Goal: Task Accomplishment & Management: Use online tool/utility

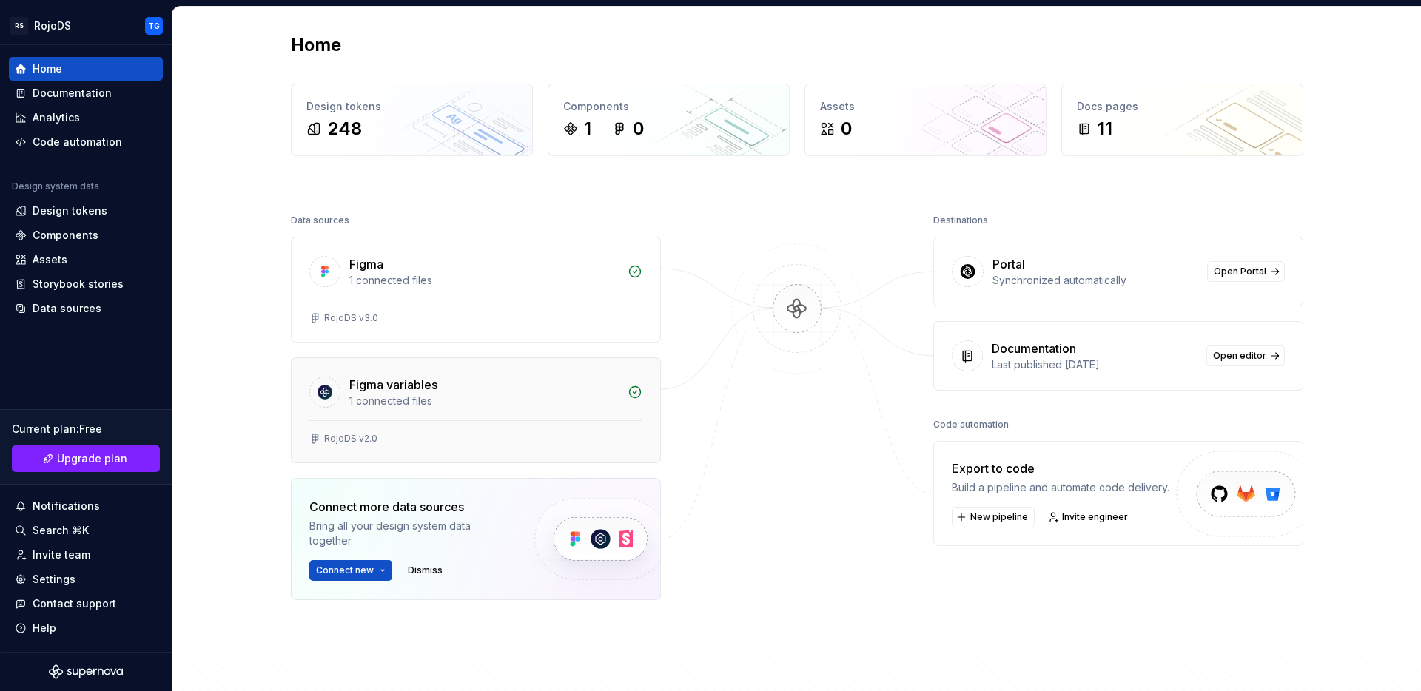
click at [483, 402] on div "1 connected files" at bounding box center [483, 401] width 269 height 15
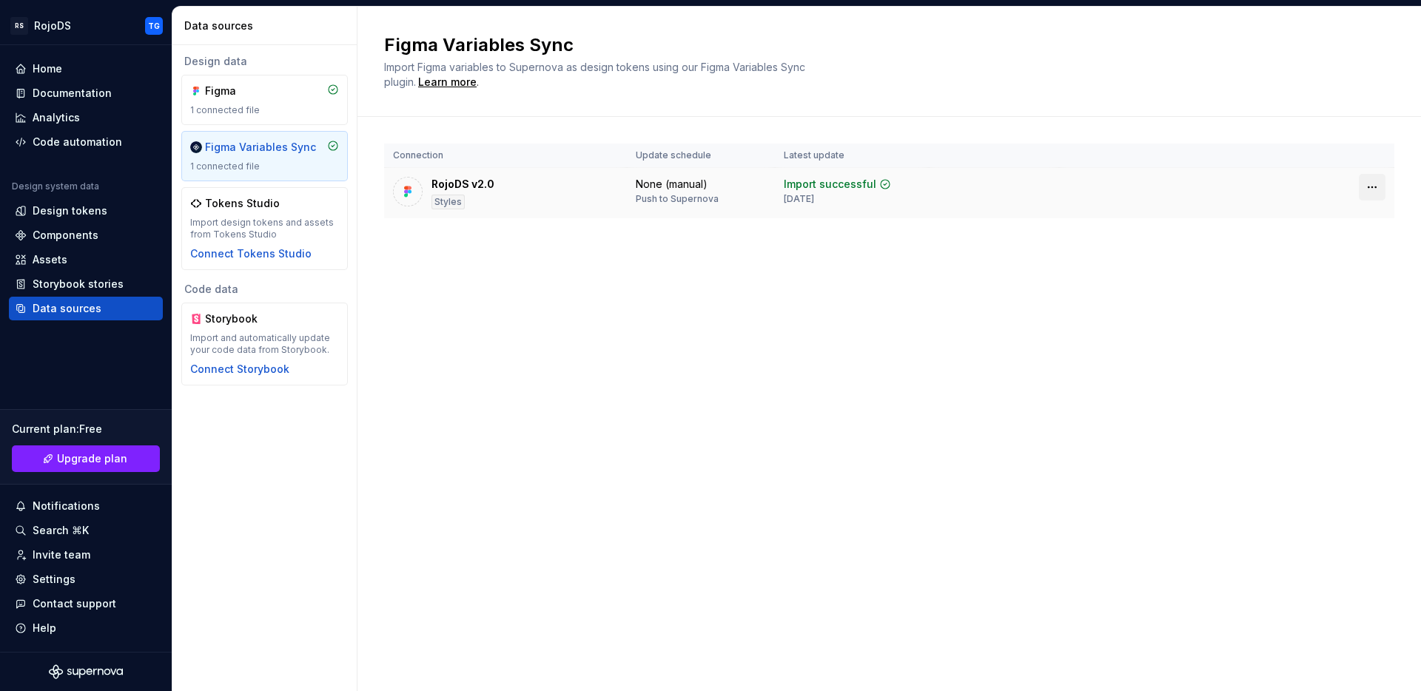
click at [1381, 187] on html "RS RojoDS TG Home Documentation Analytics Code automation Design system data De…" at bounding box center [710, 345] width 1421 height 691
click at [1376, 218] on div "Disconnect plugin" at bounding box center [1363, 219] width 96 height 15
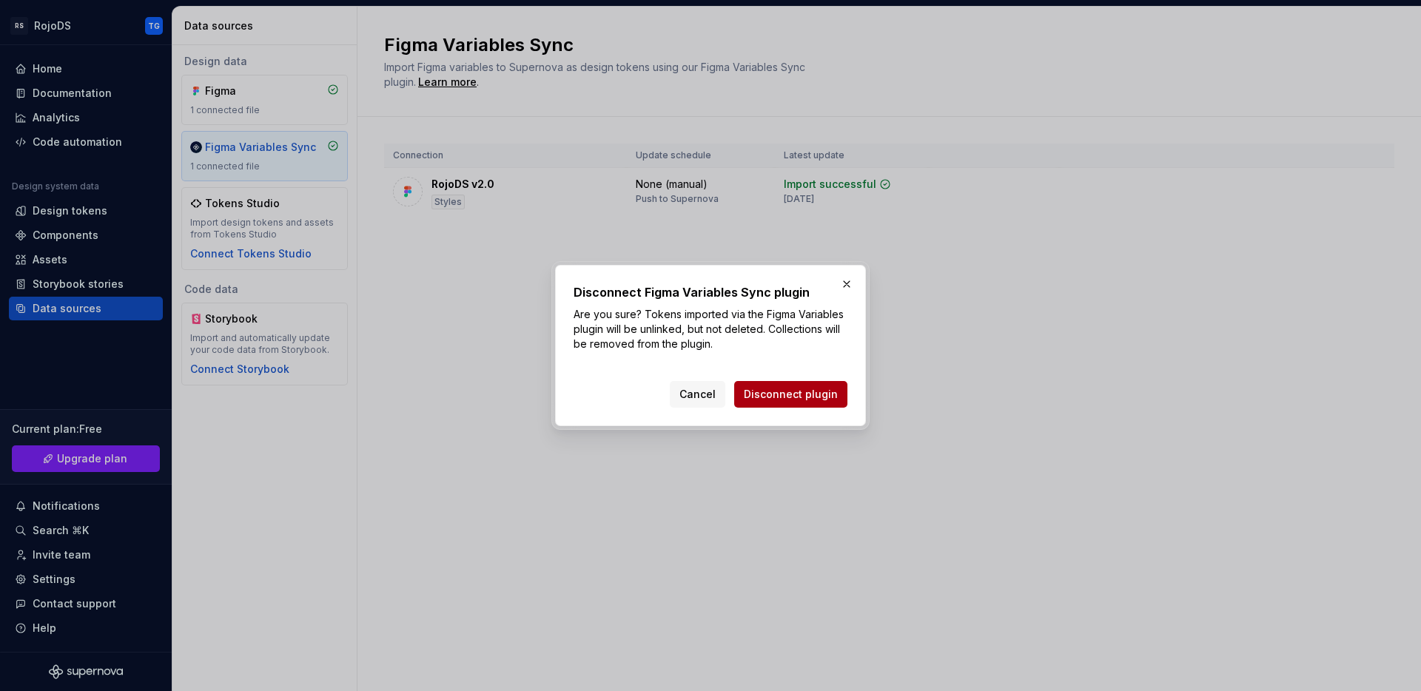
click at [821, 392] on span "Disconnect plugin" at bounding box center [791, 394] width 94 height 15
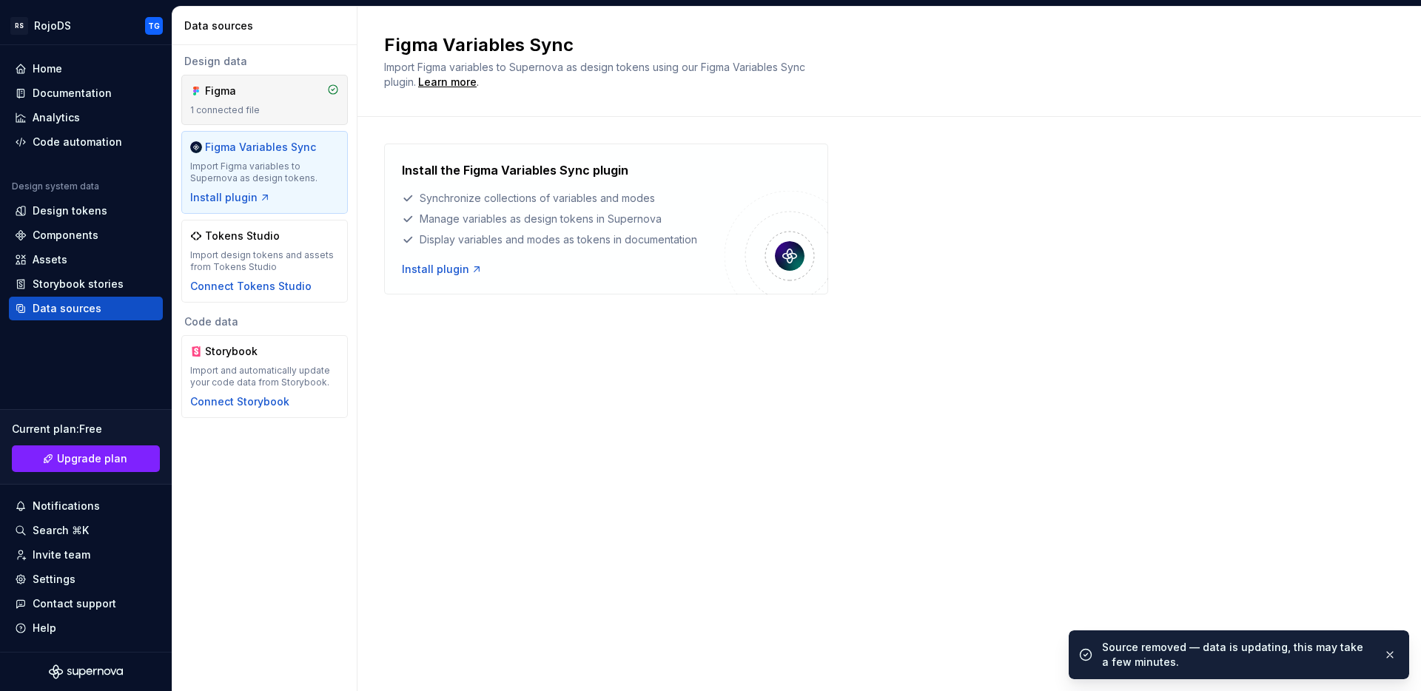
click at [285, 107] on div "1 connected file" at bounding box center [264, 110] width 149 height 12
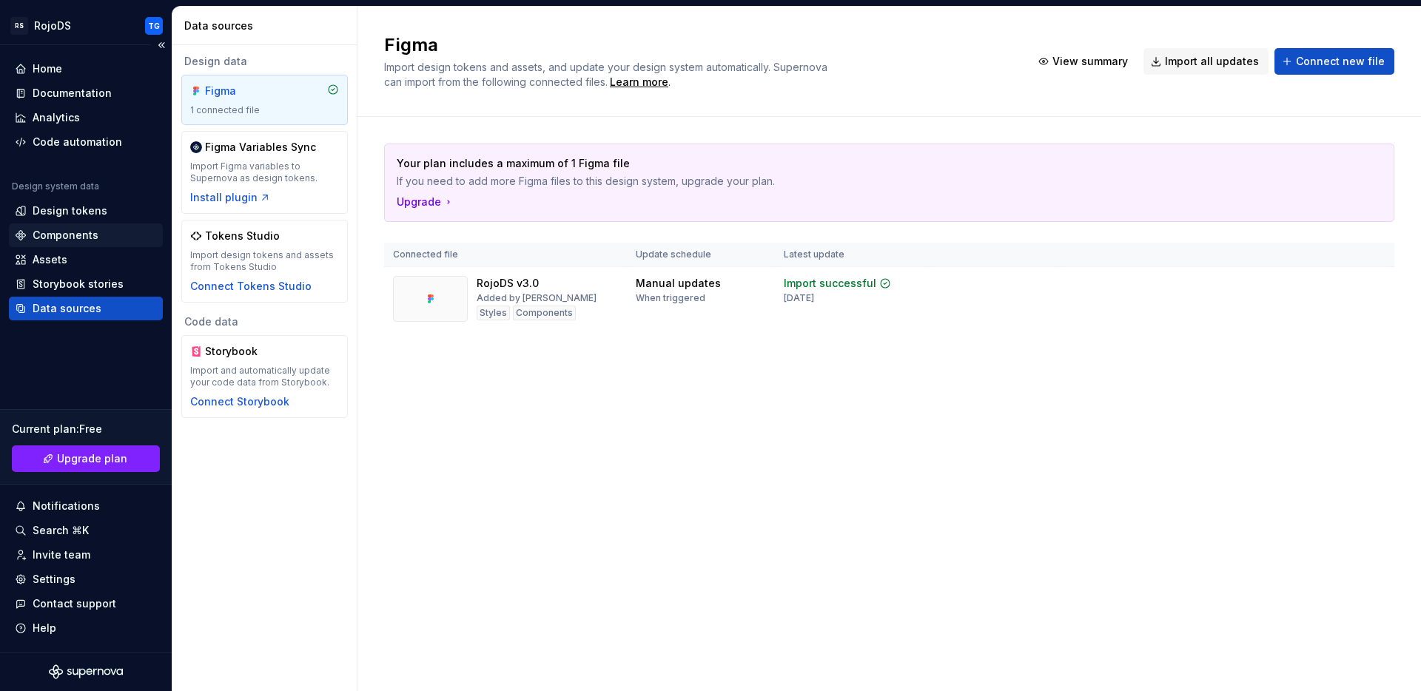
click at [64, 235] on div "Components" at bounding box center [66, 235] width 66 height 15
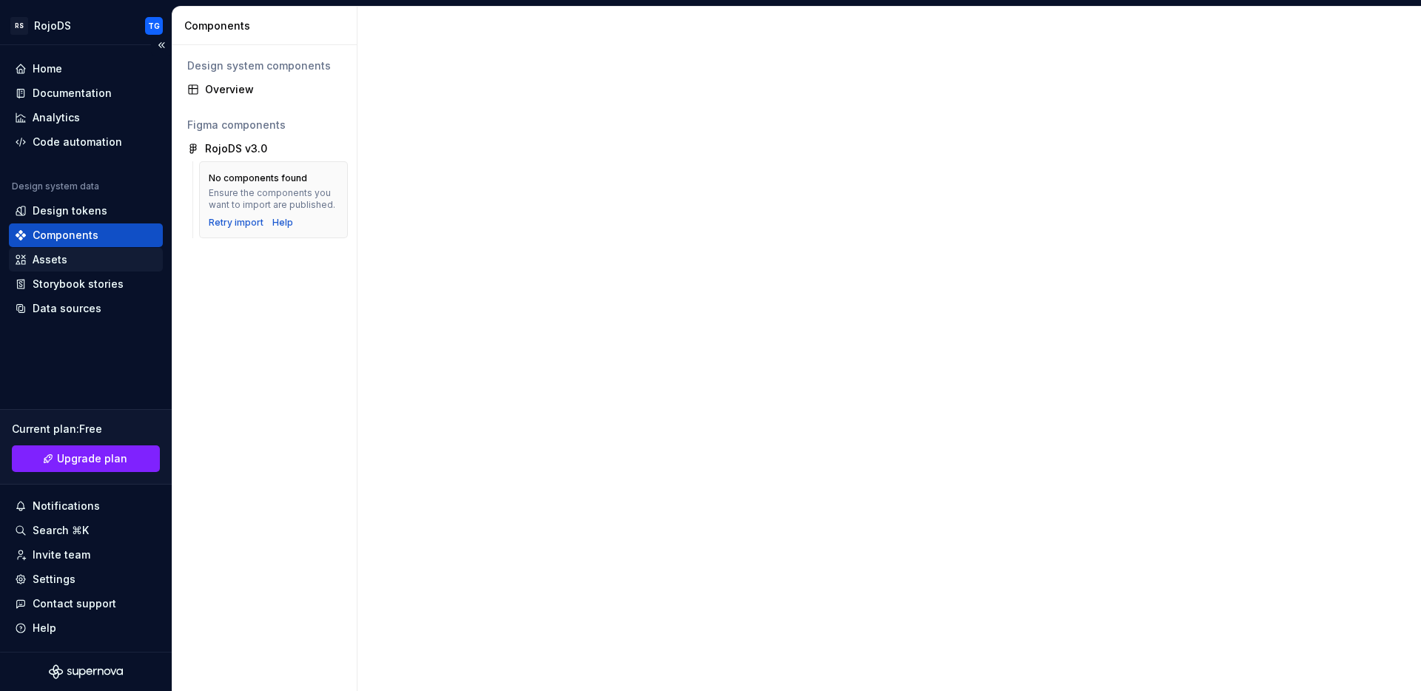
click at [70, 256] on div "Assets" at bounding box center [86, 259] width 142 height 15
click at [70, 257] on div "Assets" at bounding box center [86, 259] width 142 height 15
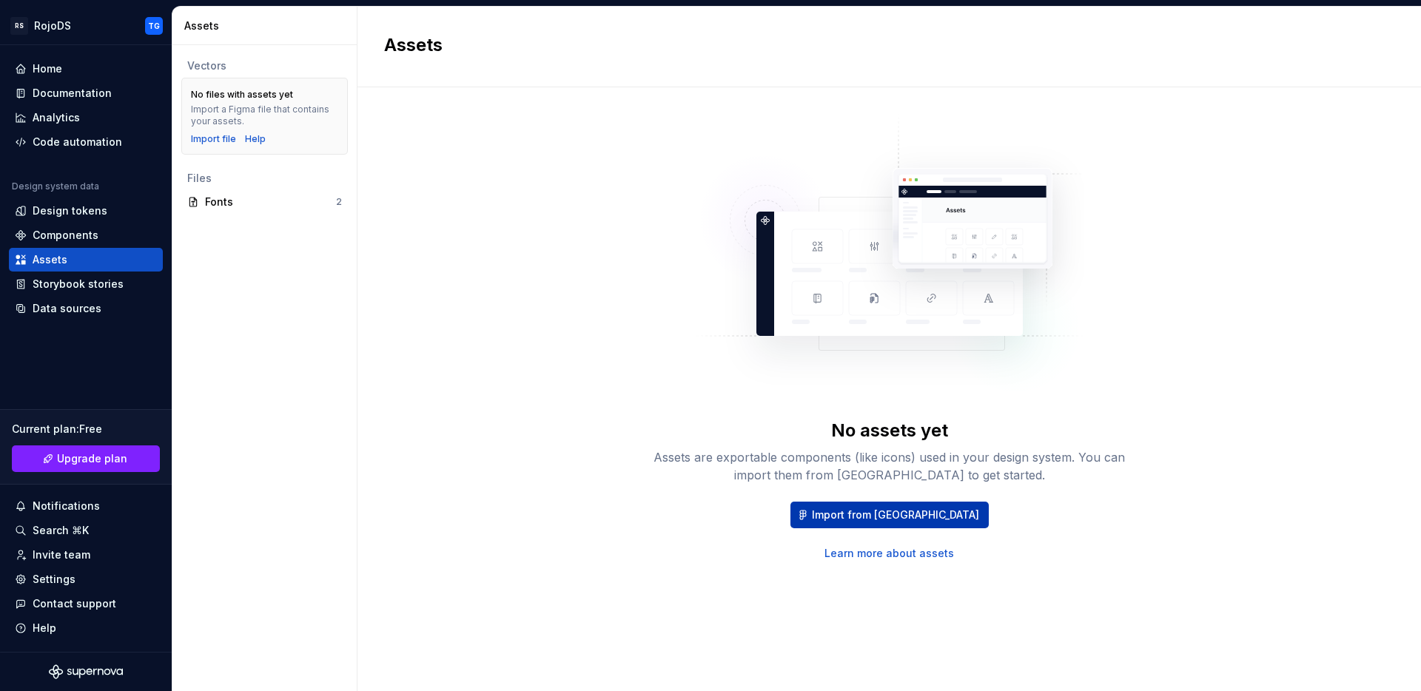
click at [860, 510] on span "Import from [GEOGRAPHIC_DATA]" at bounding box center [895, 515] width 167 height 15
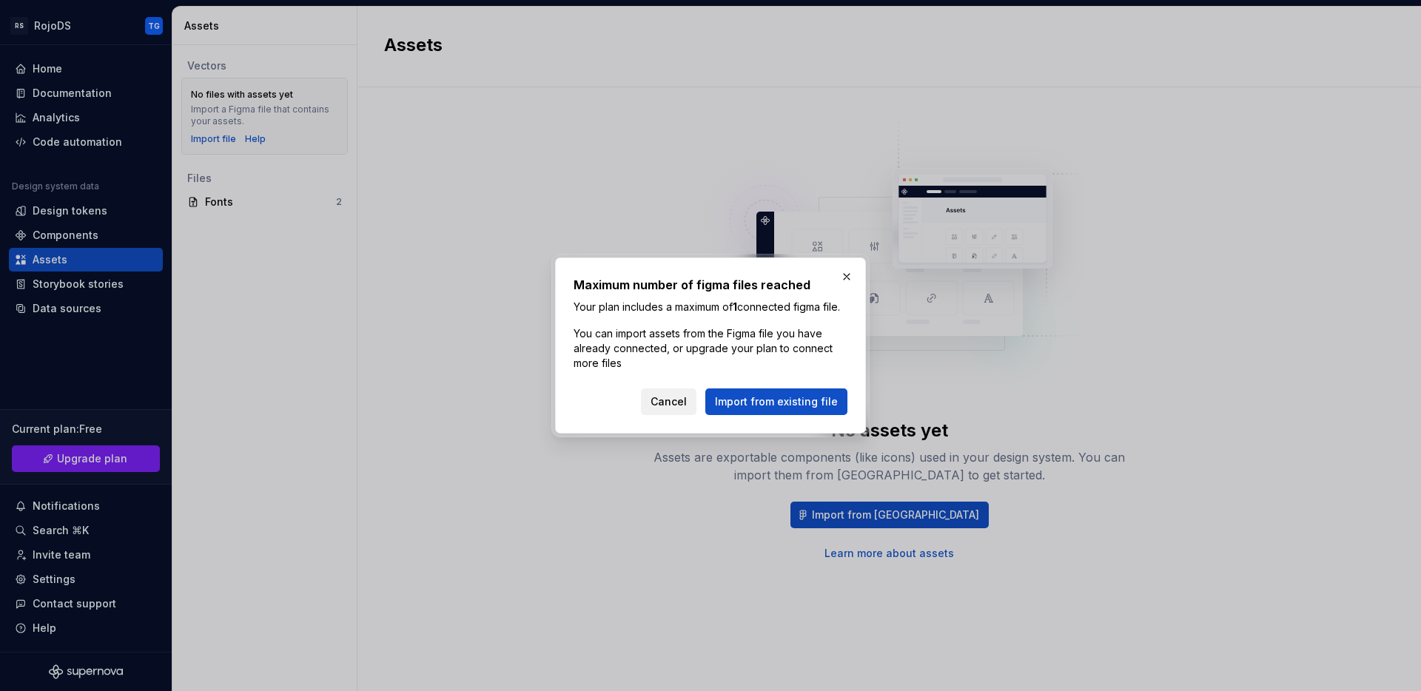
click at [681, 409] on span "Cancel" at bounding box center [668, 401] width 36 height 15
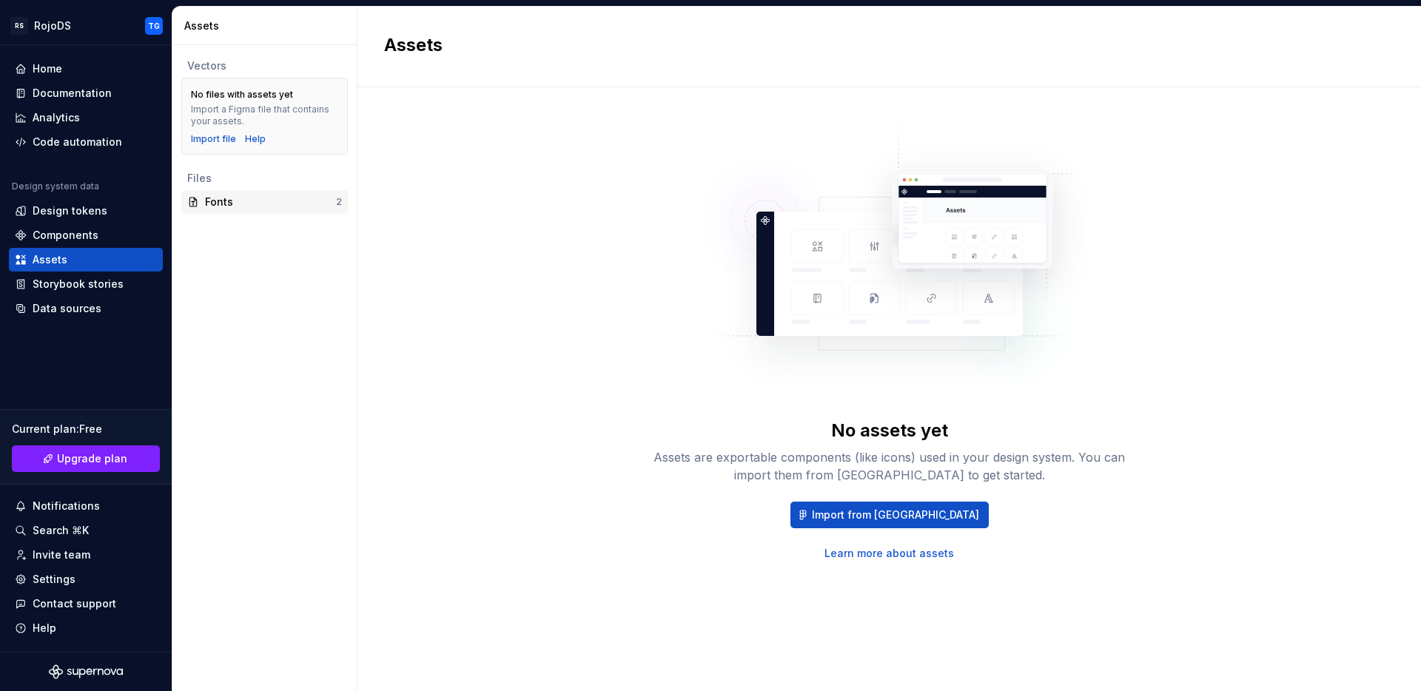
click at [242, 197] on div "Fonts" at bounding box center [270, 202] width 131 height 15
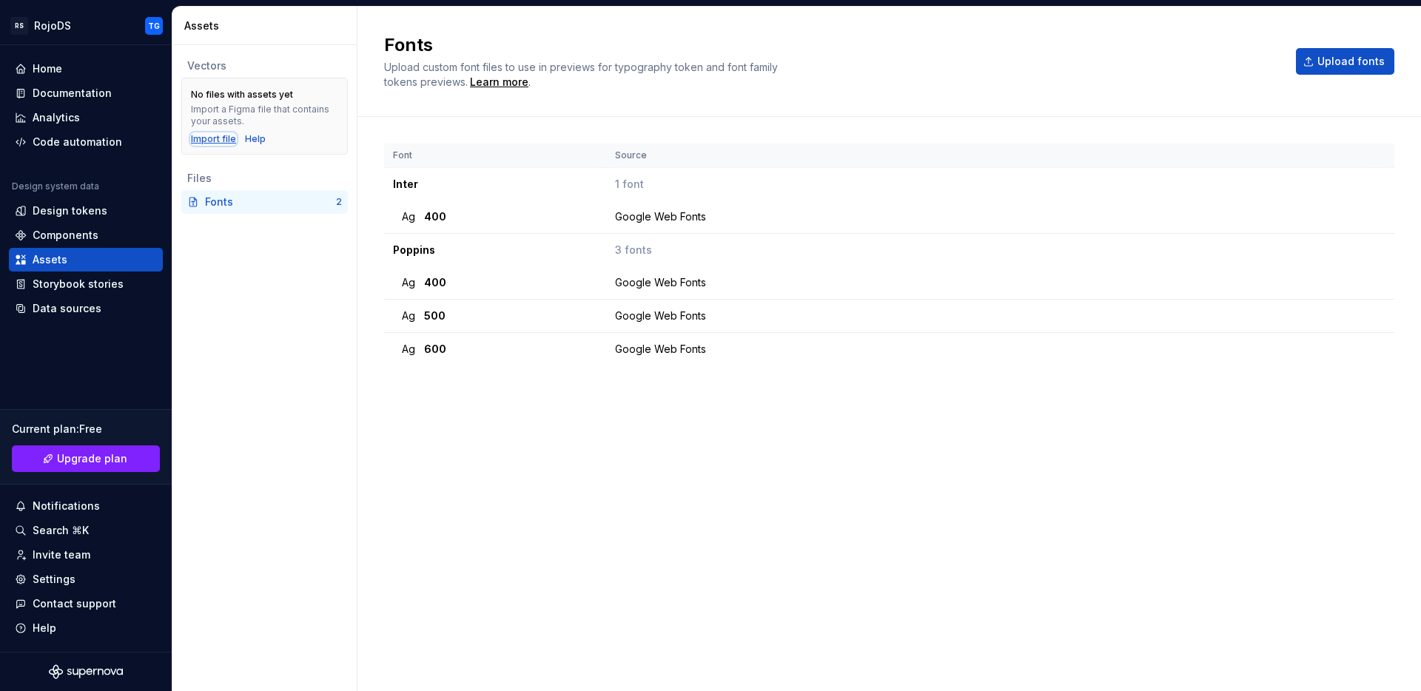
click at [227, 138] on div "Import file" at bounding box center [213, 139] width 45 height 12
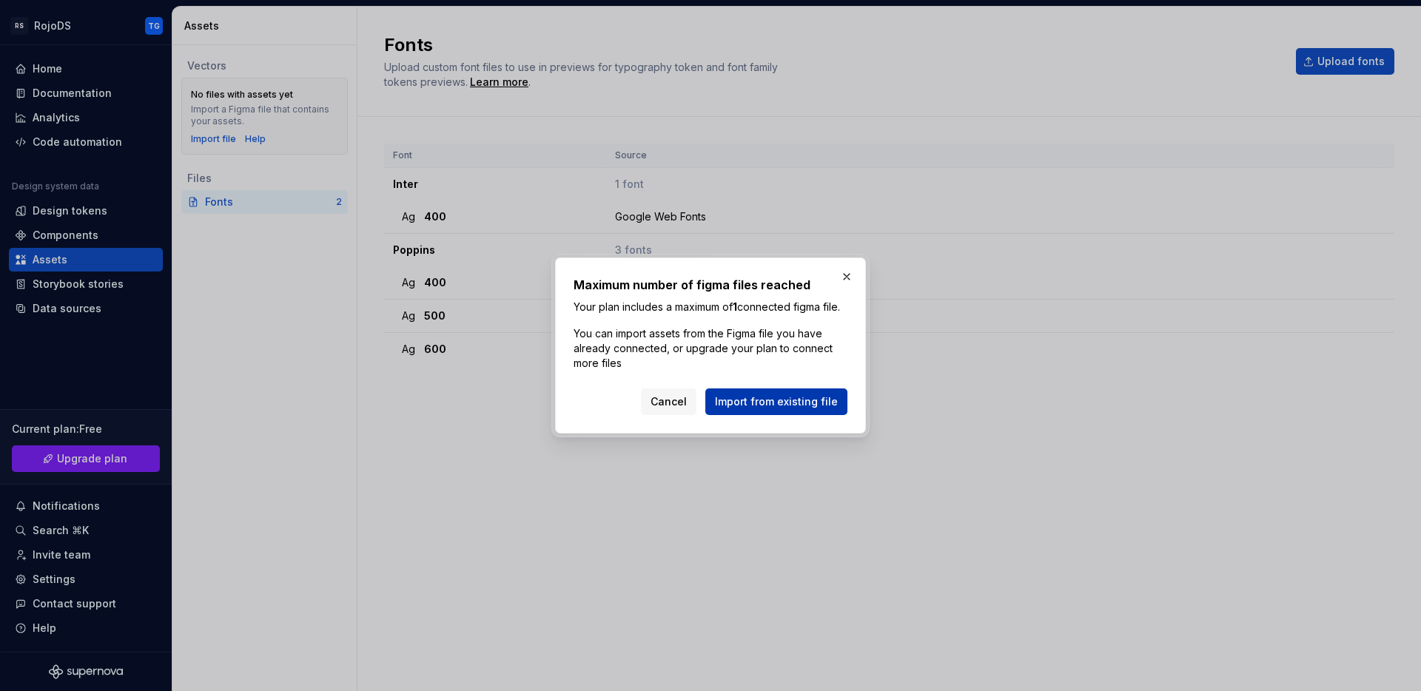
click at [822, 415] on button "Import from existing file" at bounding box center [776, 401] width 142 height 27
click at [662, 409] on span "Cancel" at bounding box center [668, 401] width 36 height 15
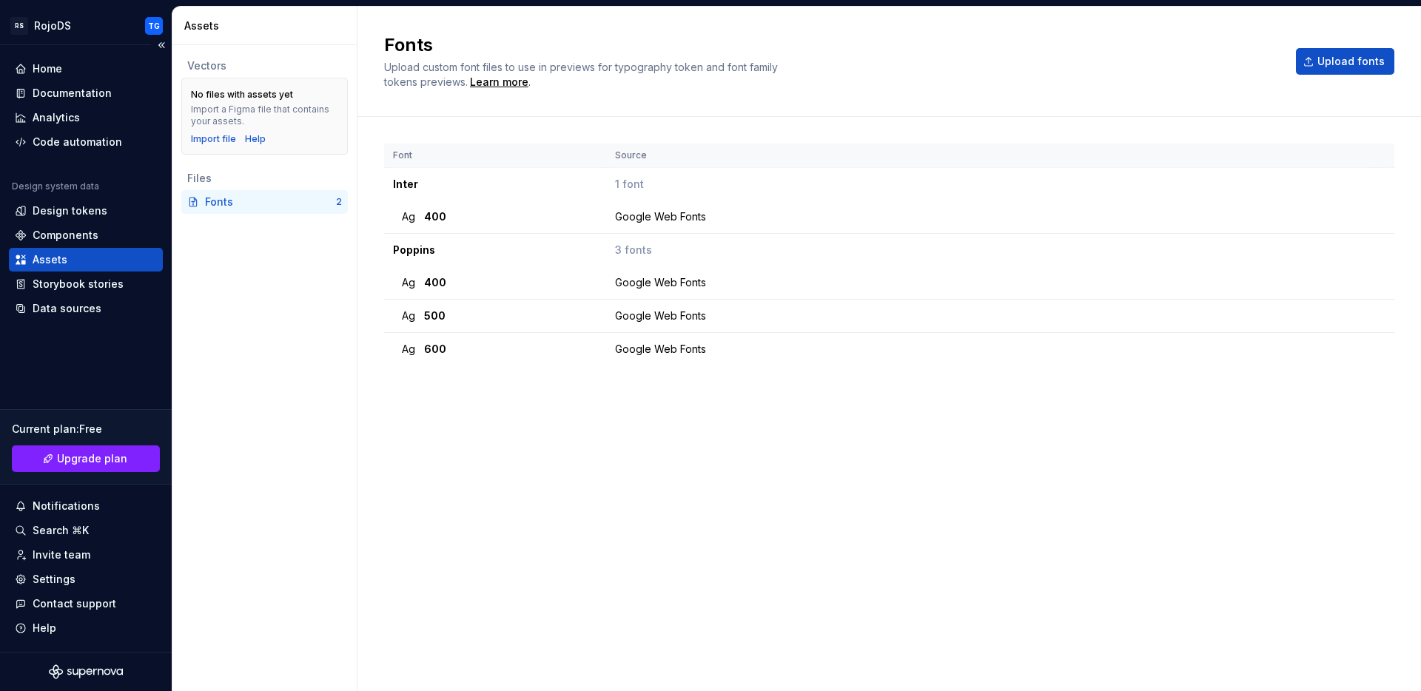
click at [46, 260] on div "Assets" at bounding box center [50, 259] width 35 height 15
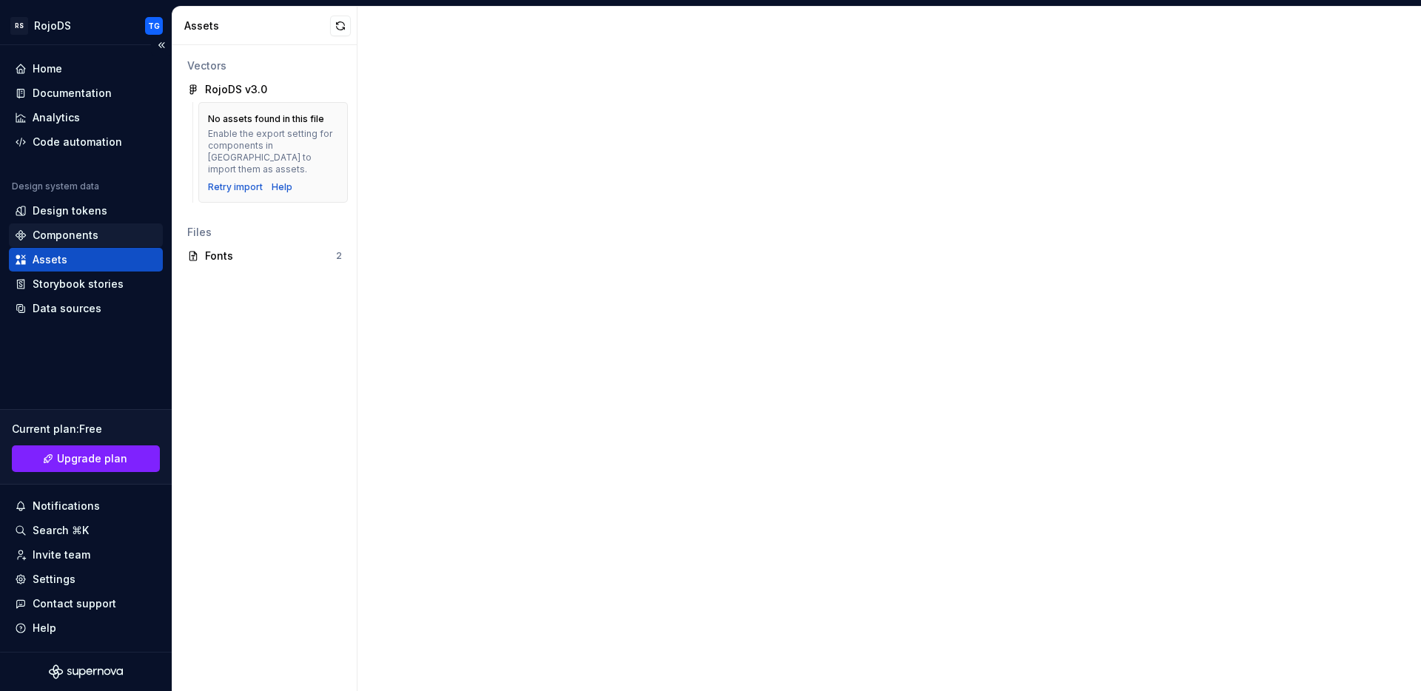
click at [47, 234] on div "Components" at bounding box center [66, 235] width 66 height 15
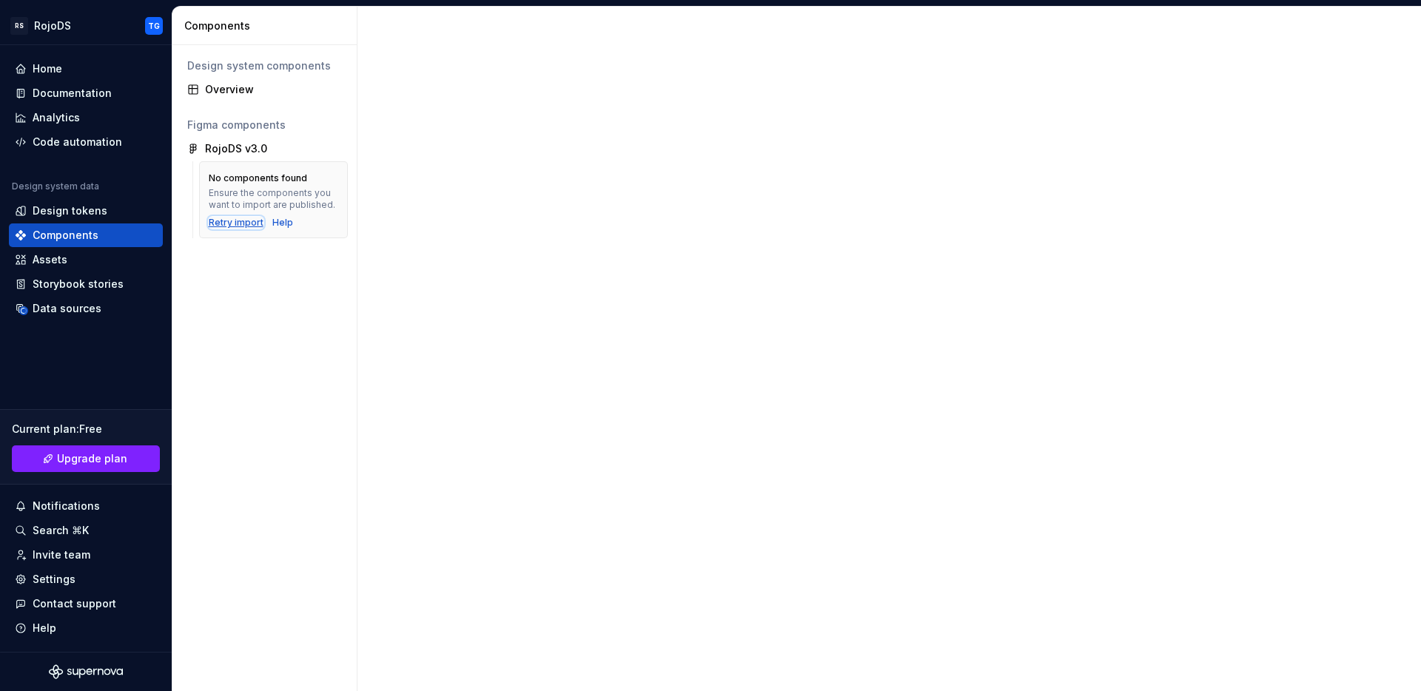
click at [246, 223] on div "Retry import" at bounding box center [236, 223] width 55 height 12
click at [239, 226] on div "Retry import" at bounding box center [236, 223] width 55 height 12
click at [73, 261] on div "Assets" at bounding box center [86, 259] width 142 height 15
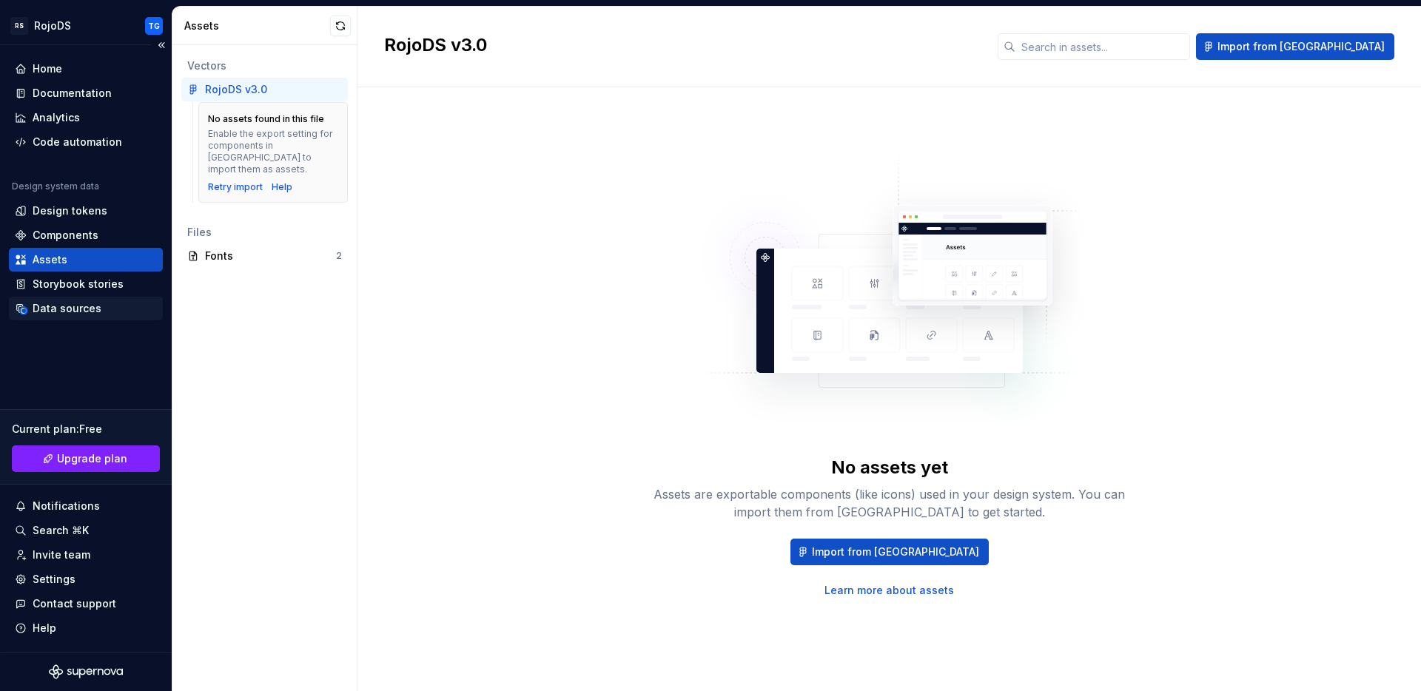
click at [84, 306] on div "Data sources" at bounding box center [67, 308] width 69 height 15
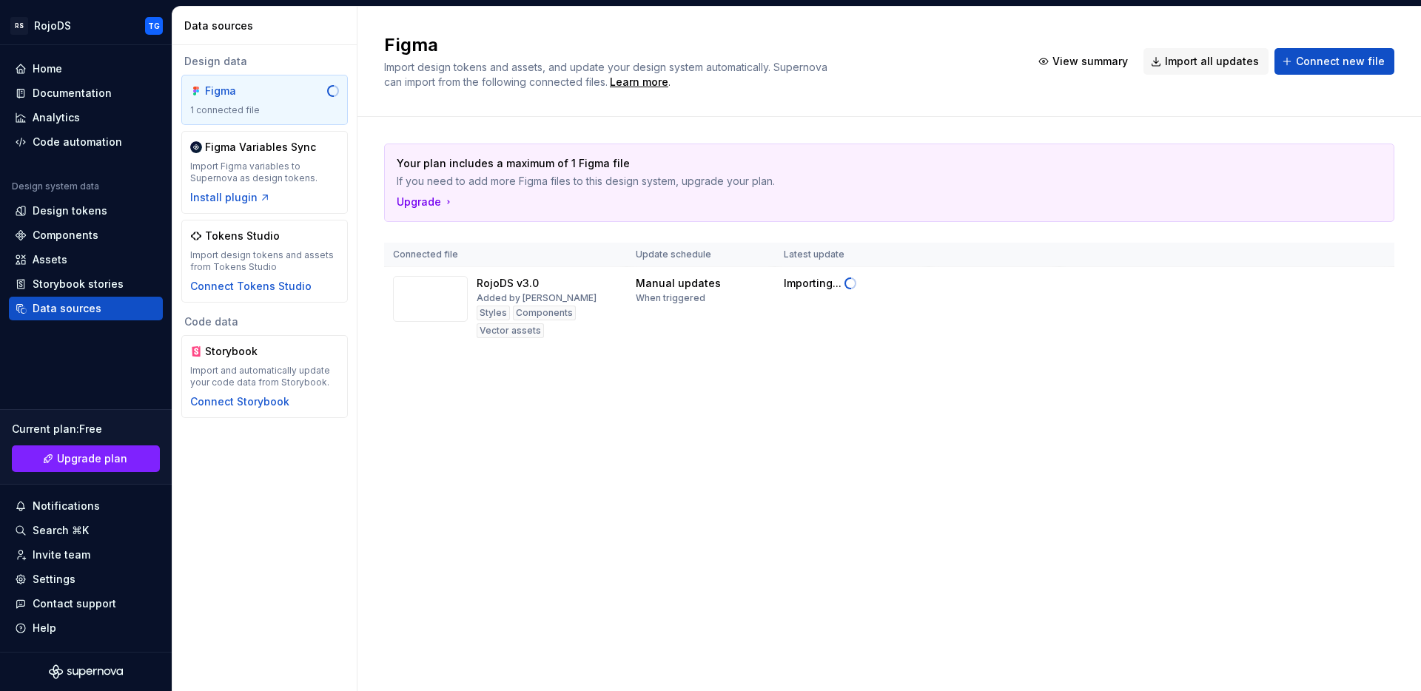
click at [243, 99] on div "Figma 1 connected file" at bounding box center [264, 100] width 149 height 33
click at [290, 105] on div "1 connected file" at bounding box center [264, 110] width 149 height 12
click at [75, 260] on div "Assets" at bounding box center [86, 259] width 142 height 15
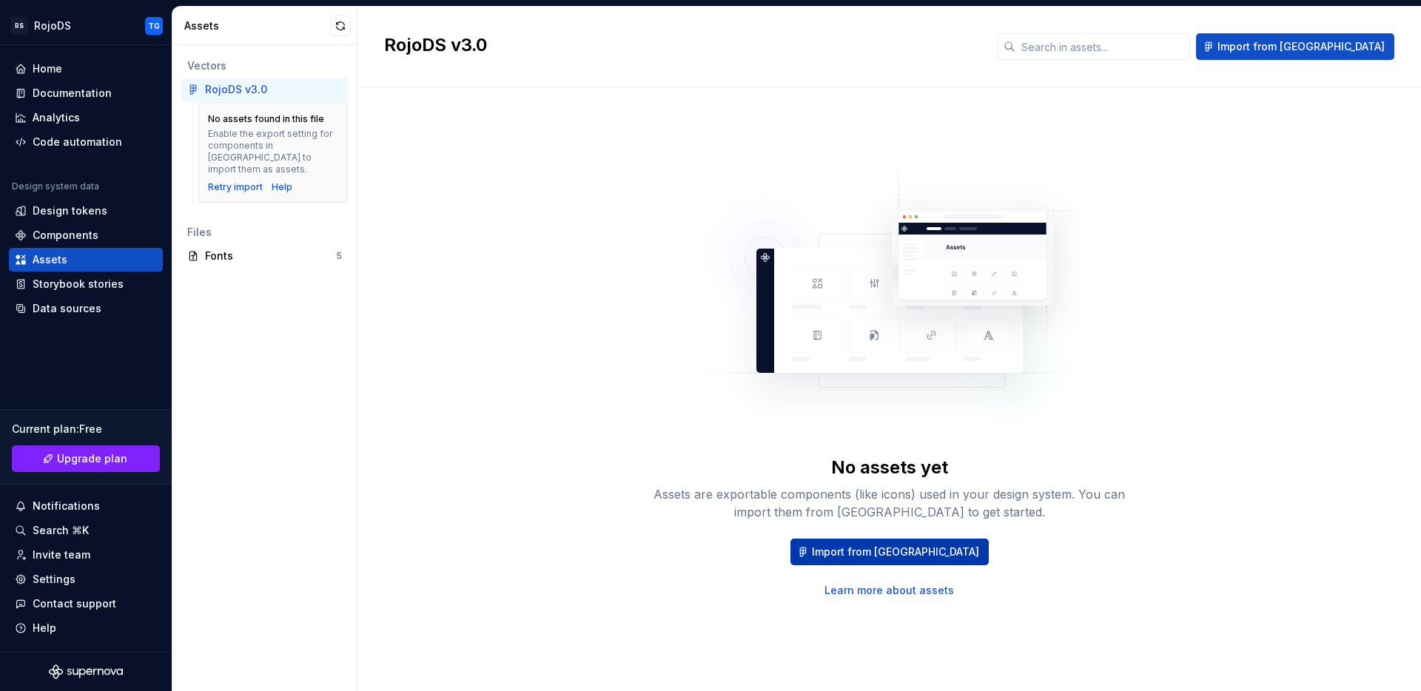
click at [920, 557] on span "Import from [GEOGRAPHIC_DATA]" at bounding box center [895, 552] width 167 height 15
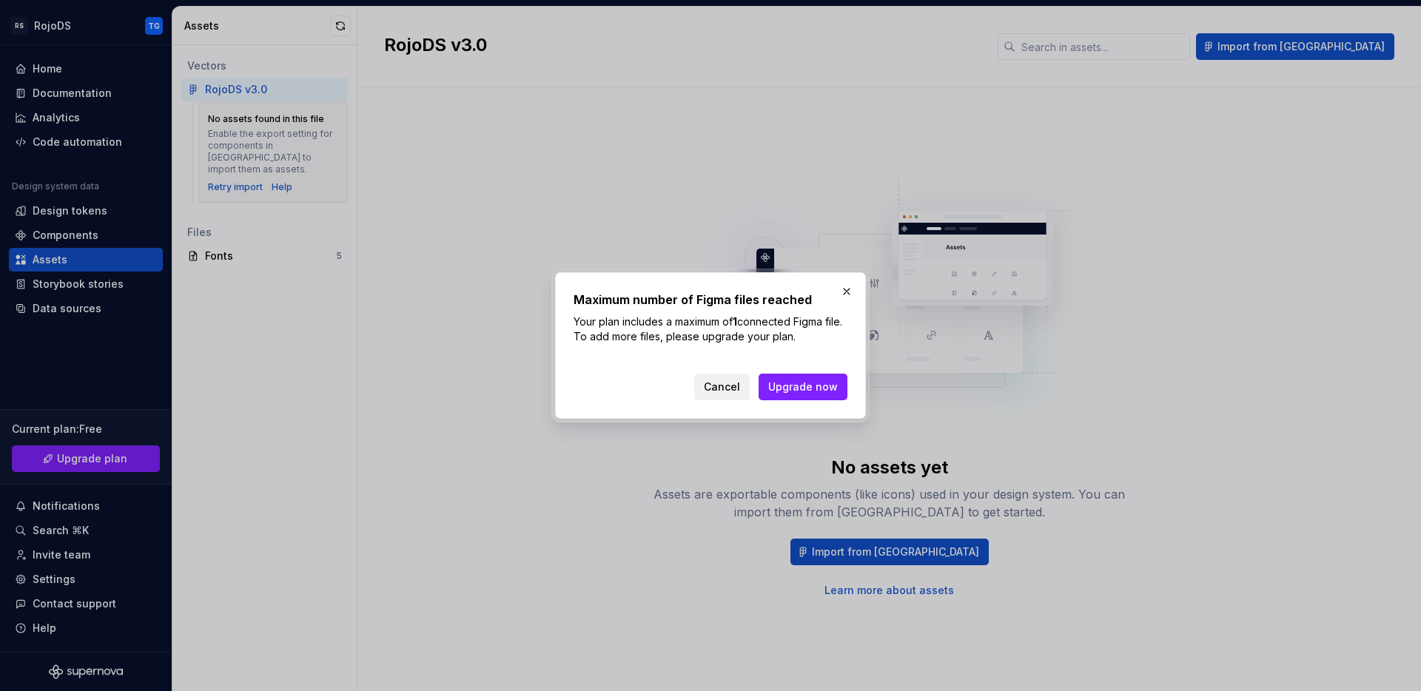
click at [733, 391] on span "Cancel" at bounding box center [722, 387] width 36 height 15
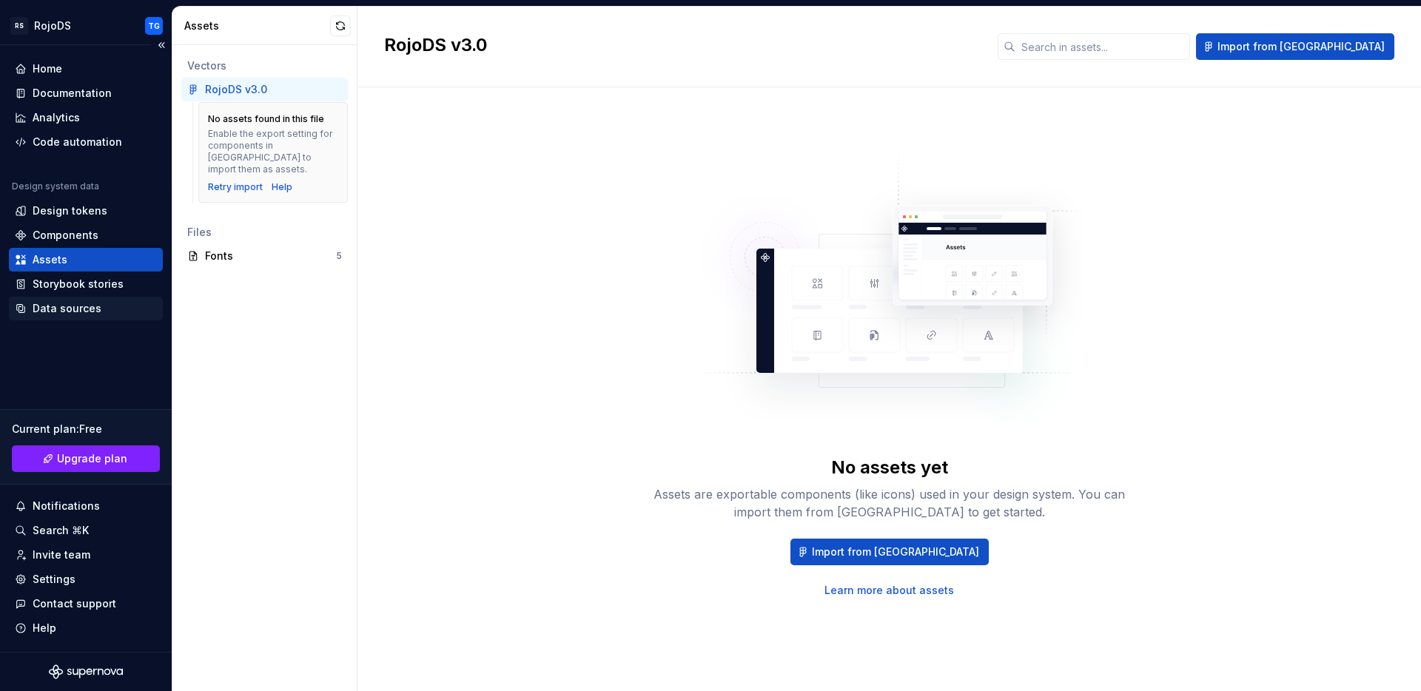
click at [58, 308] on div "Data sources" at bounding box center [67, 308] width 69 height 15
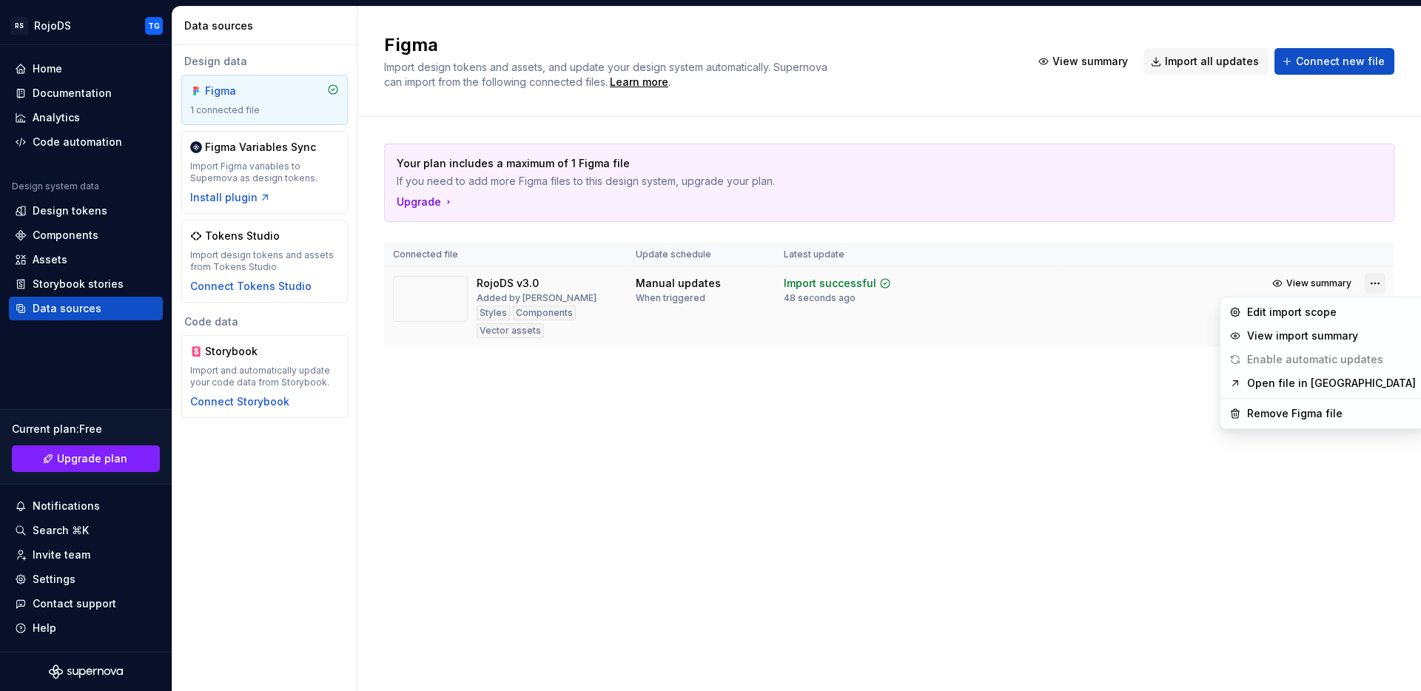
click at [1373, 277] on html "RS RojoDS TG Home Documentation Analytics Code automation Design system data De…" at bounding box center [710, 345] width 1421 height 691
click at [1116, 409] on html "RS RojoDS TG Home Documentation Analytics Code automation Design system data De…" at bounding box center [710, 345] width 1421 height 691
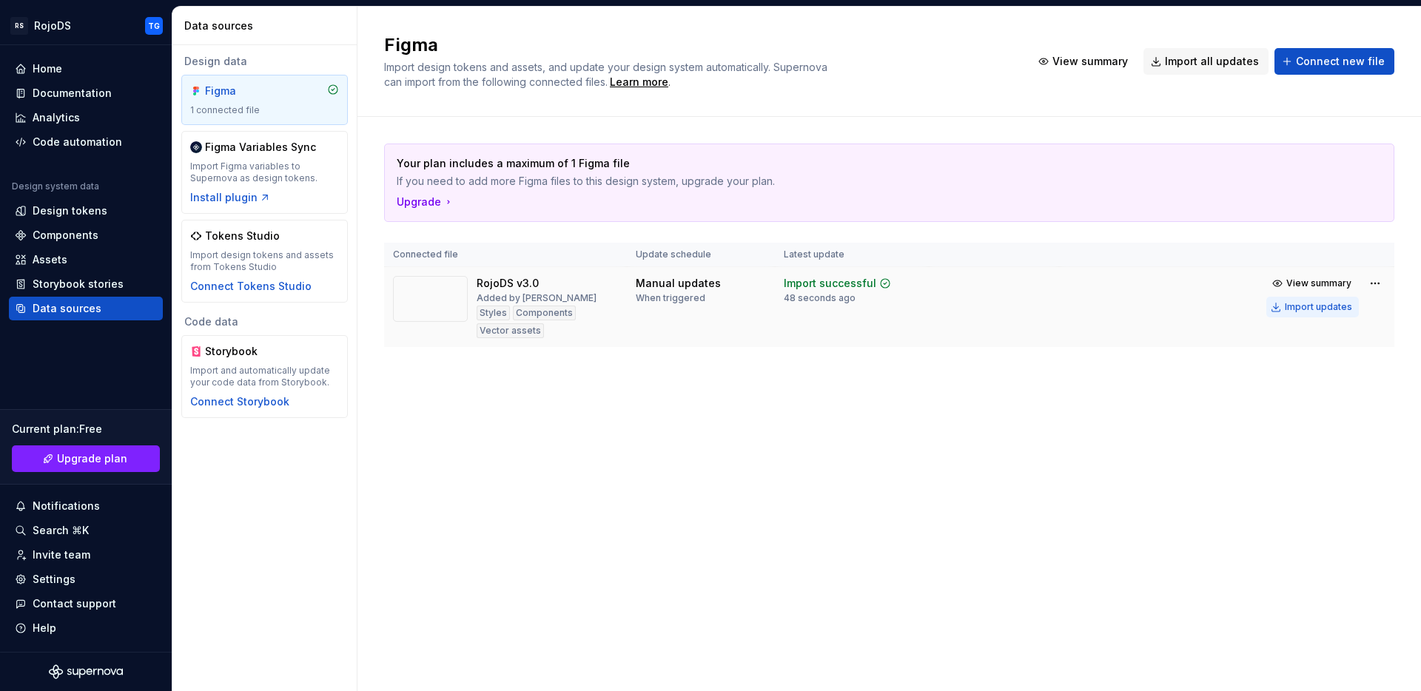
click at [1308, 309] on div "Import updates" at bounding box center [1317, 307] width 67 height 12
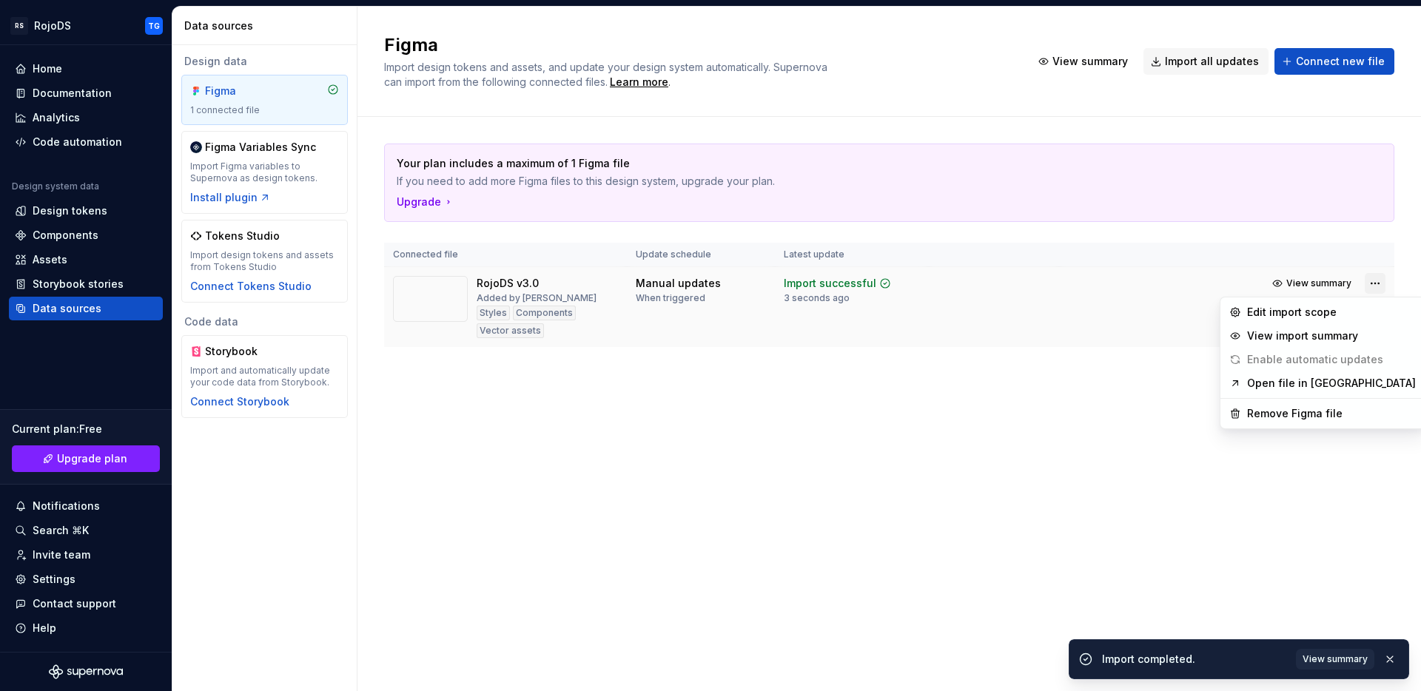
click at [1376, 283] on html "RS RojoDS TG Home Documentation Analytics Code automation Design system data De…" at bounding box center [710, 345] width 1421 height 691
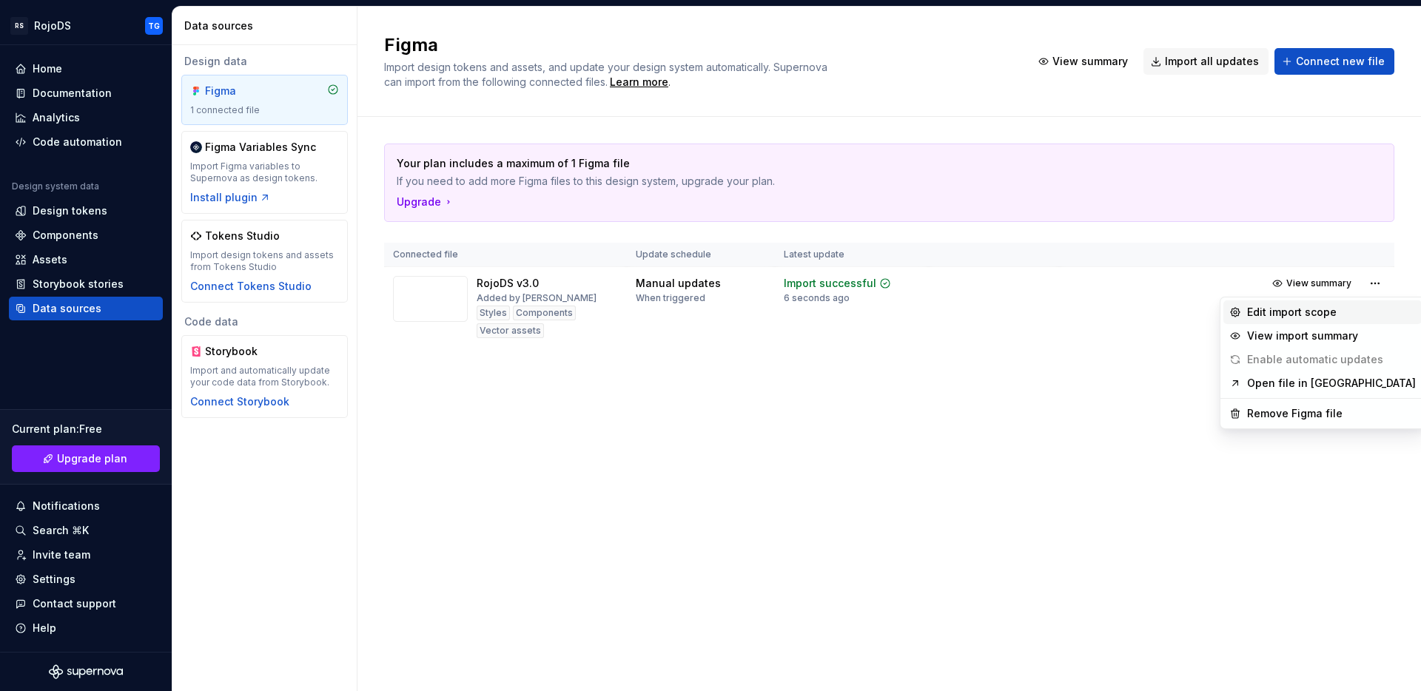
click at [1342, 311] on div "Edit import scope" at bounding box center [1331, 312] width 169 height 15
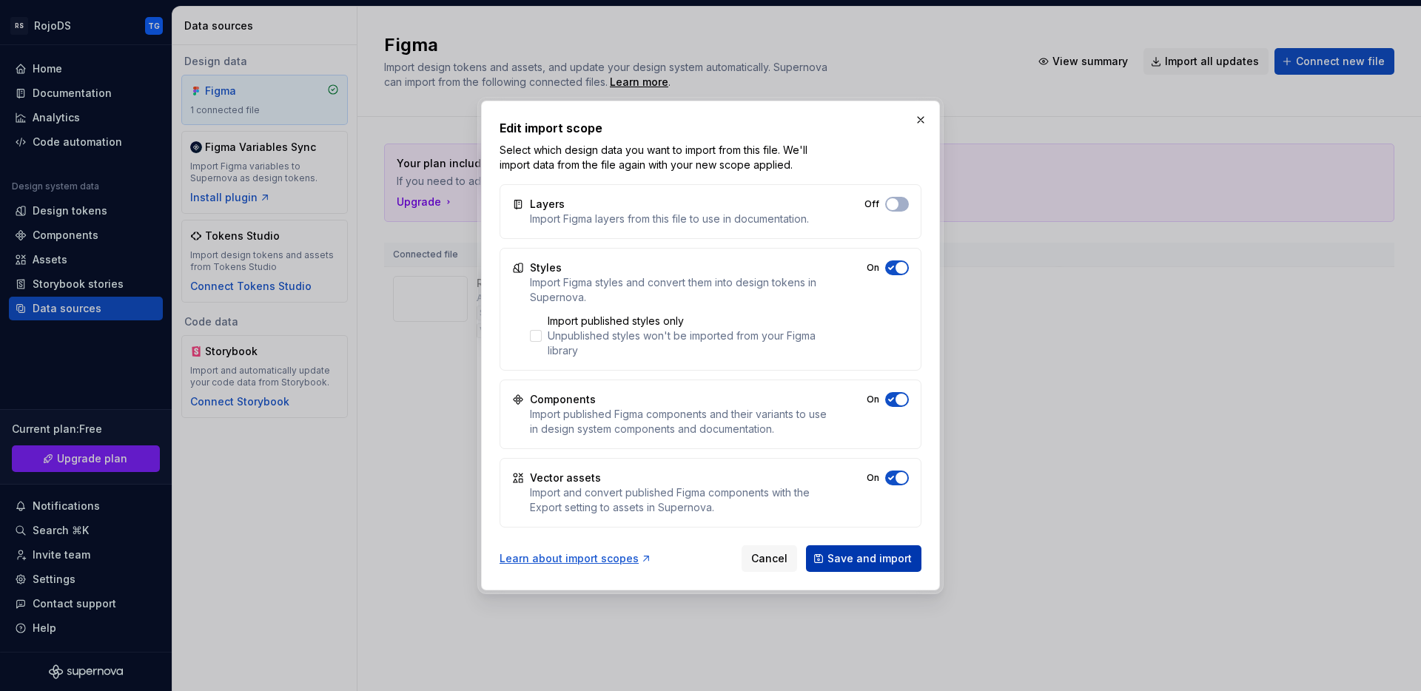
click at [863, 559] on span "Save and import" at bounding box center [869, 558] width 84 height 15
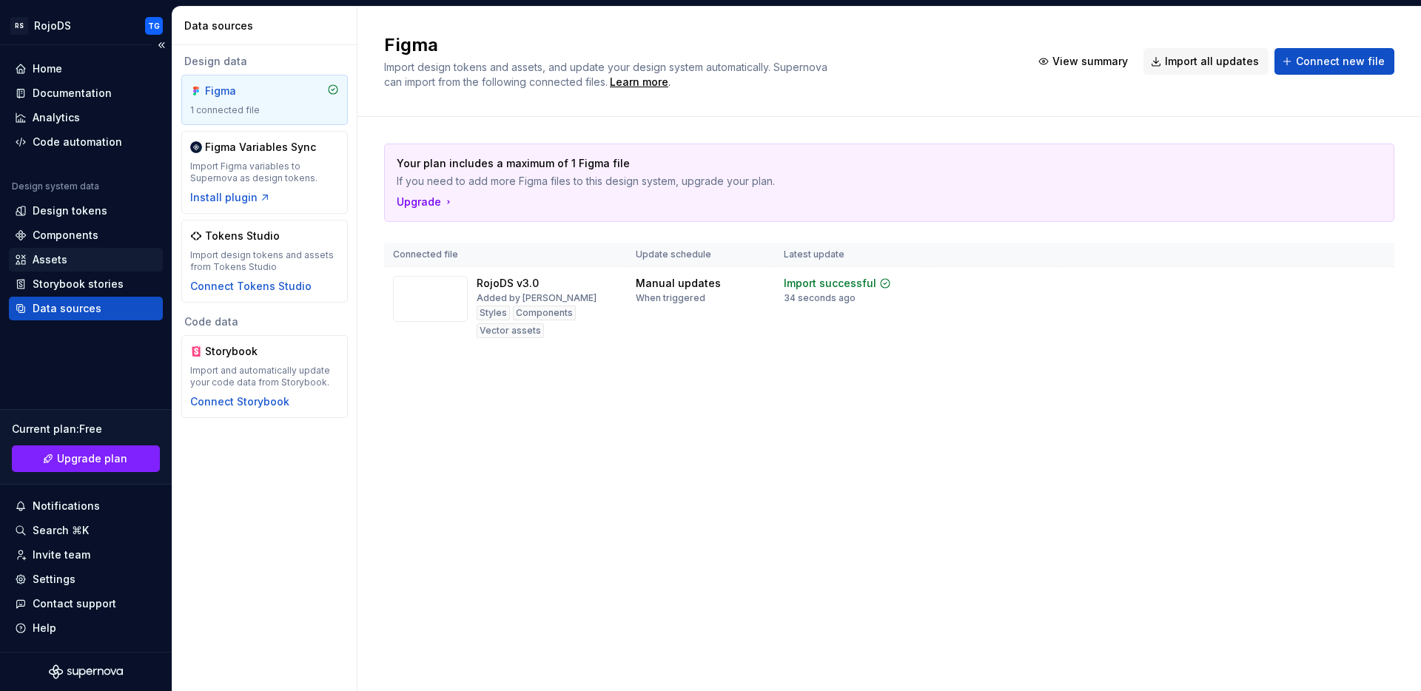
click at [53, 254] on div "Assets" at bounding box center [50, 259] width 35 height 15
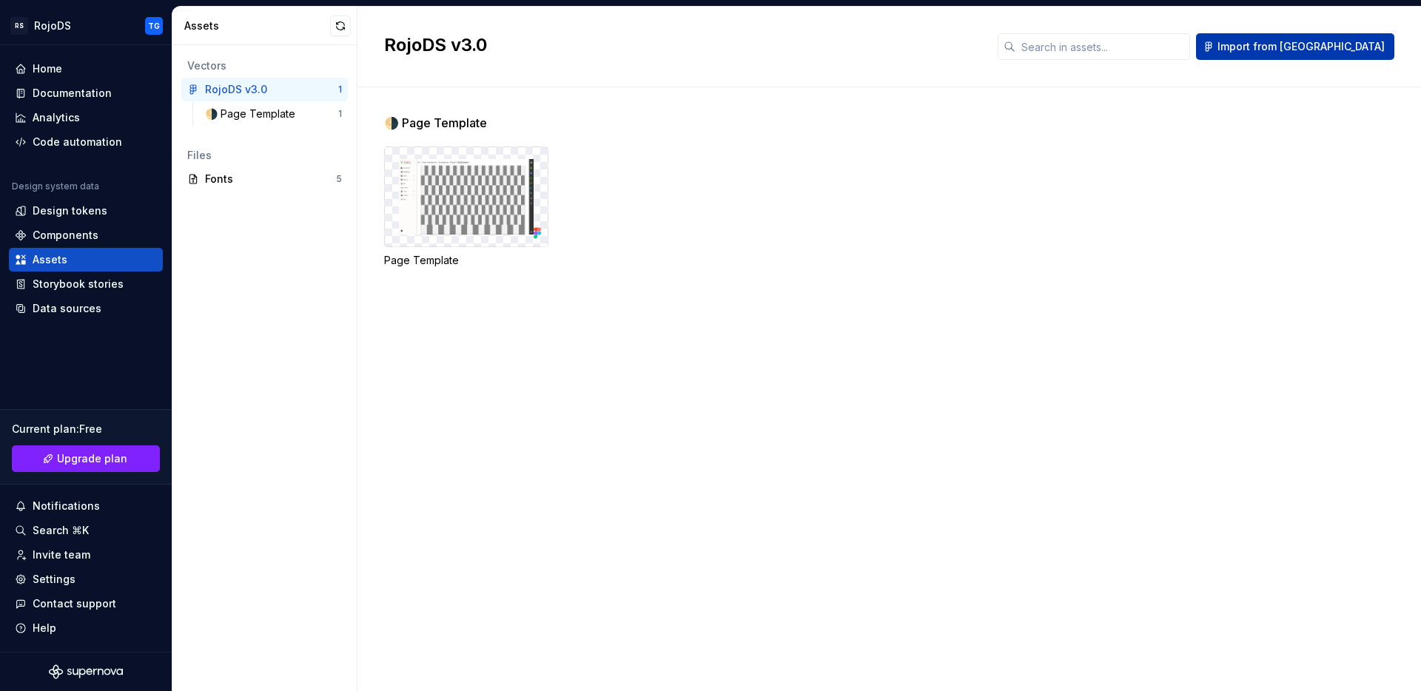
click at [1322, 42] on span "Import from [GEOGRAPHIC_DATA]" at bounding box center [1300, 46] width 167 height 15
click at [1301, 43] on span "Import from [GEOGRAPHIC_DATA]" at bounding box center [1300, 46] width 167 height 15
click at [1140, 52] on input "text" at bounding box center [1102, 46] width 175 height 27
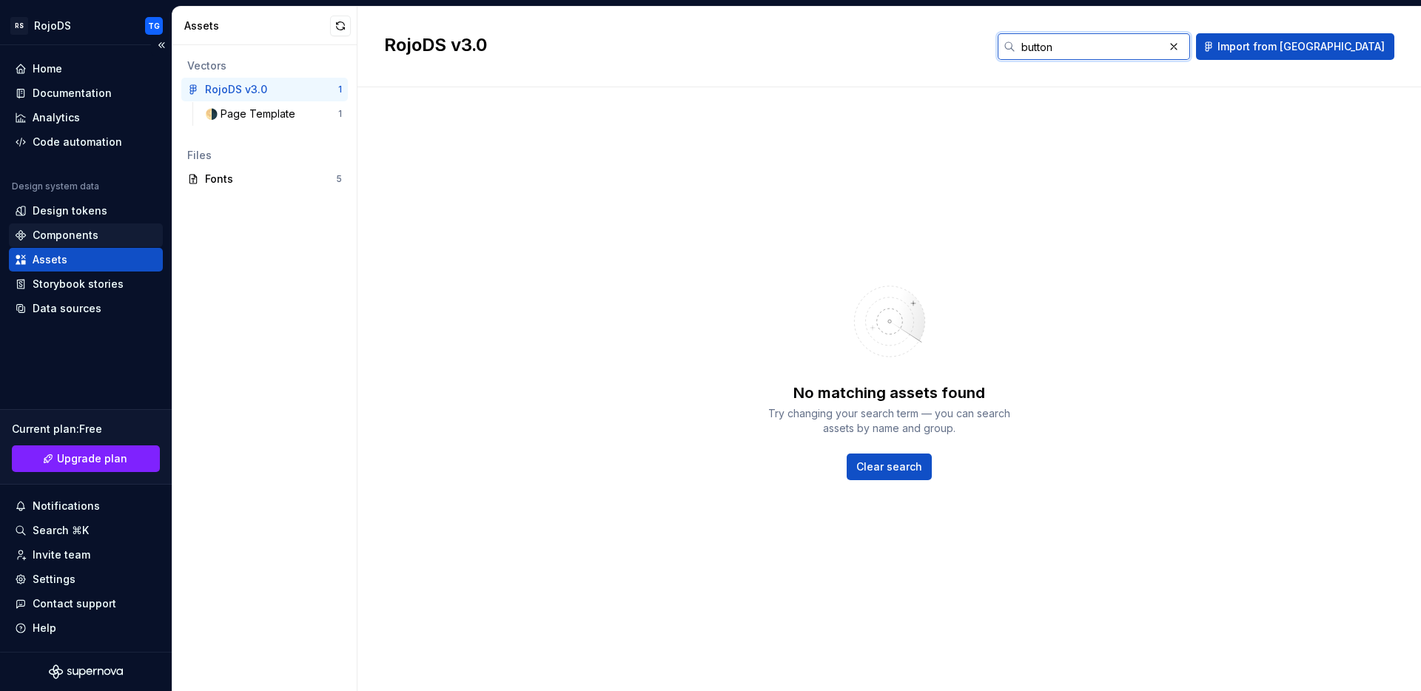
type input "button"
click at [69, 235] on div "Components" at bounding box center [66, 235] width 66 height 15
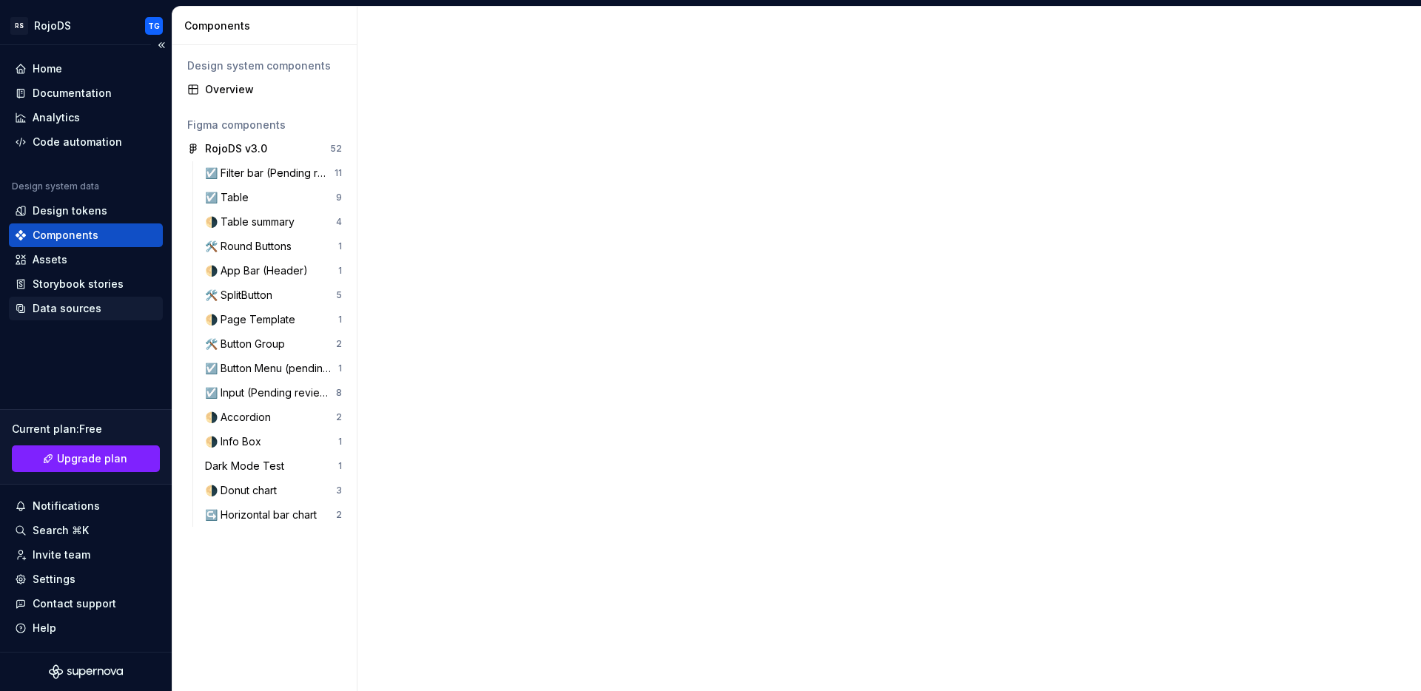
click at [84, 303] on div "Data sources" at bounding box center [67, 308] width 69 height 15
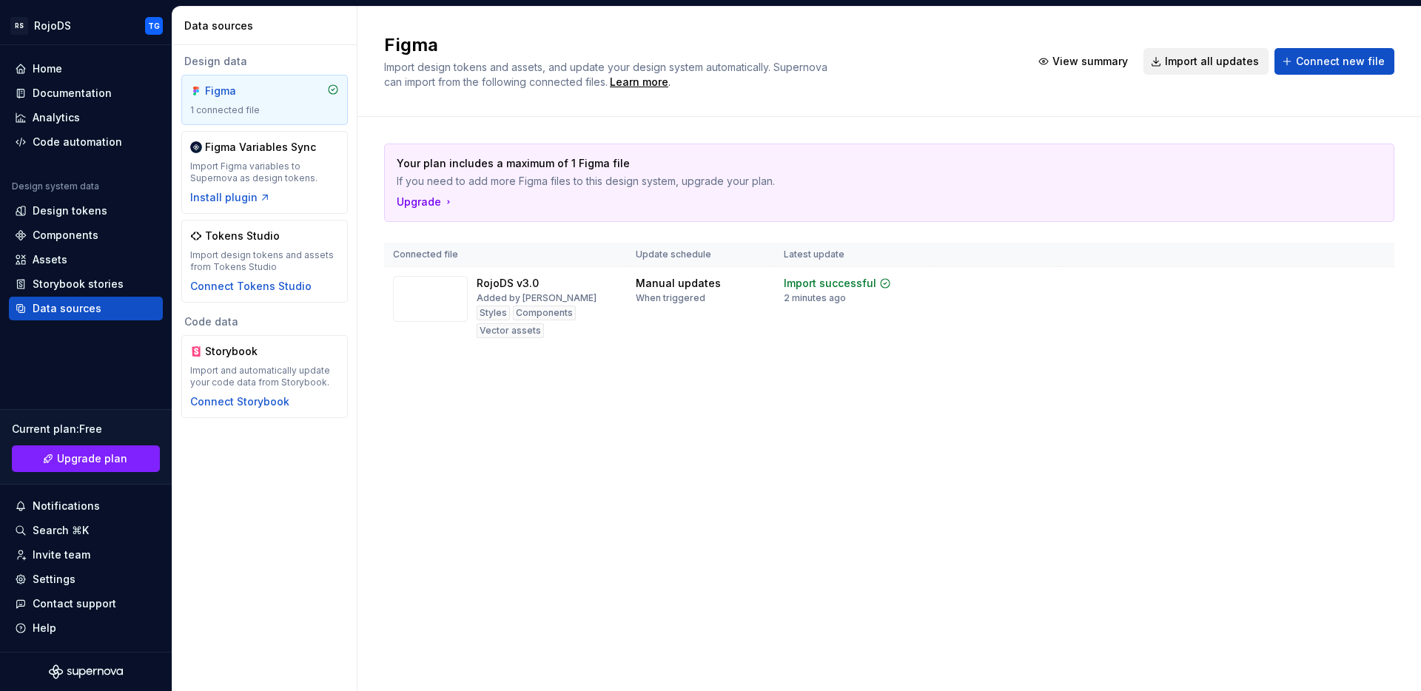
click at [1227, 70] on button "Import all updates" at bounding box center [1205, 61] width 125 height 27
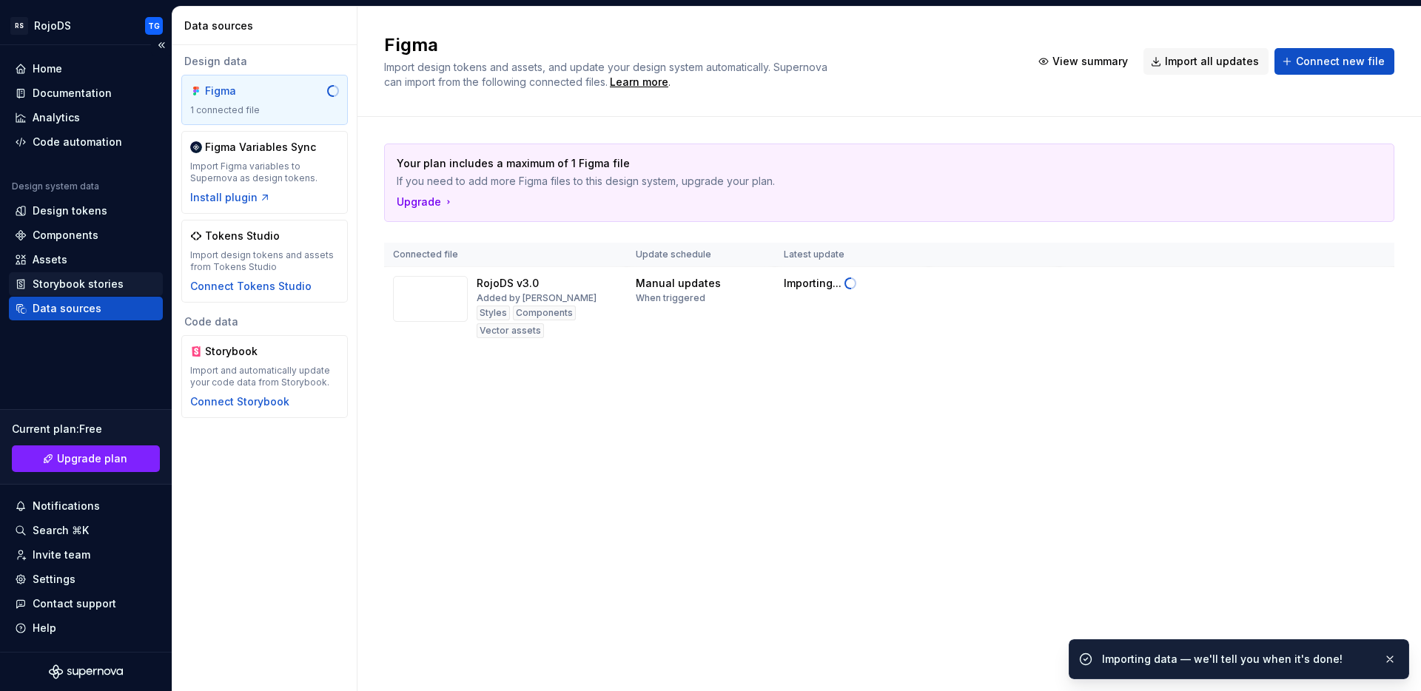
click at [80, 289] on div "Storybook stories" at bounding box center [78, 284] width 91 height 15
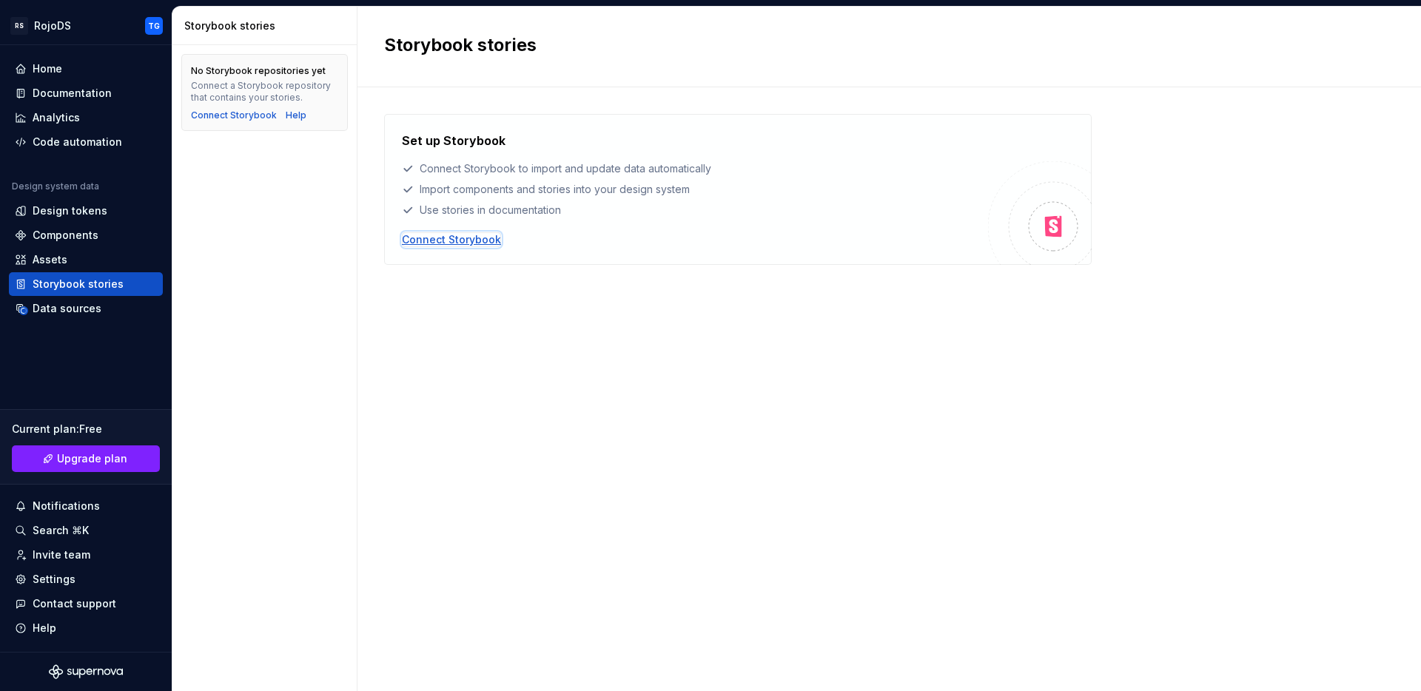
click at [440, 242] on div "Connect Storybook" at bounding box center [451, 239] width 99 height 15
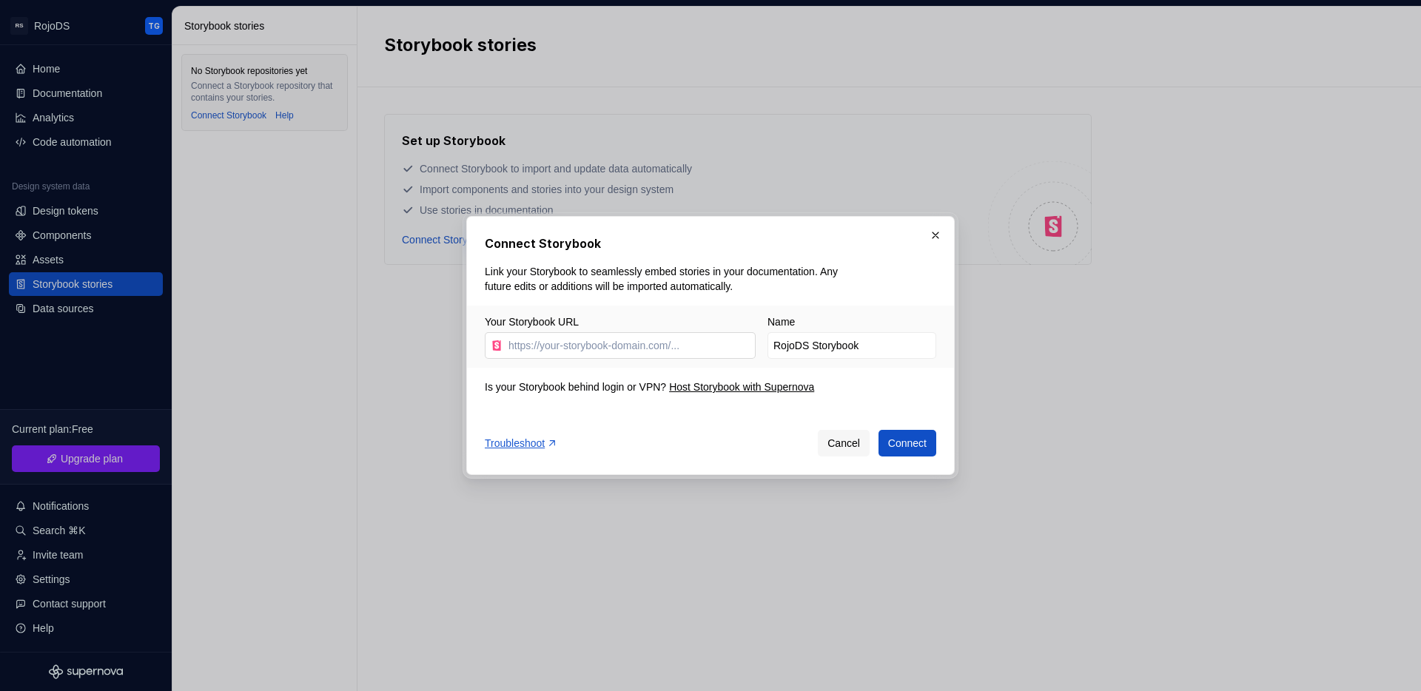
click at [527, 348] on input "Your Storybook URL" at bounding box center [628, 345] width 253 height 27
click at [516, 371] on div "Connect Storybook Link your Storybook to seamlessly embed stories in your docum…" at bounding box center [710, 346] width 451 height 222
click at [837, 437] on span "Cancel" at bounding box center [843, 443] width 33 height 15
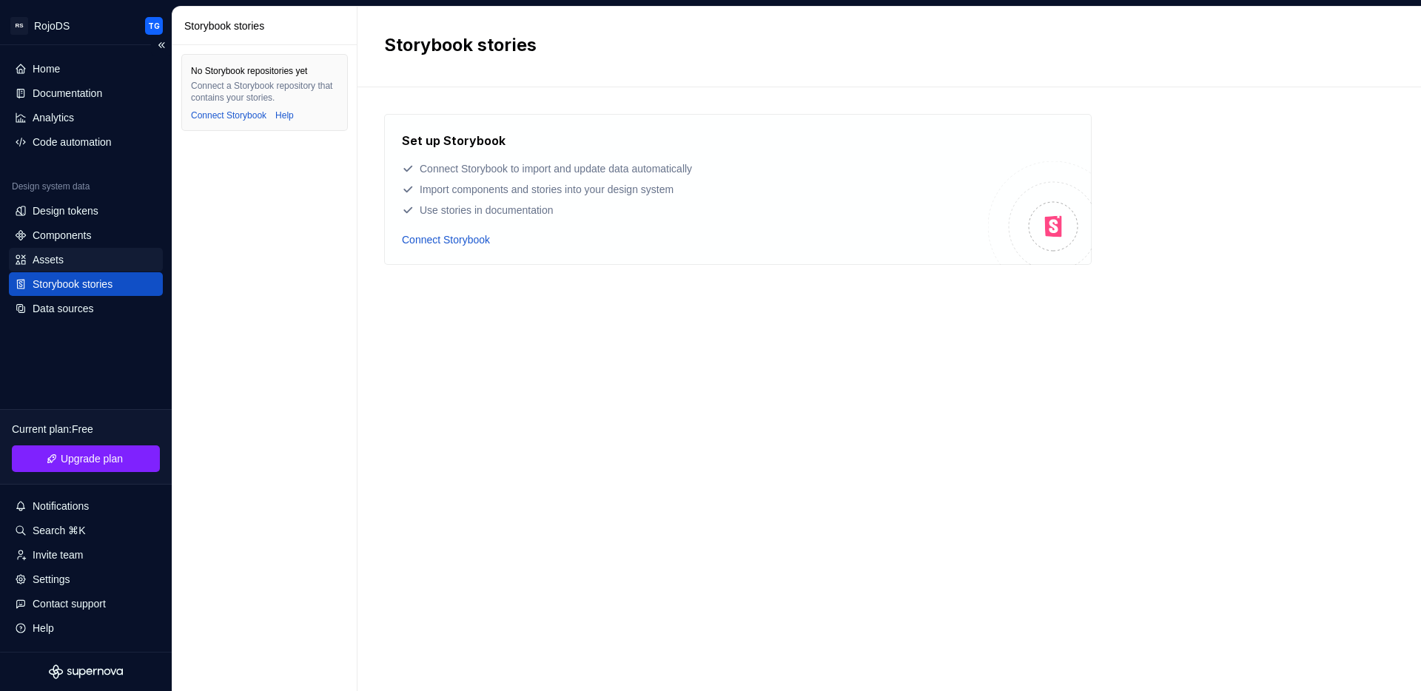
click at [95, 256] on div "Assets" at bounding box center [86, 259] width 142 height 15
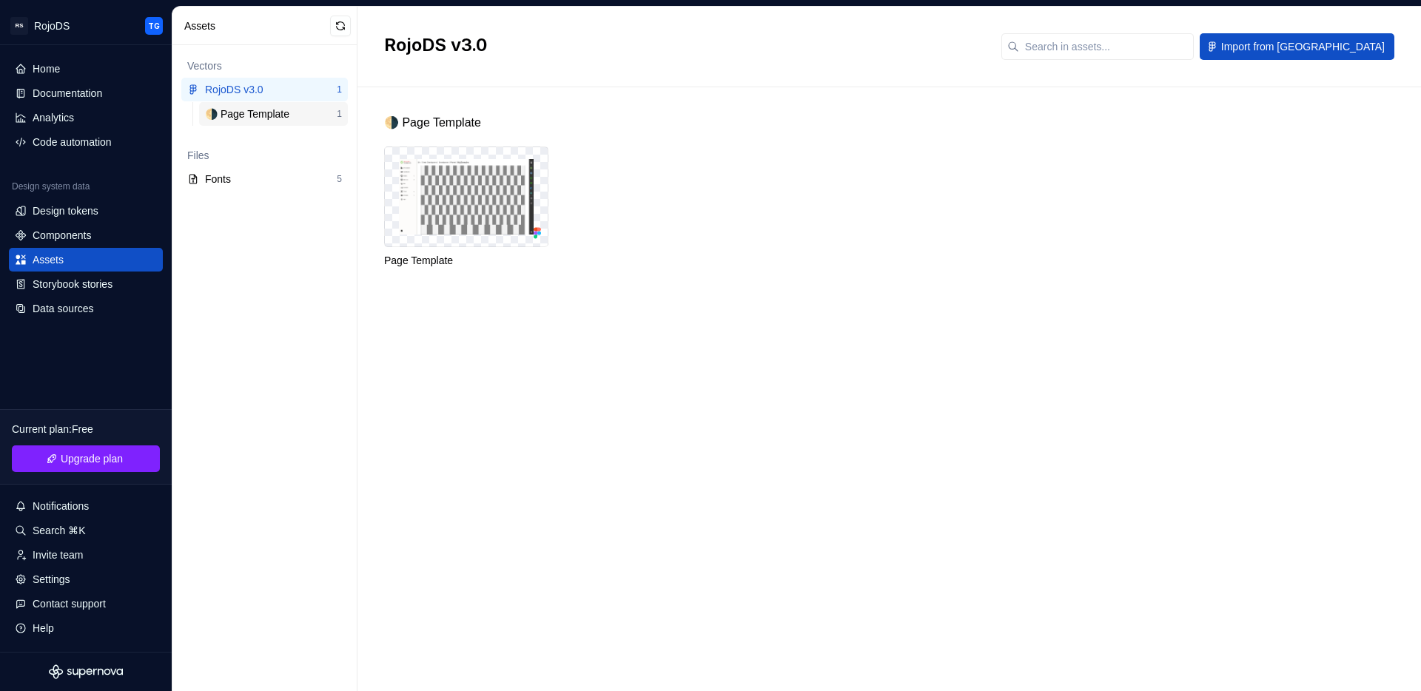
click at [272, 112] on div "🌗 Page Template" at bounding box center [250, 114] width 90 height 15
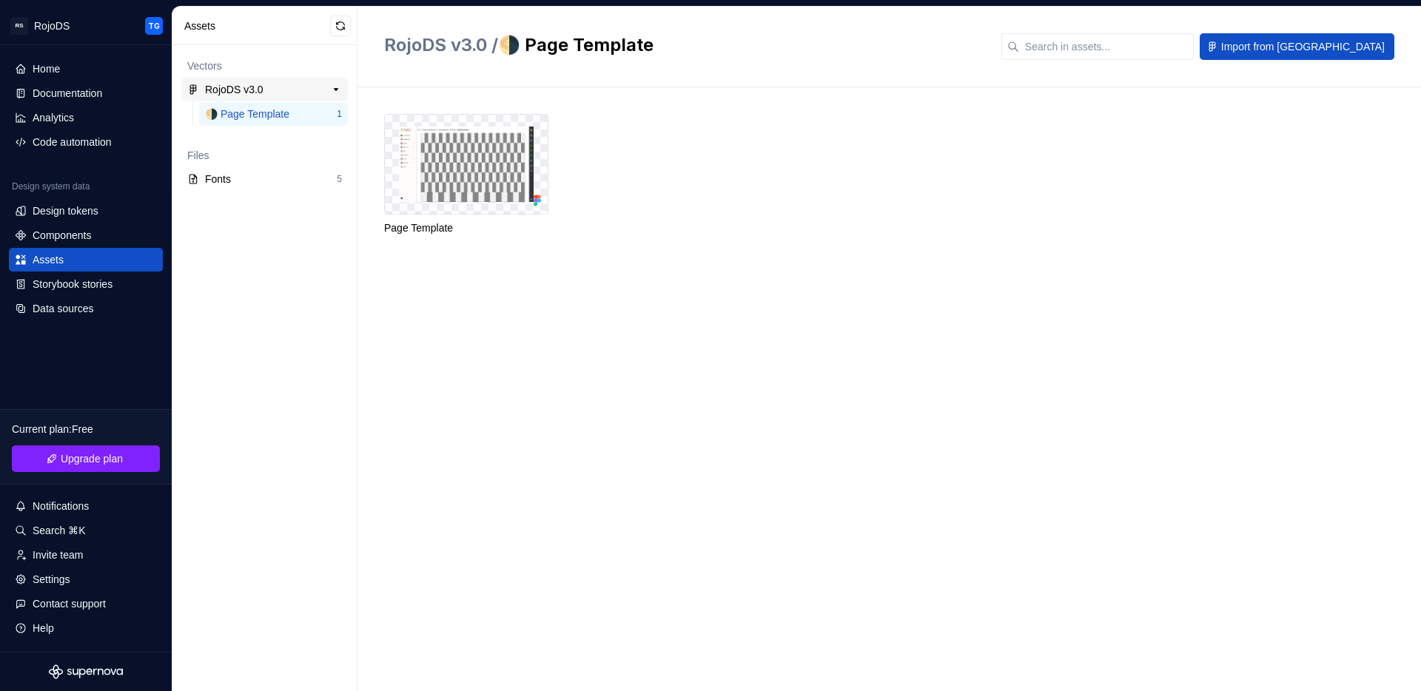
click at [260, 90] on div "RojoDS v3.0" at bounding box center [234, 89] width 58 height 15
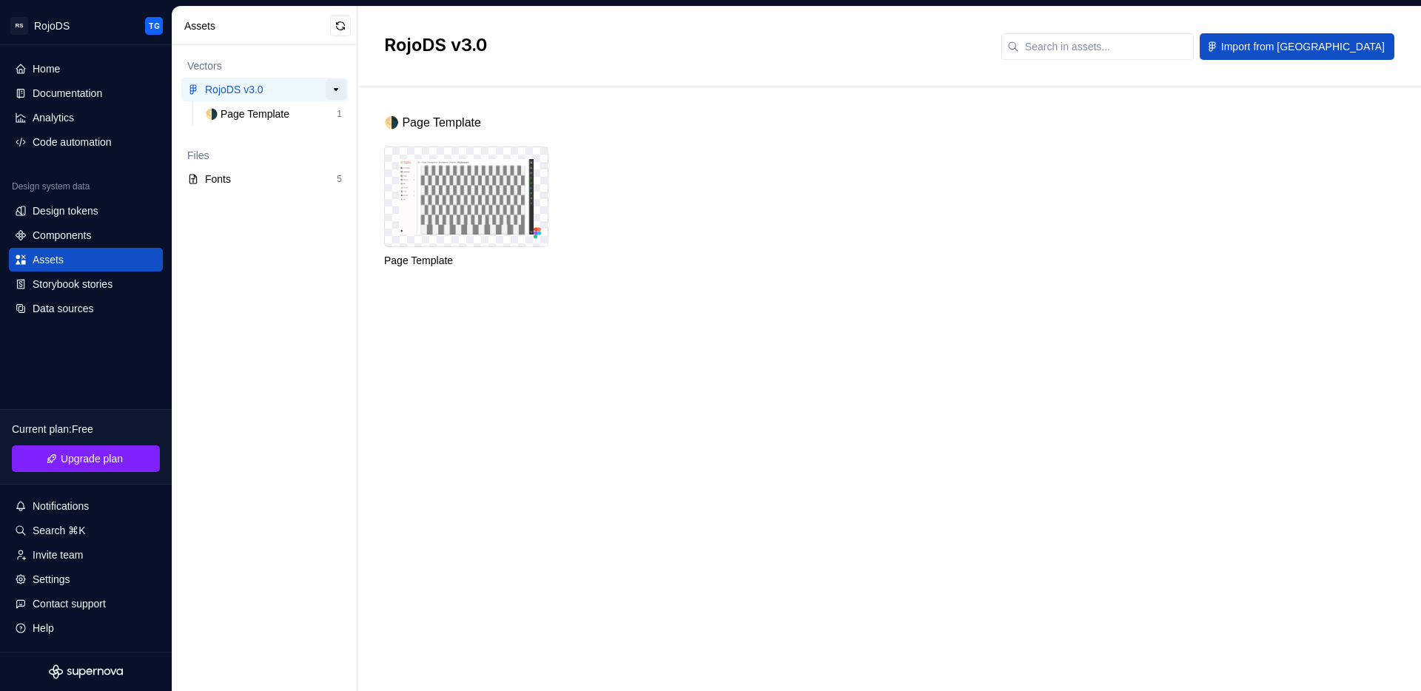
click at [335, 91] on button "button" at bounding box center [336, 89] width 21 height 21
click at [336, 91] on button "button" at bounding box center [336, 89] width 21 height 21
click at [82, 215] on div "Design tokens" at bounding box center [66, 210] width 66 height 15
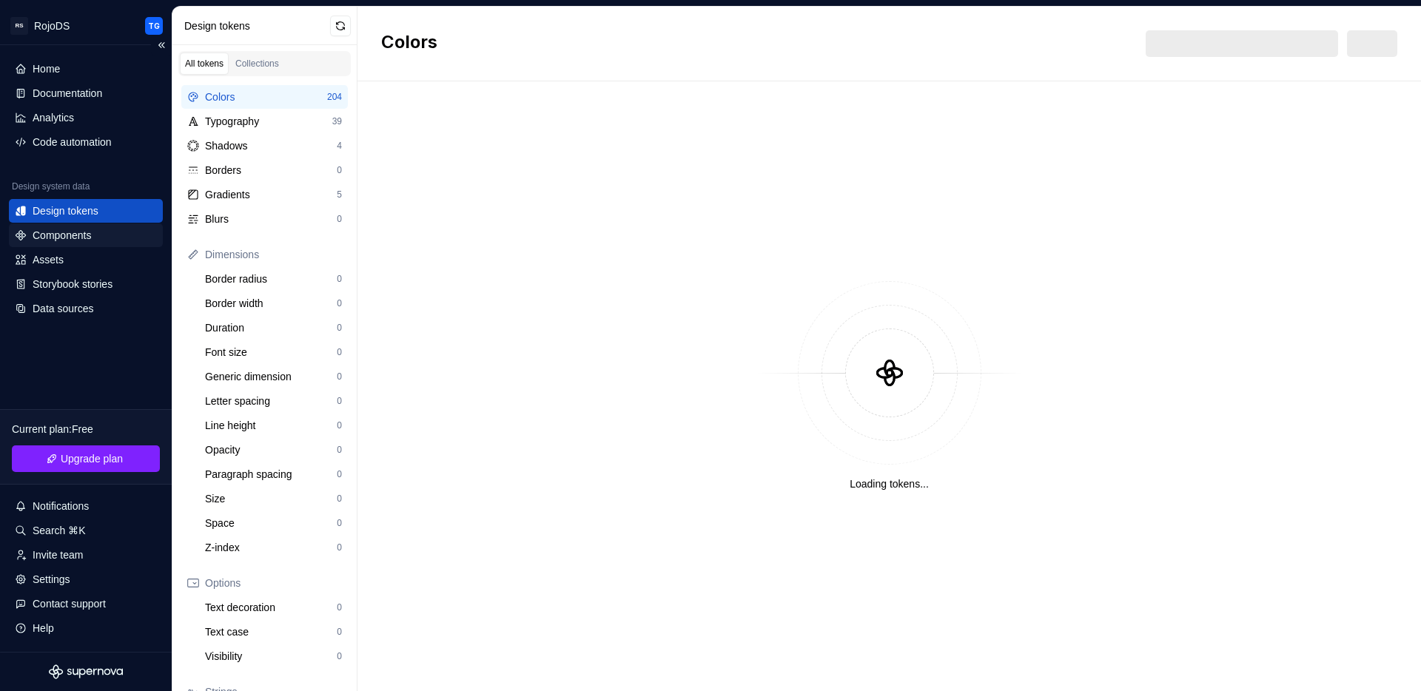
click at [77, 235] on div "Components" at bounding box center [62, 235] width 58 height 15
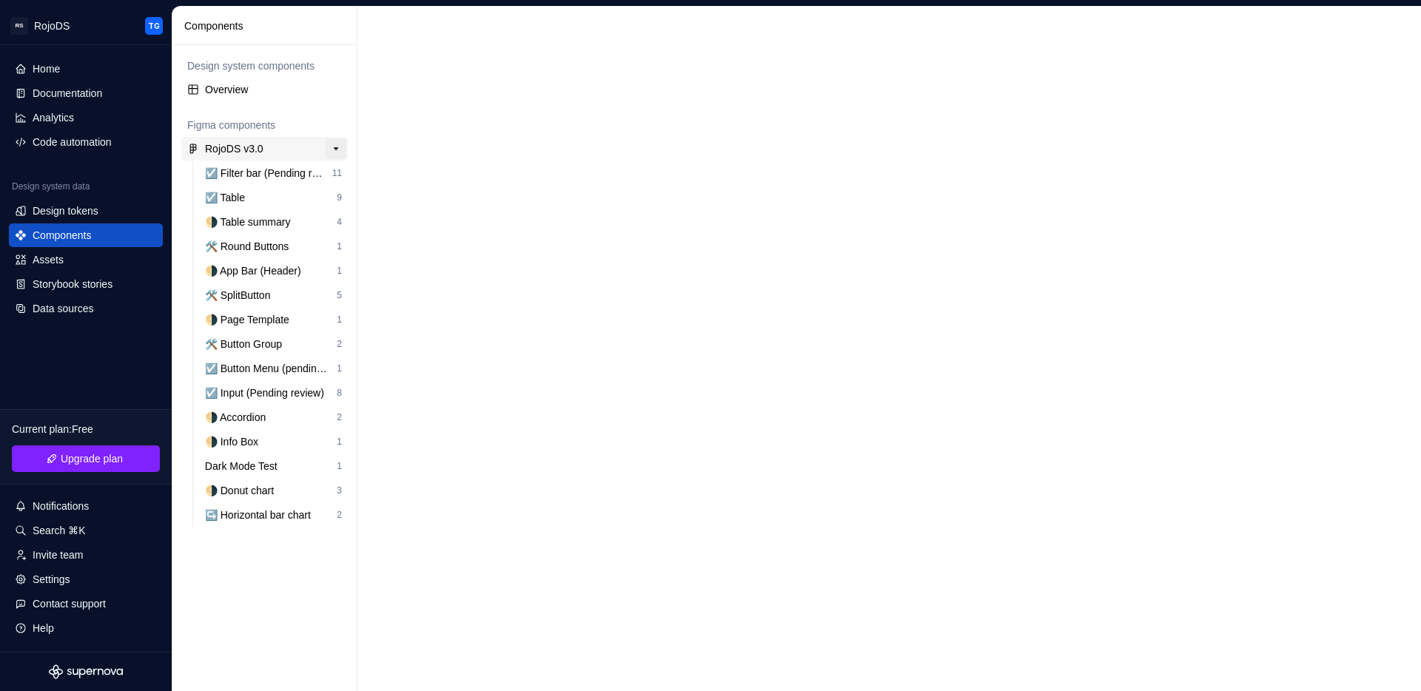
click at [334, 149] on button "button" at bounding box center [336, 148] width 21 height 21
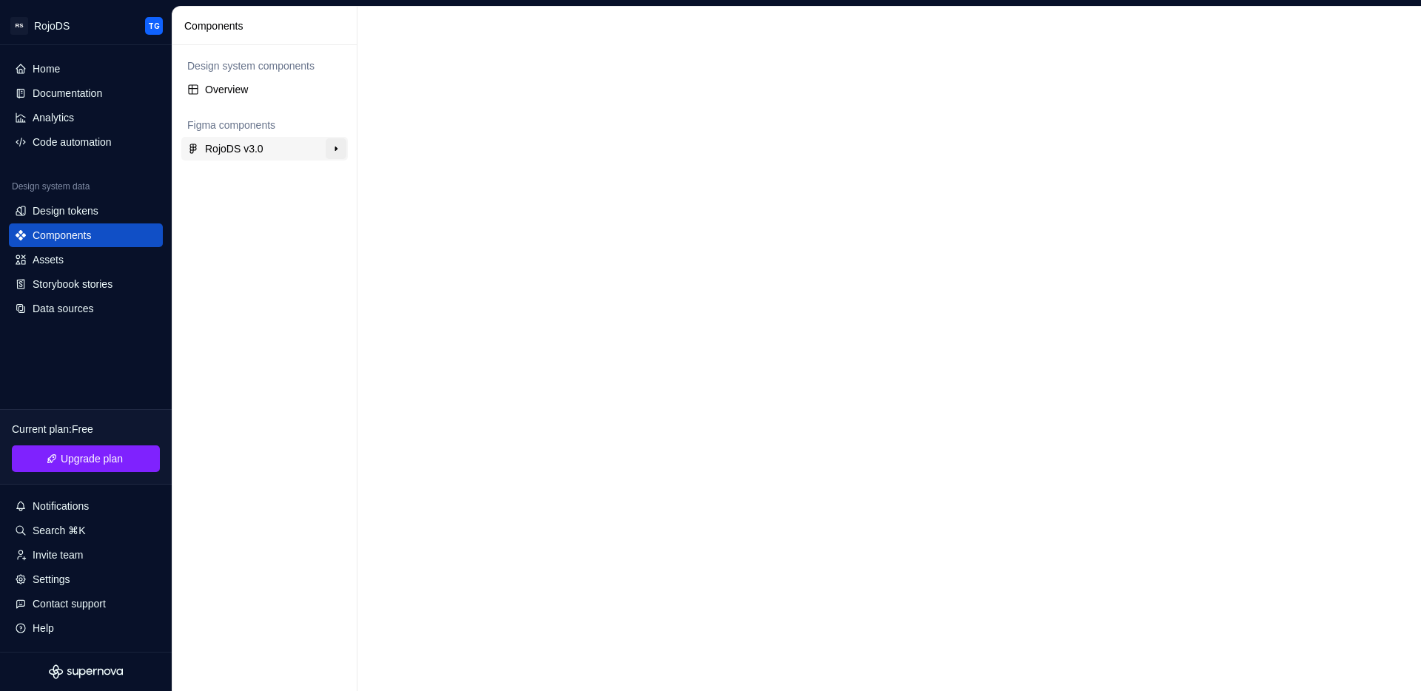
click at [334, 149] on button "button" at bounding box center [336, 148] width 21 height 21
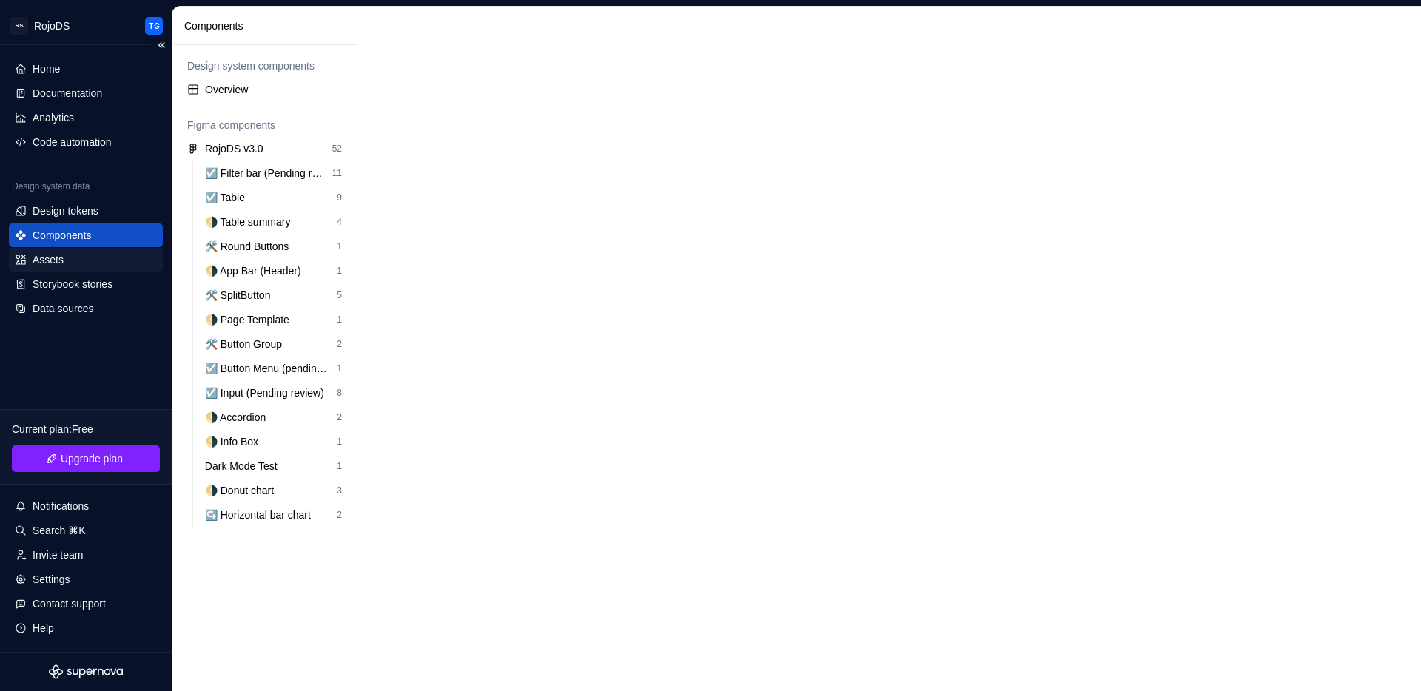
click at [70, 262] on div "Assets" at bounding box center [86, 259] width 142 height 15
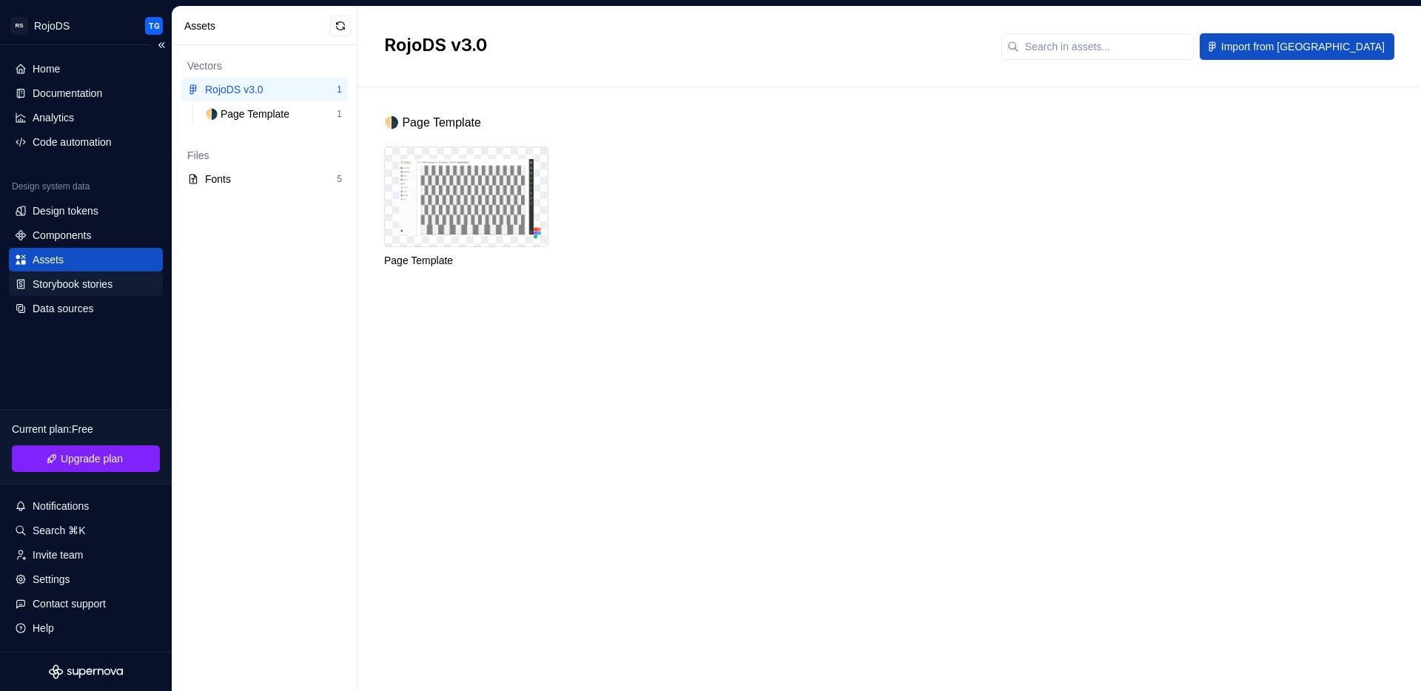
click at [67, 285] on div "Storybook stories" at bounding box center [73, 284] width 80 height 15
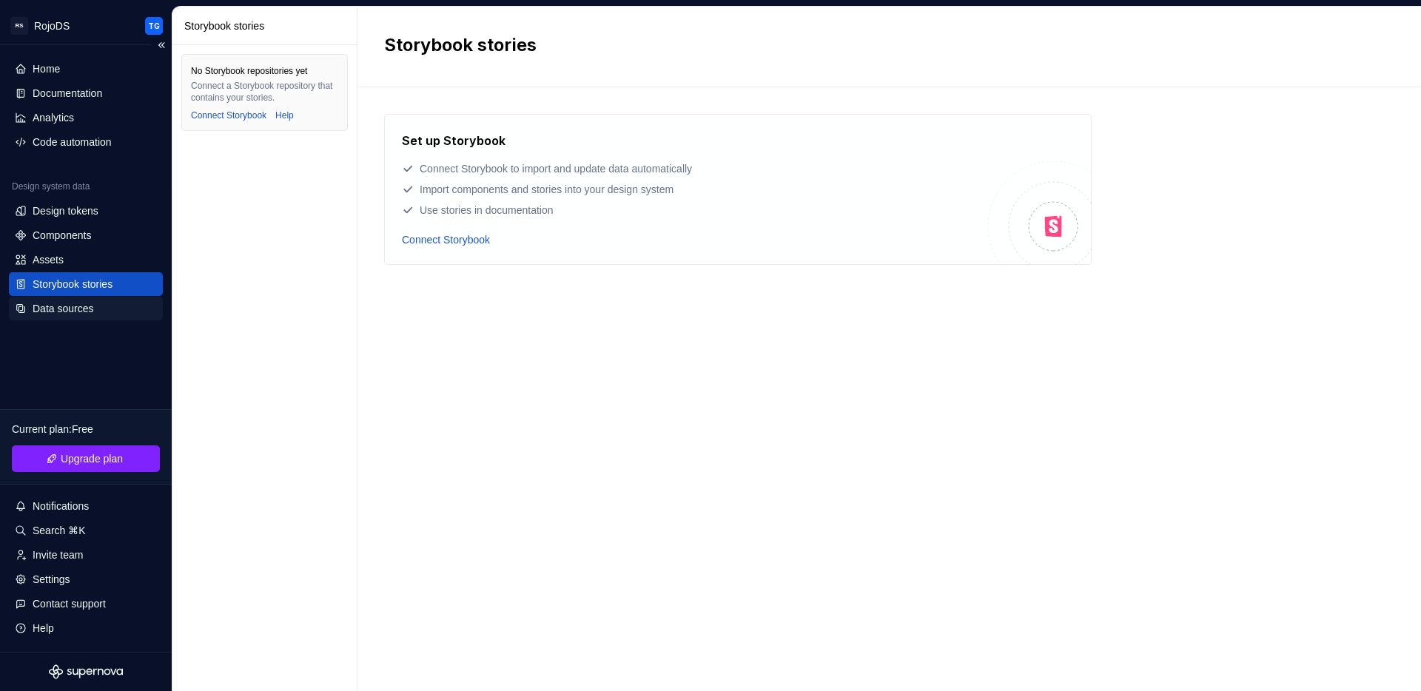
click at [76, 309] on div "Data sources" at bounding box center [63, 308] width 61 height 15
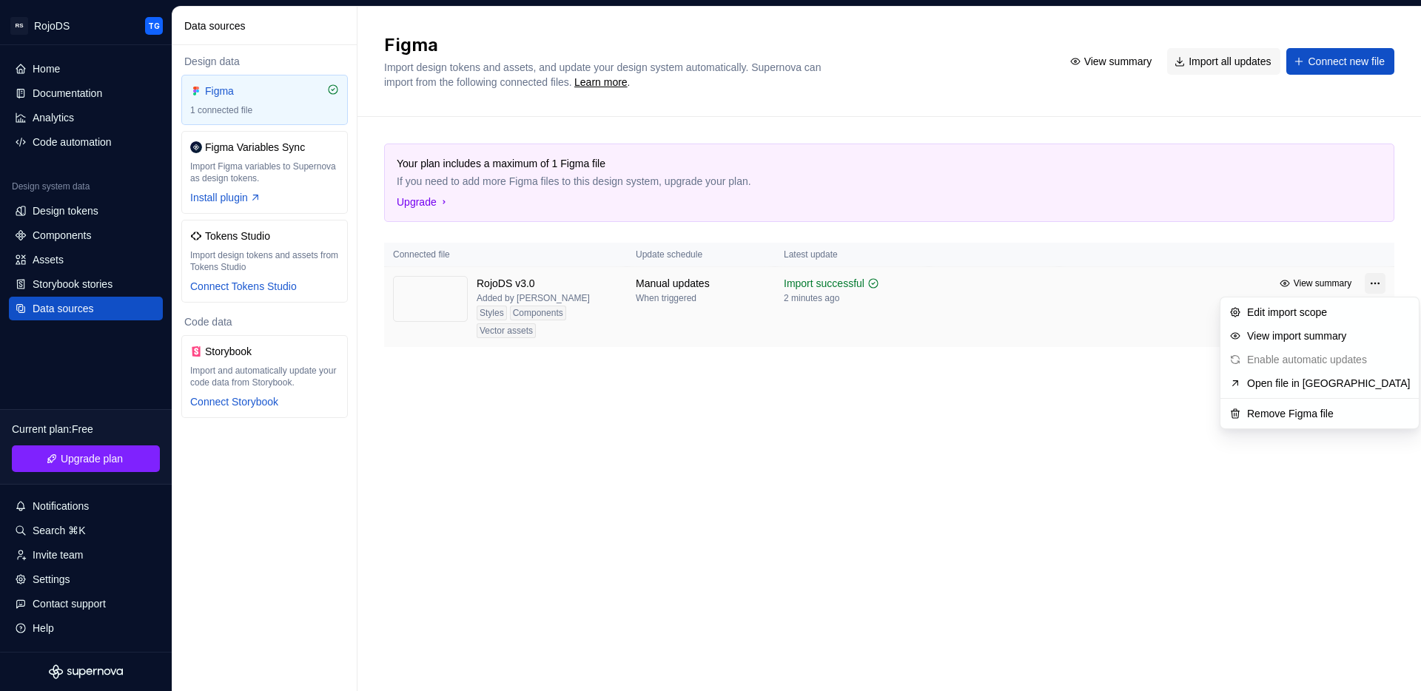
click at [1375, 282] on html "RS RojoDS TG Home Documentation Analytics Code automation Design system data De…" at bounding box center [710, 345] width 1421 height 691
click at [1310, 329] on div "View import summary" at bounding box center [1328, 336] width 163 height 15
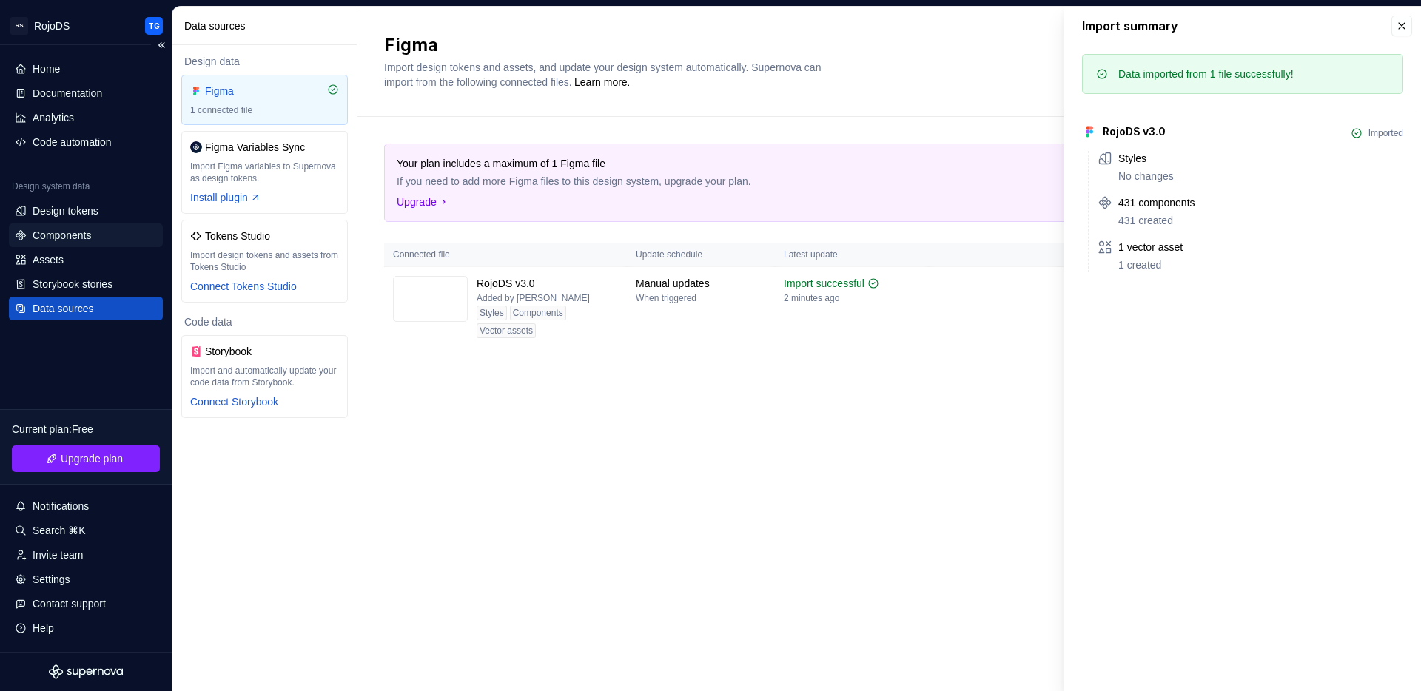
click at [99, 224] on div "Components" at bounding box center [86, 235] width 154 height 24
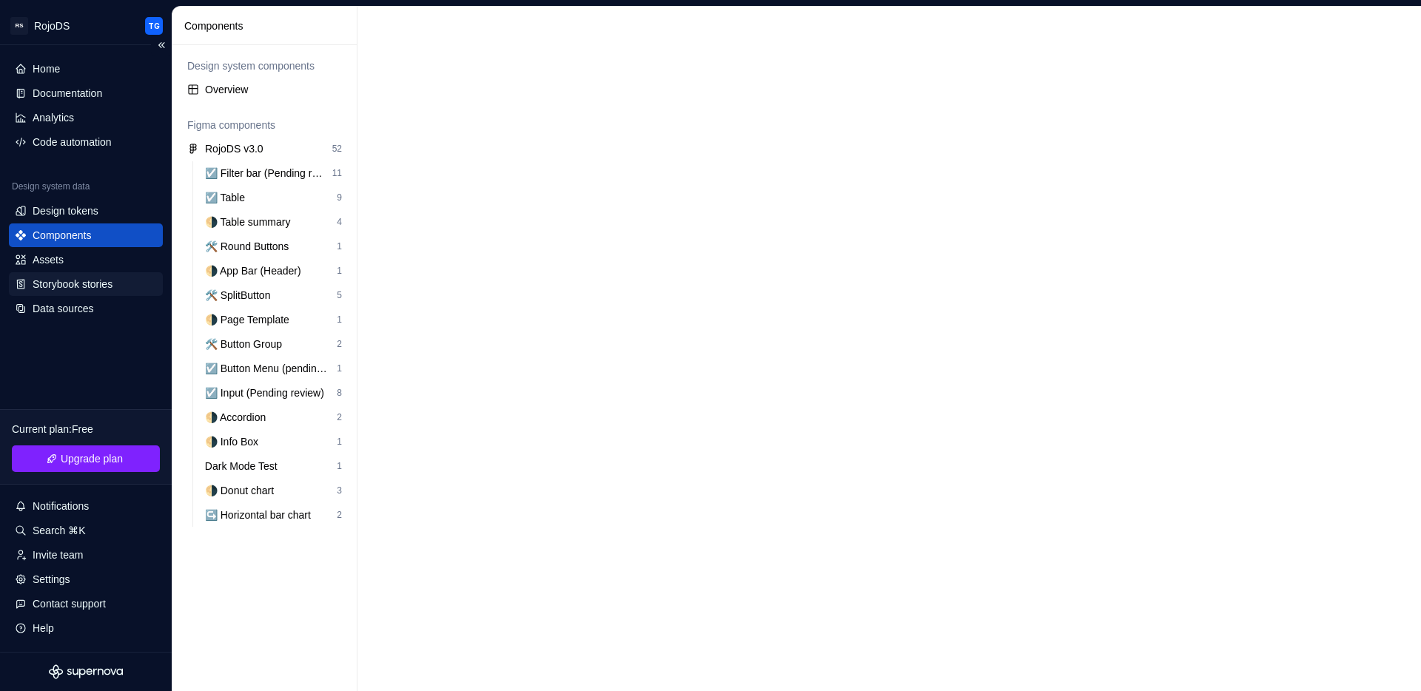
click at [62, 278] on div "Storybook stories" at bounding box center [73, 284] width 80 height 15
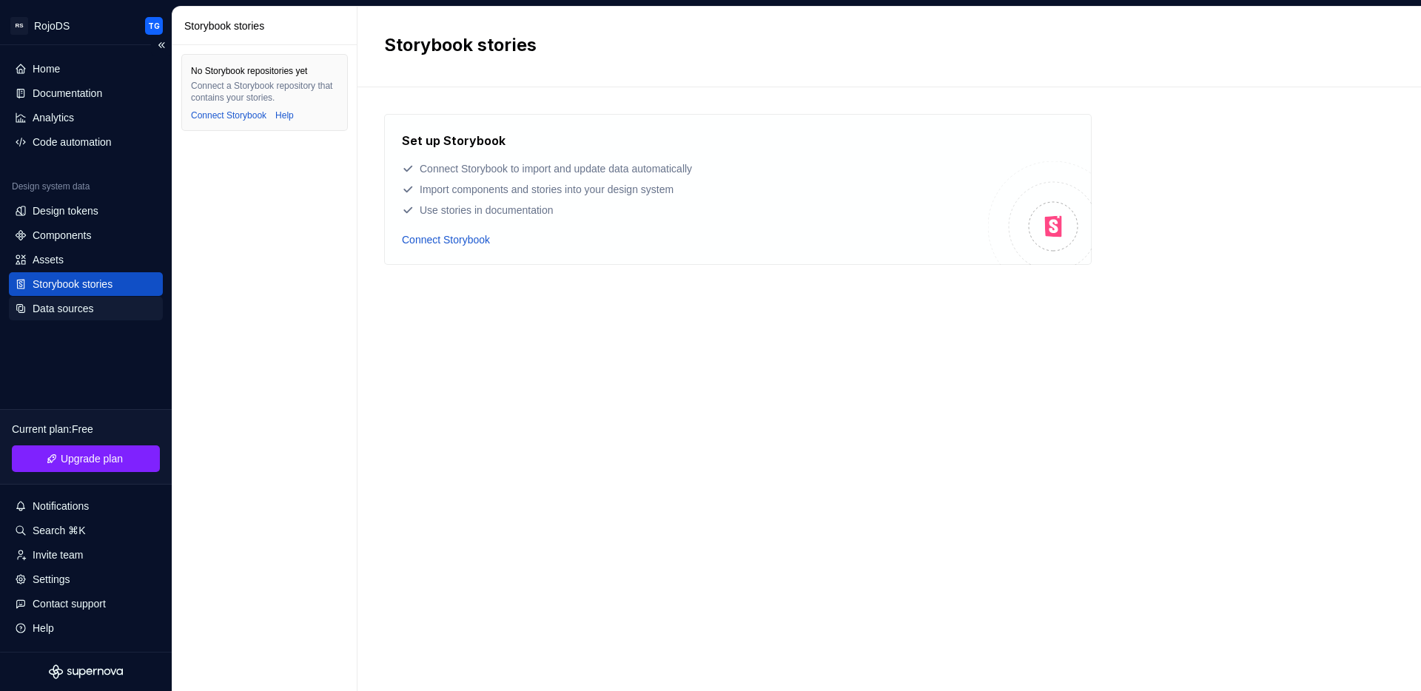
click at [61, 303] on div "Data sources" at bounding box center [63, 308] width 61 height 15
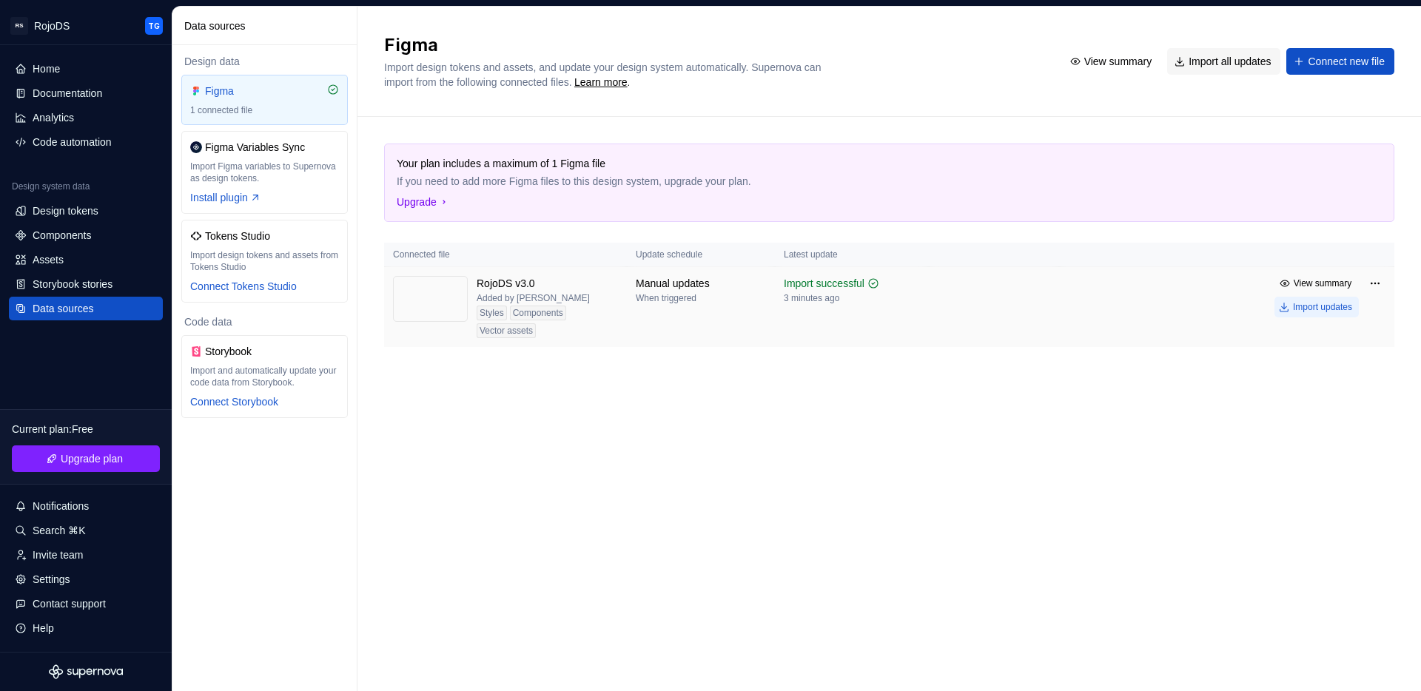
click at [1334, 309] on div "Import updates" at bounding box center [1322, 307] width 59 height 12
click at [79, 235] on div "Components" at bounding box center [62, 235] width 58 height 15
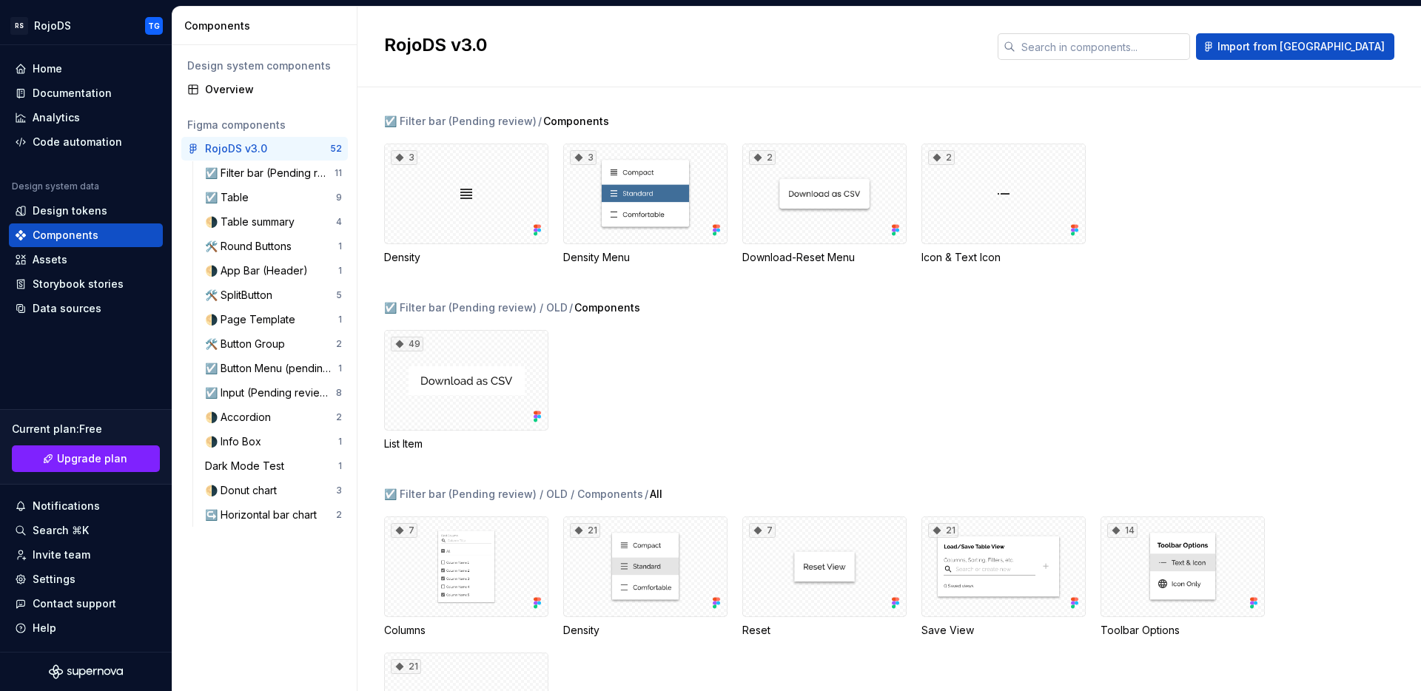
click at [1179, 50] on input "text" at bounding box center [1102, 46] width 175 height 27
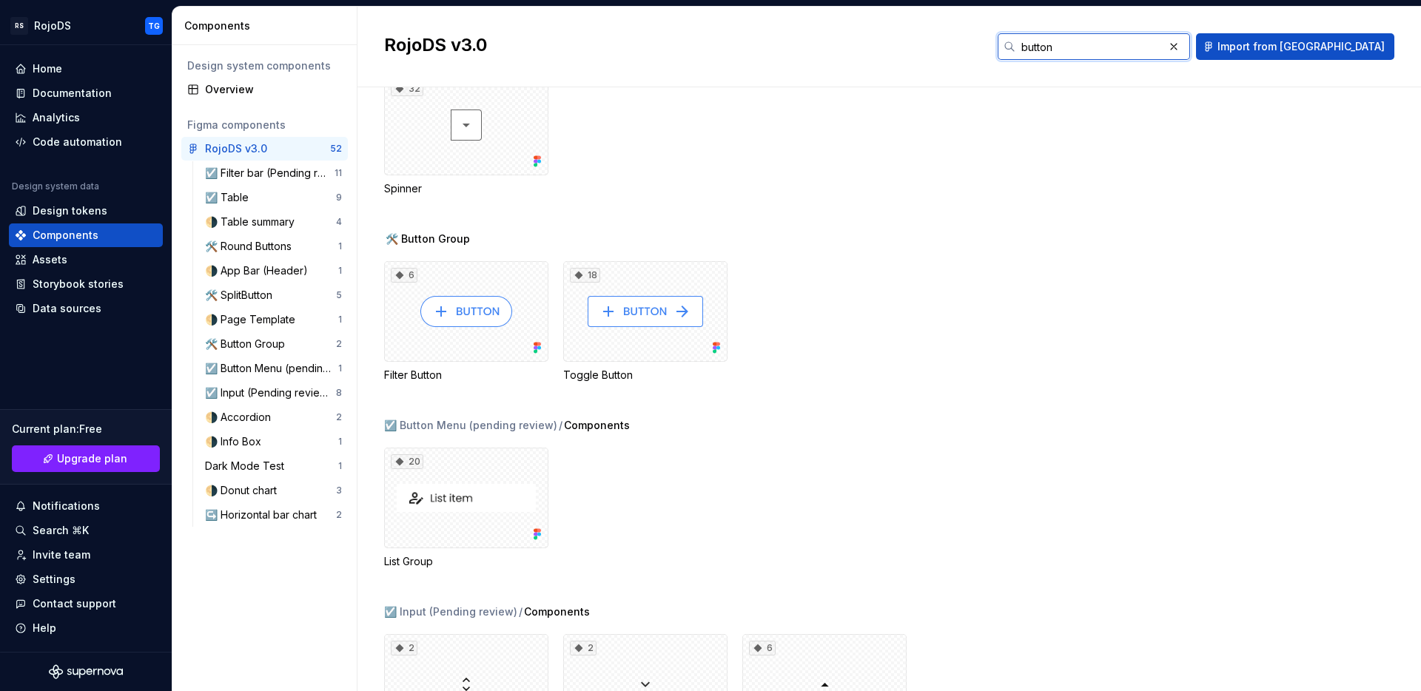
scroll to position [913, 0]
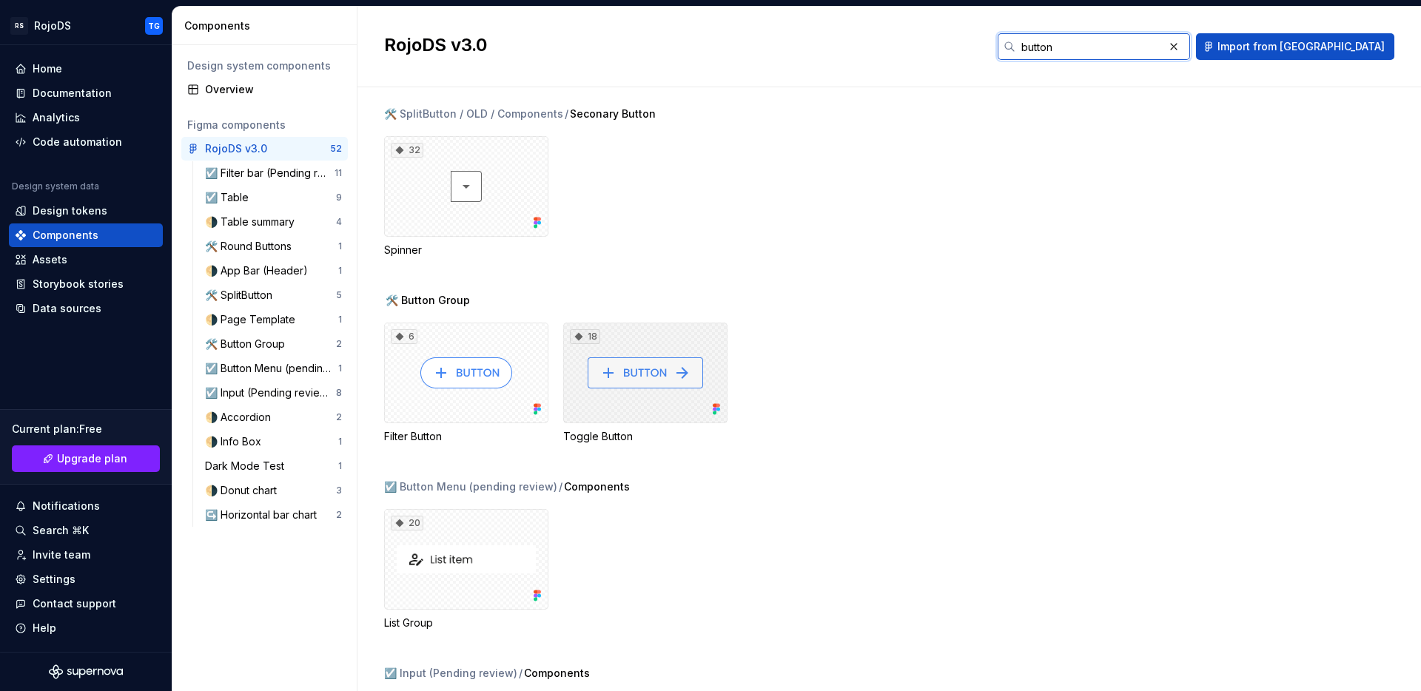
type input "button"
click at [644, 372] on div "18" at bounding box center [645, 373] width 164 height 101
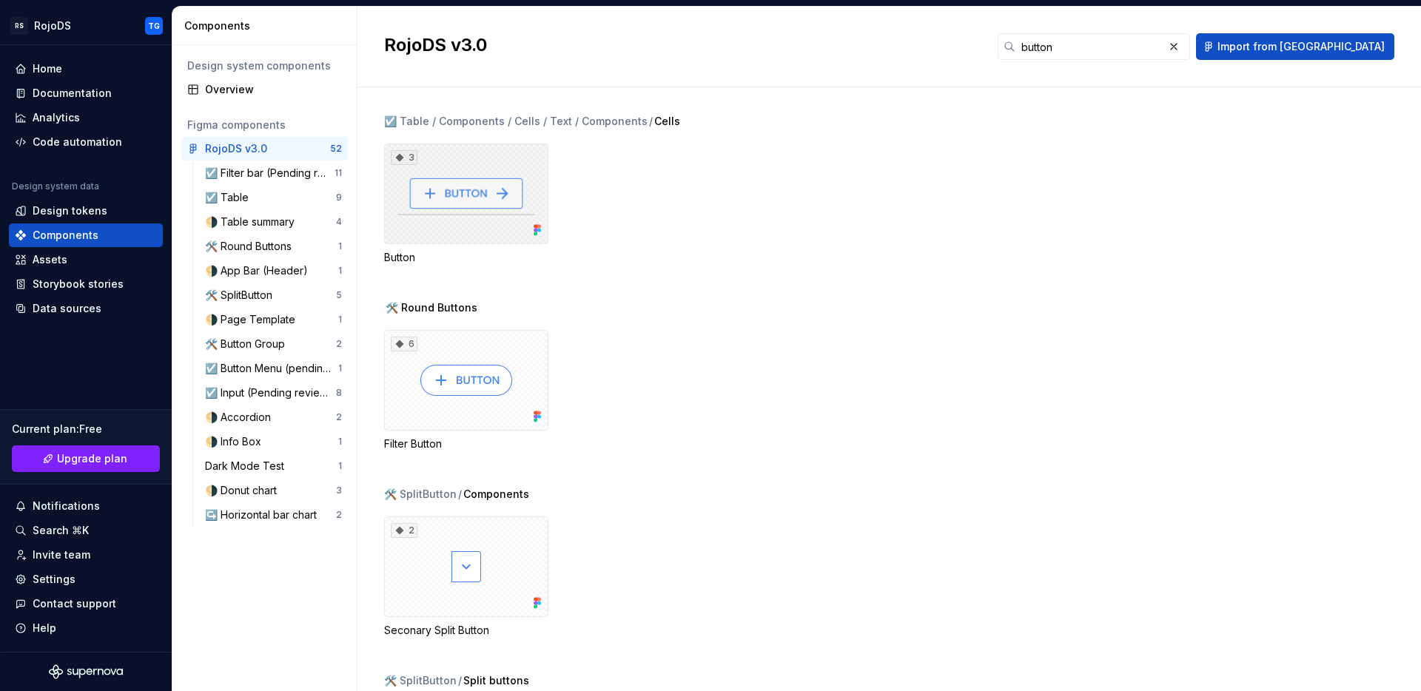
click at [490, 187] on div "3" at bounding box center [466, 194] width 164 height 101
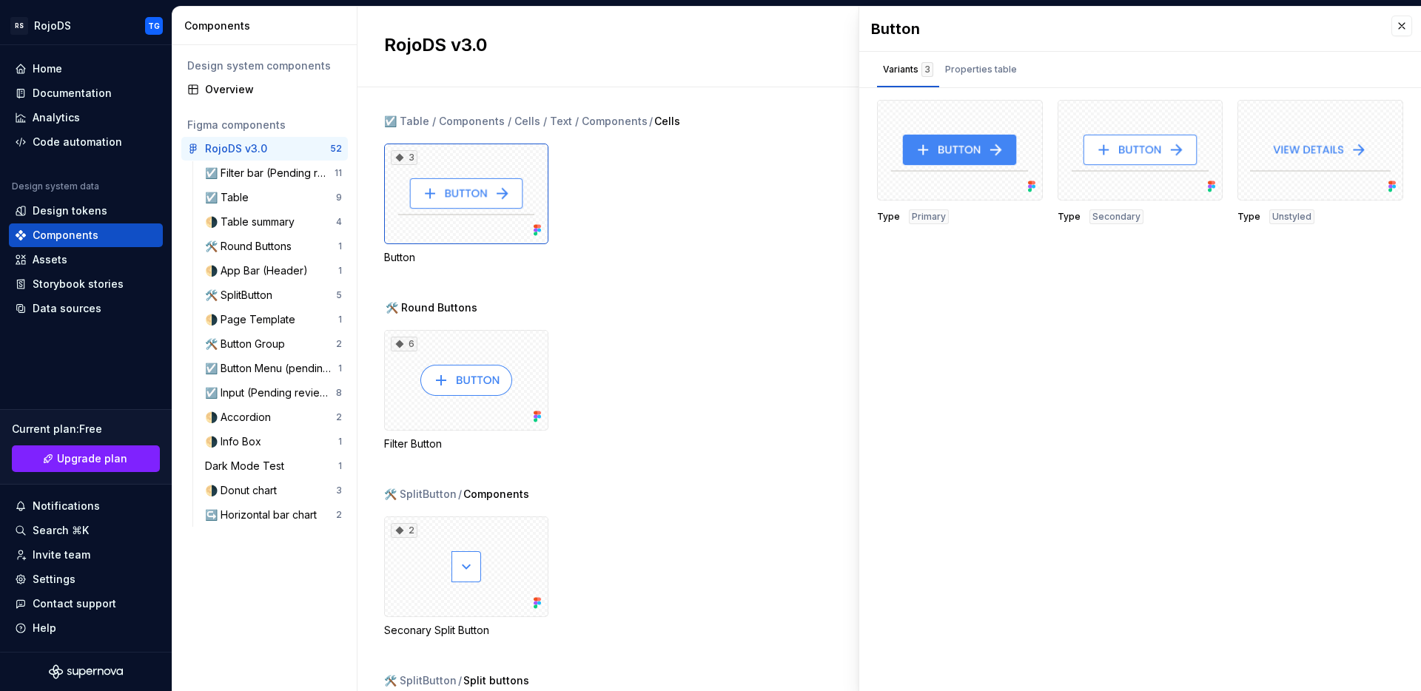
click at [397, 253] on div "Button" at bounding box center [466, 257] width 164 height 15
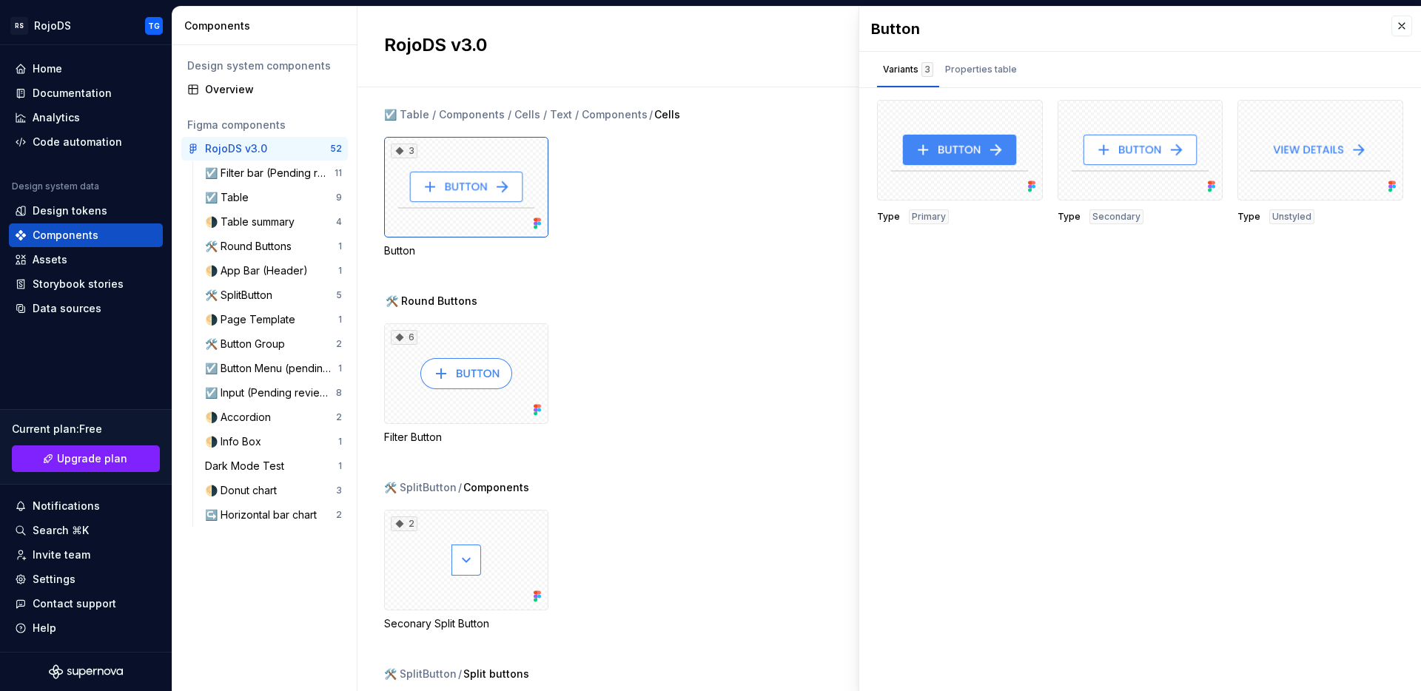
scroll to position [9, 0]
click at [397, 114] on div "☑️ Table / Components / Cells / Text / Components" at bounding box center [515, 112] width 263 height 15
click at [388, 112] on div "☑️ Table / Components / Cells / Text / Components" at bounding box center [515, 112] width 263 height 15
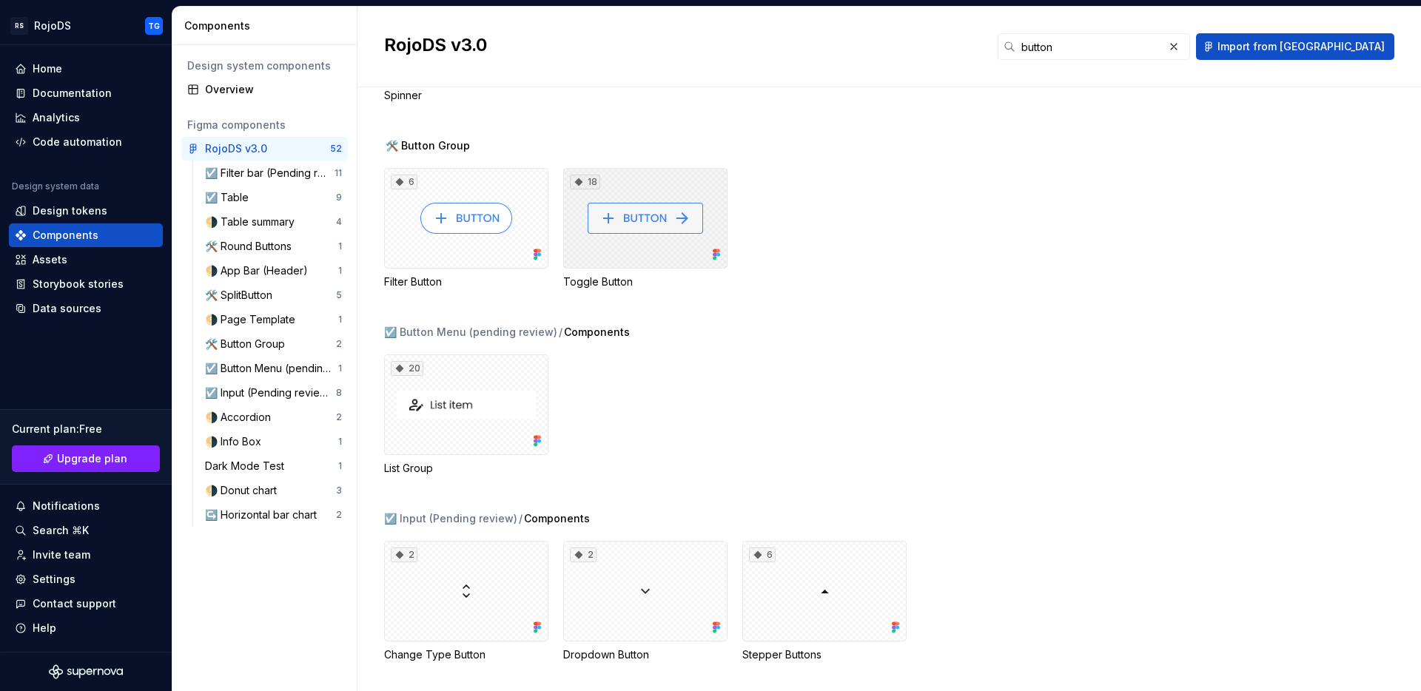
scroll to position [1074, 0]
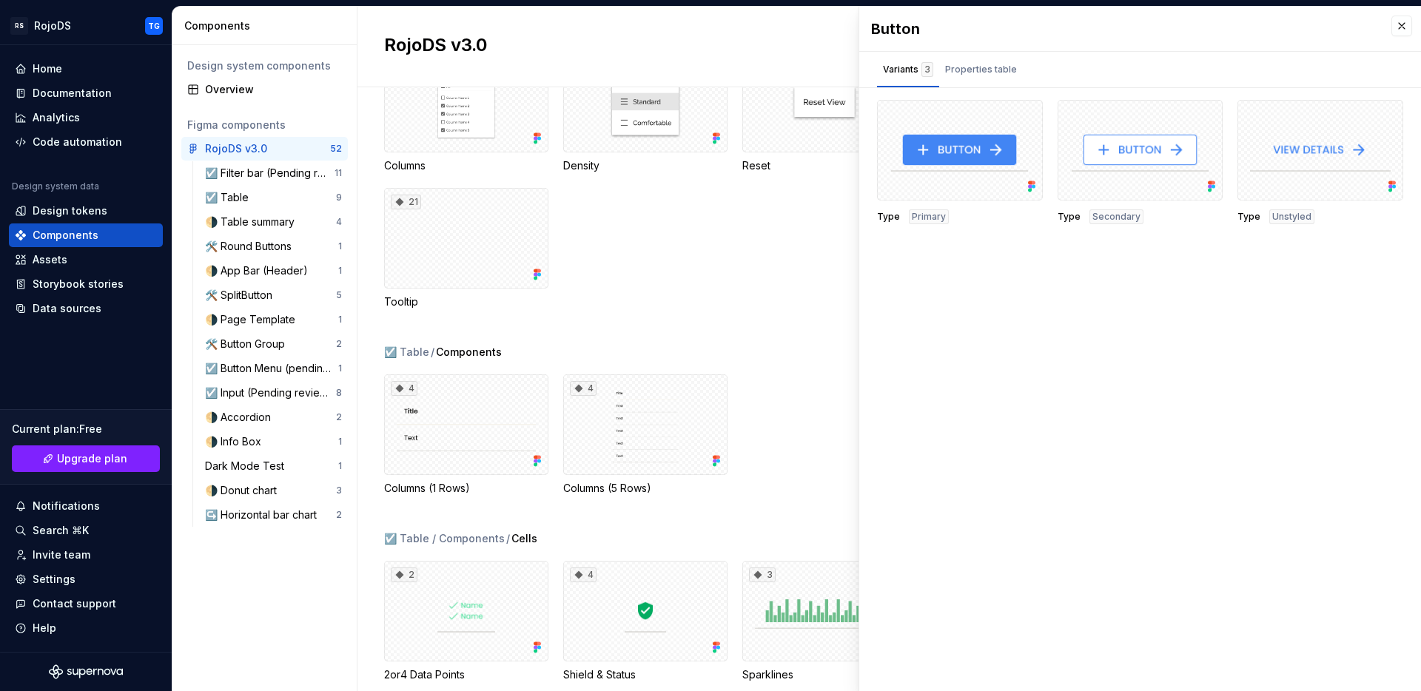
scroll to position [100, 0]
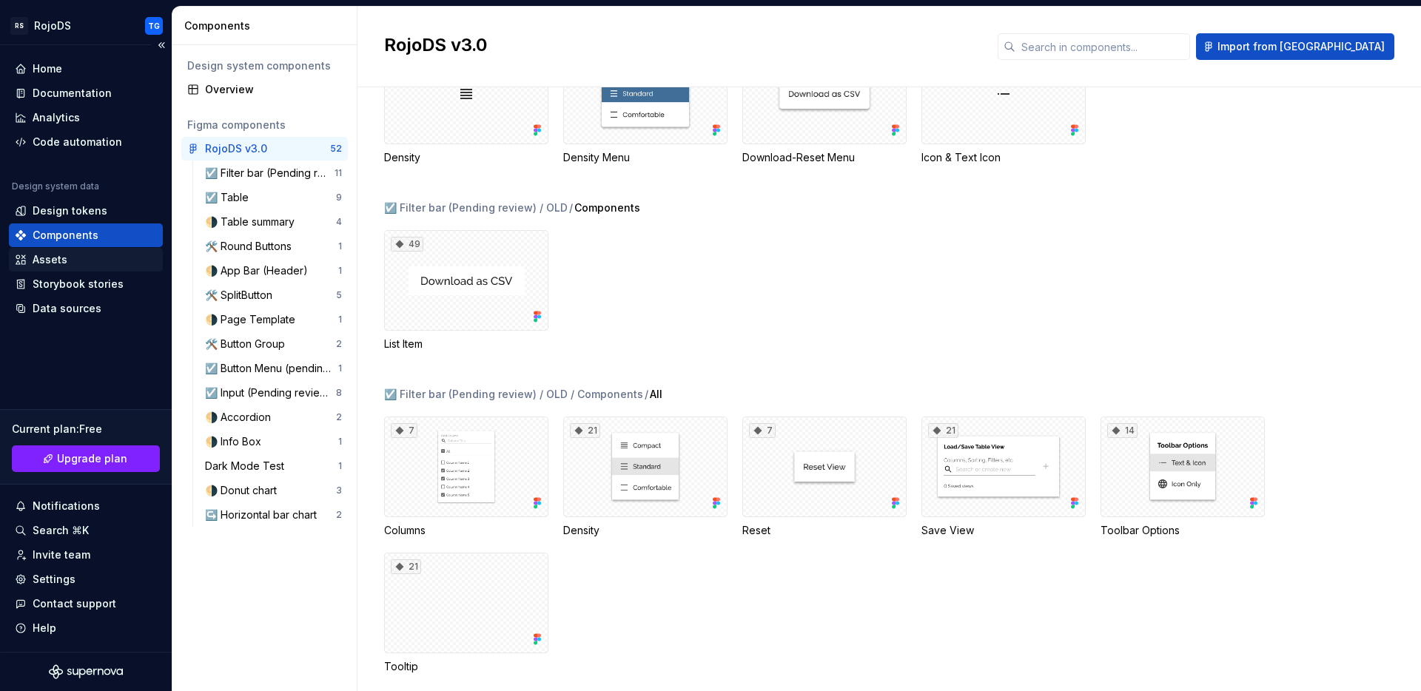
click at [37, 265] on div "Assets" at bounding box center [50, 259] width 35 height 15
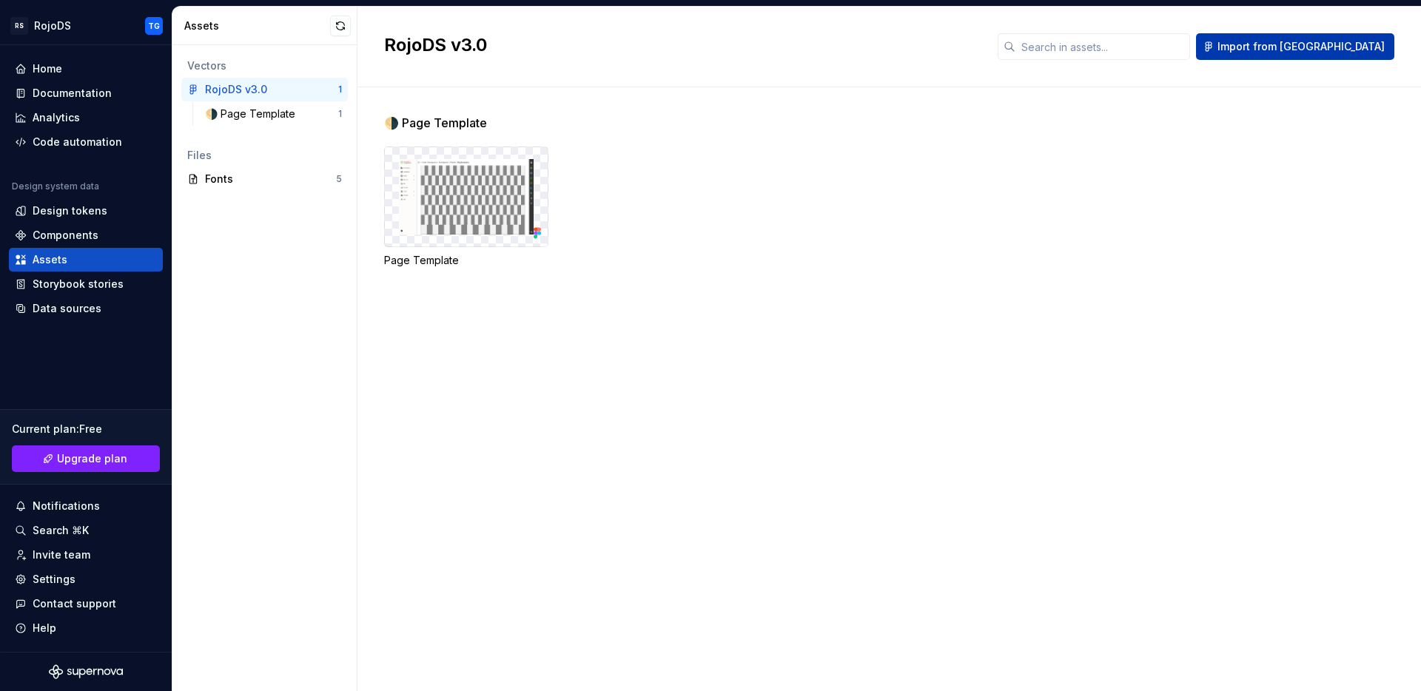
click at [1327, 44] on span "Import from [GEOGRAPHIC_DATA]" at bounding box center [1300, 46] width 167 height 15
click at [1126, 50] on input "text" at bounding box center [1102, 46] width 175 height 27
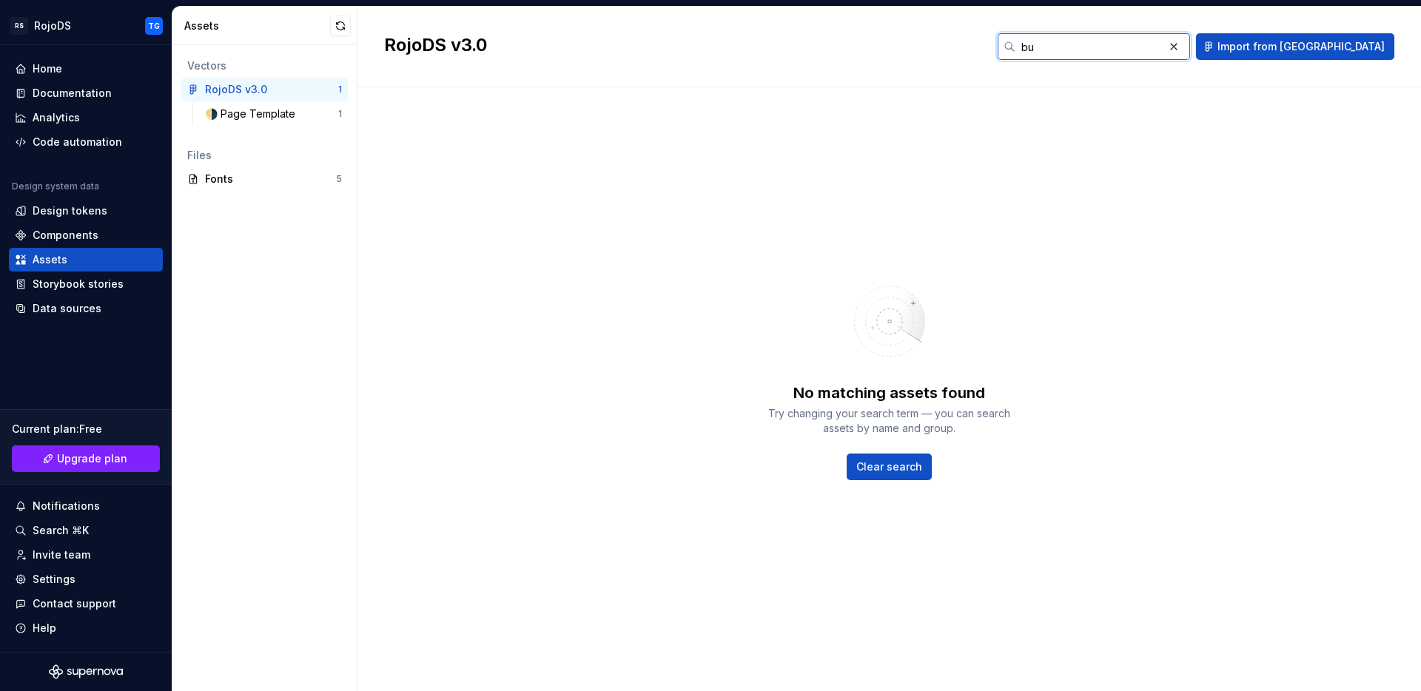
type input "button"
click at [1347, 52] on span "Import from [GEOGRAPHIC_DATA]" at bounding box center [1300, 46] width 167 height 15
click at [1088, 53] on div "button" at bounding box center [1093, 46] width 192 height 27
drag, startPoint x: 1337, startPoint y: 13, endPoint x: 1339, endPoint y: 24, distance: 11.3
click at [1336, 12] on div "RojoDS v3.0 button Import from Figma" at bounding box center [888, 47] width 1063 height 81
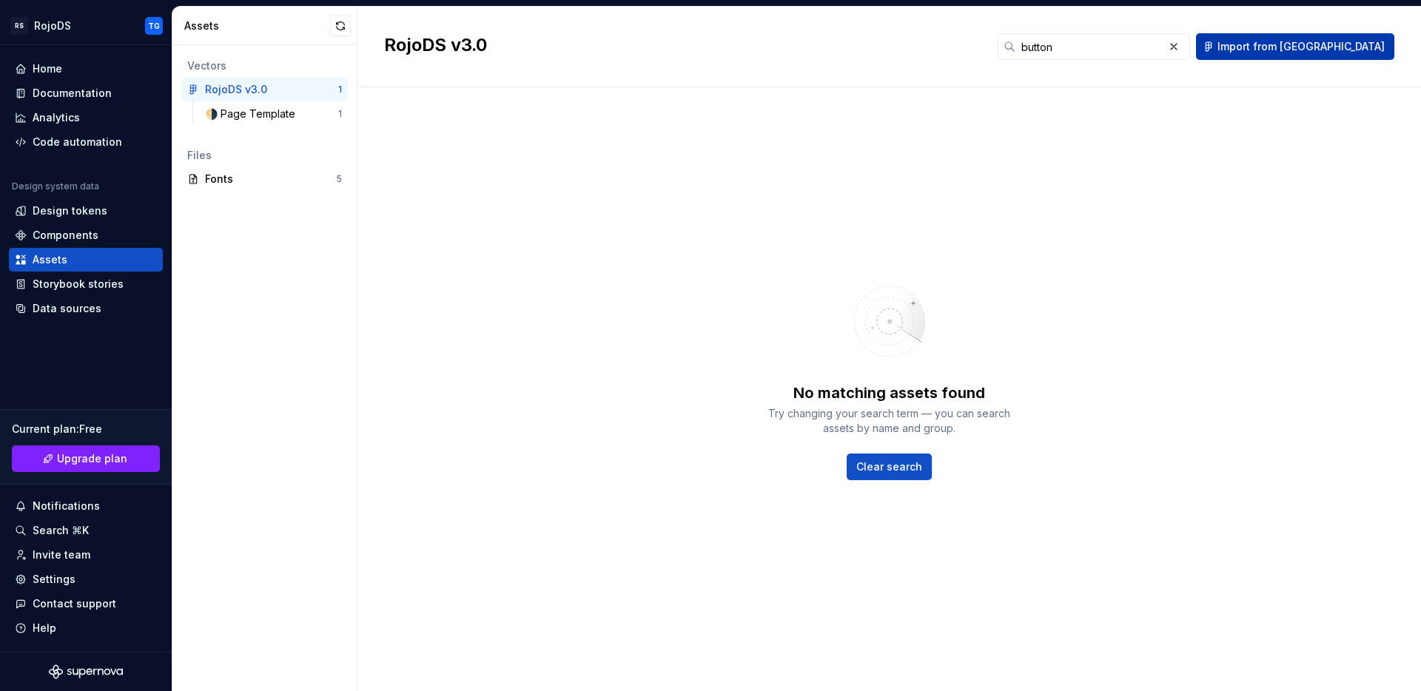
click at [1341, 33] on button "Import from [GEOGRAPHIC_DATA]" at bounding box center [1295, 46] width 198 height 27
click at [59, 310] on div "Data sources" at bounding box center [67, 308] width 69 height 15
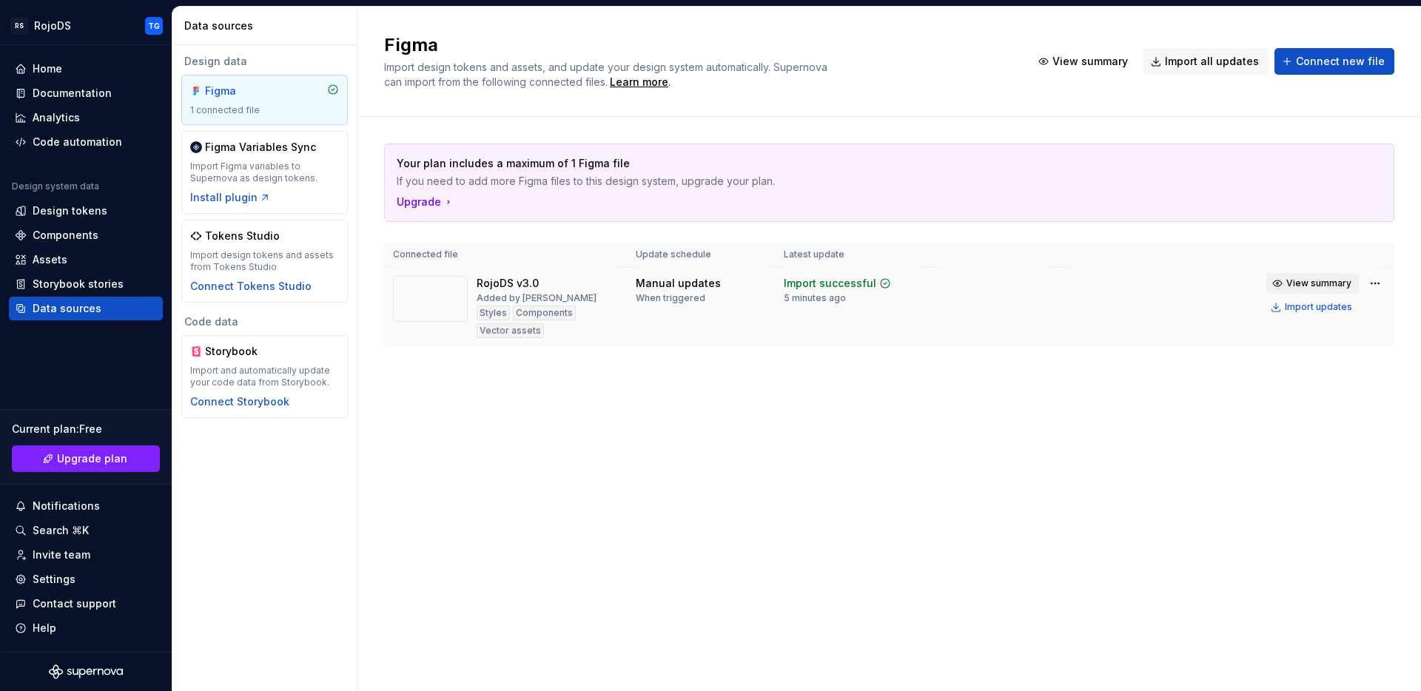
click at [1327, 288] on span "View summary" at bounding box center [1318, 283] width 65 height 12
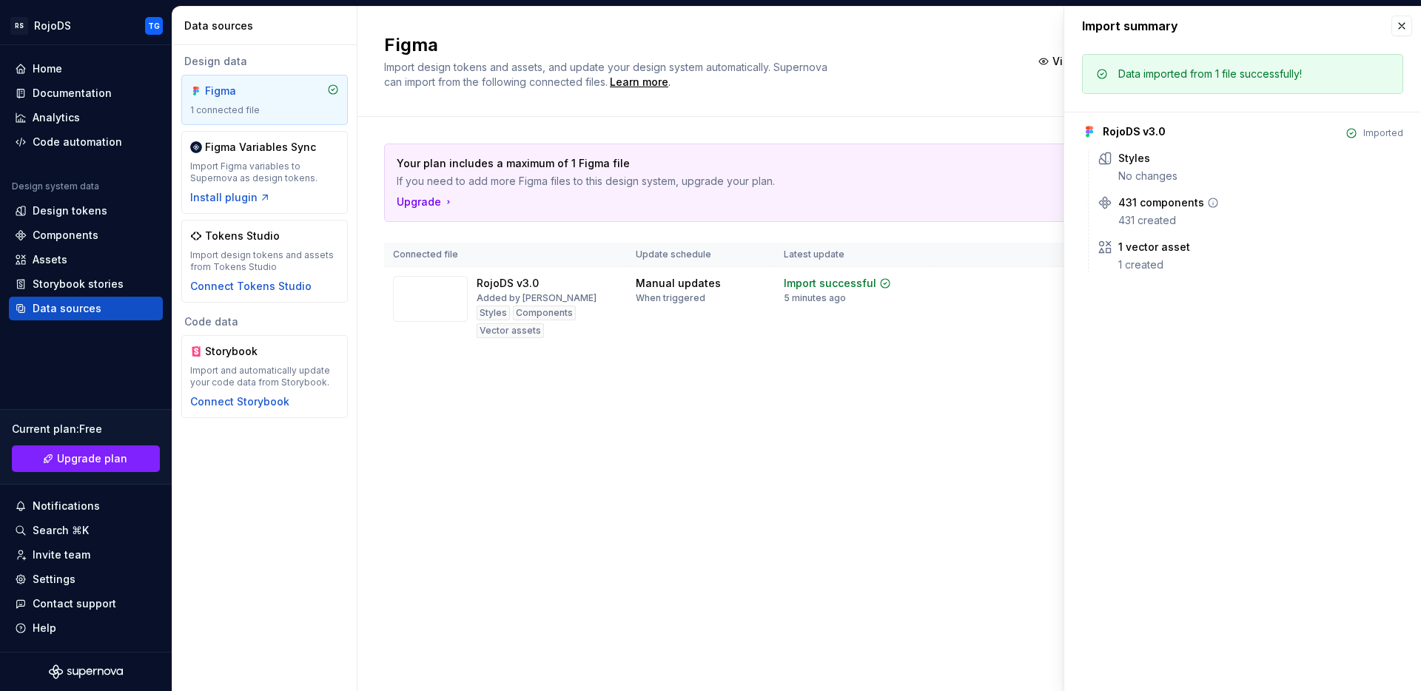
click at [1209, 198] on icon at bounding box center [1212, 202] width 9 height 9
click at [1183, 203] on div "431 components" at bounding box center [1161, 202] width 86 height 15
click at [1181, 208] on div "431 components" at bounding box center [1161, 202] width 86 height 15
click at [1099, 199] on icon at bounding box center [1104, 202] width 15 height 15
click at [1119, 204] on div "431 components" at bounding box center [1161, 202] width 86 height 15
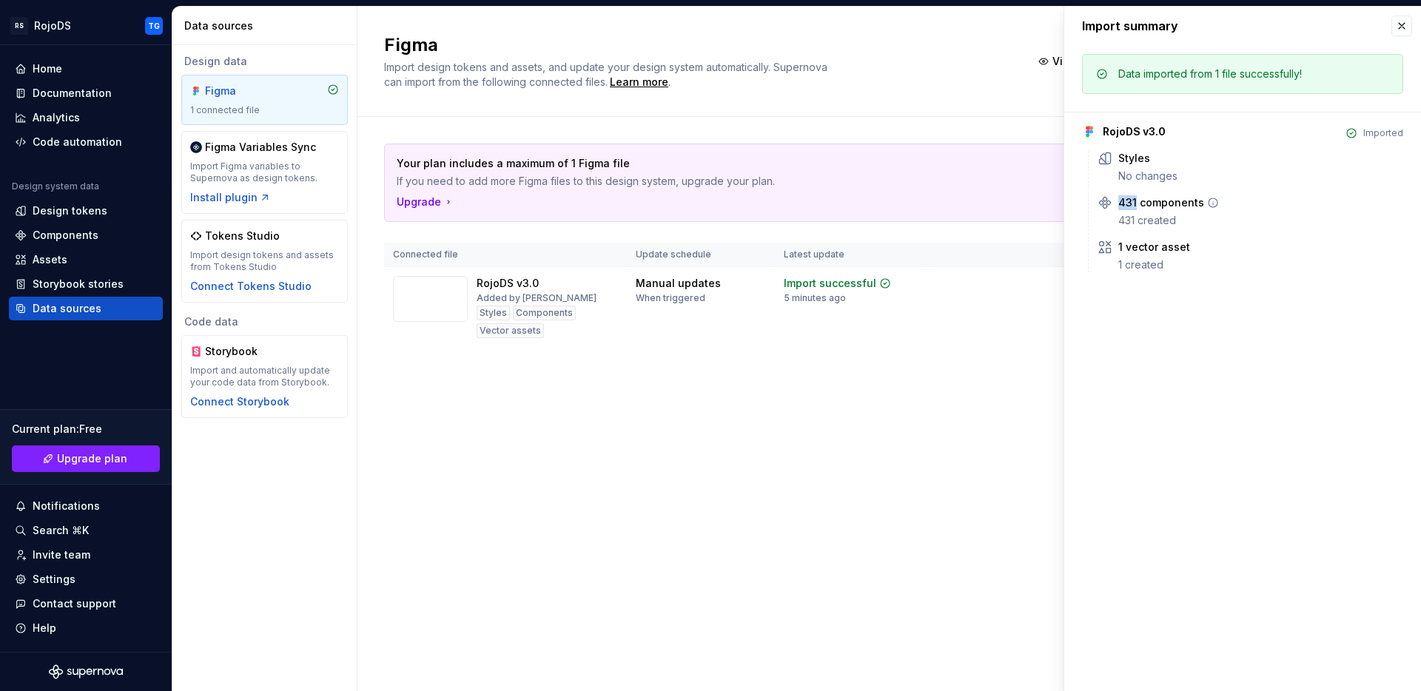
click at [1119, 204] on div "431 components" at bounding box center [1161, 202] width 86 height 15
click at [78, 235] on div "Components" at bounding box center [66, 235] width 66 height 15
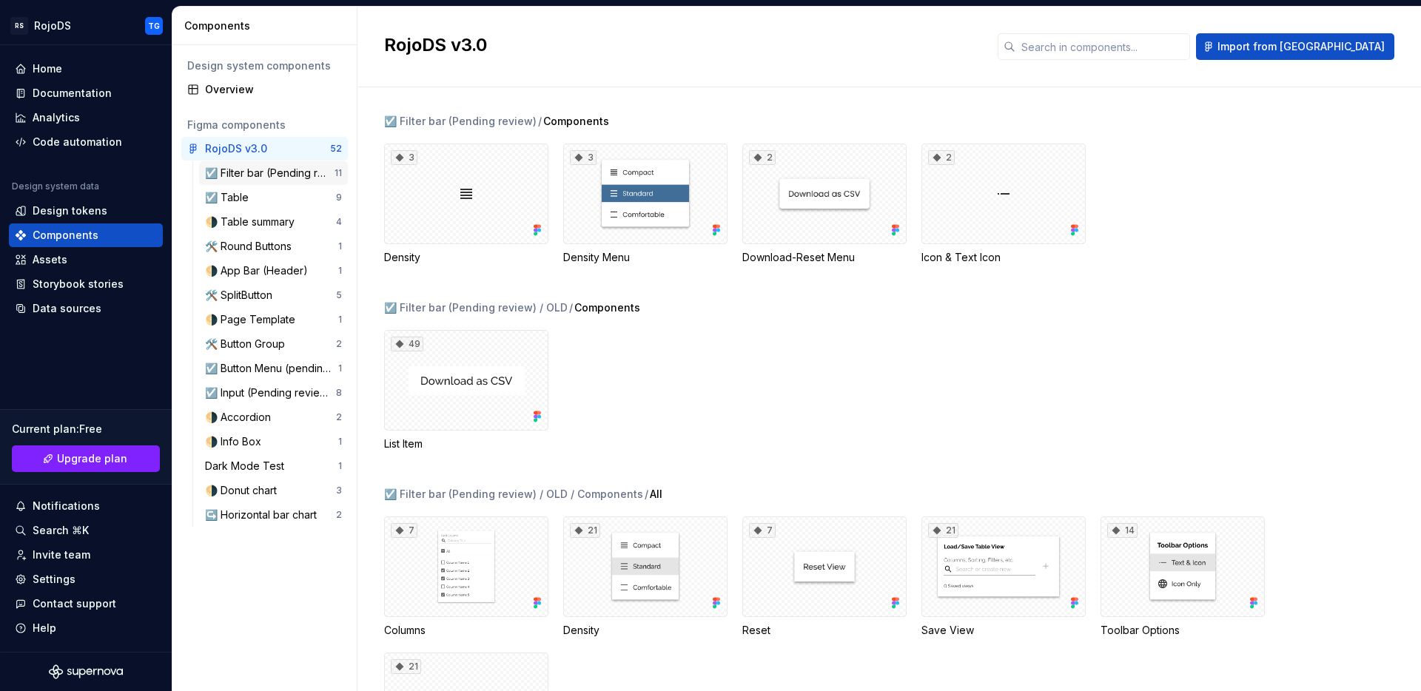
click at [260, 178] on div "☑️ Filter bar (Pending review)" at bounding box center [269, 173] width 129 height 15
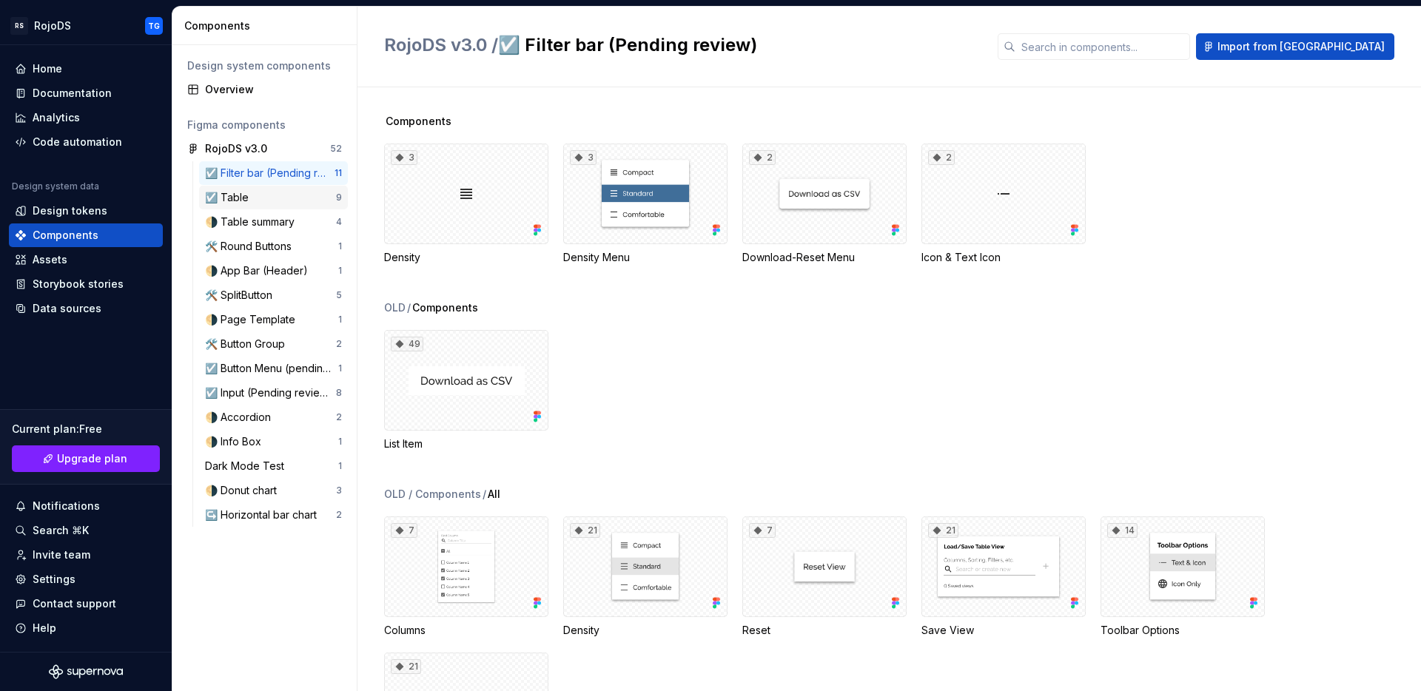
click at [253, 202] on div "☑️ Table" at bounding box center [270, 197] width 131 height 15
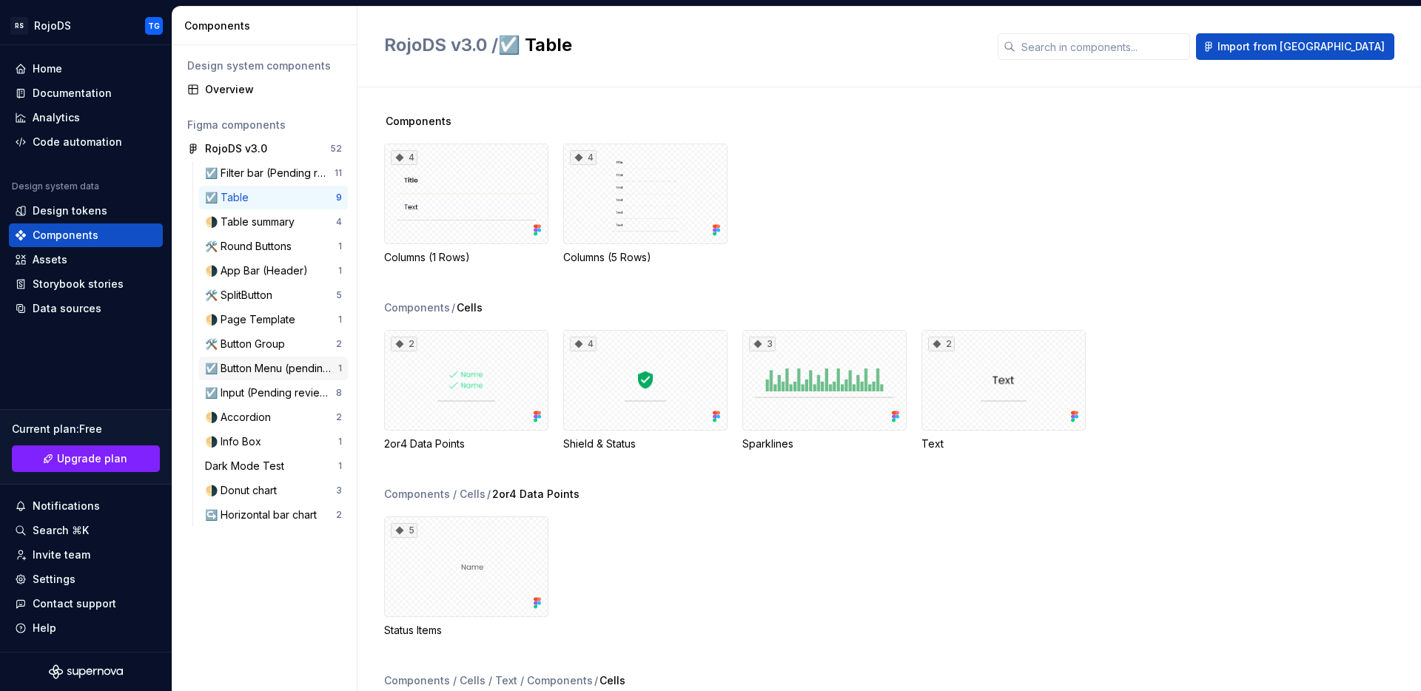
click at [243, 363] on div "☑️ Button Menu (pending review)" at bounding box center [271, 368] width 133 height 15
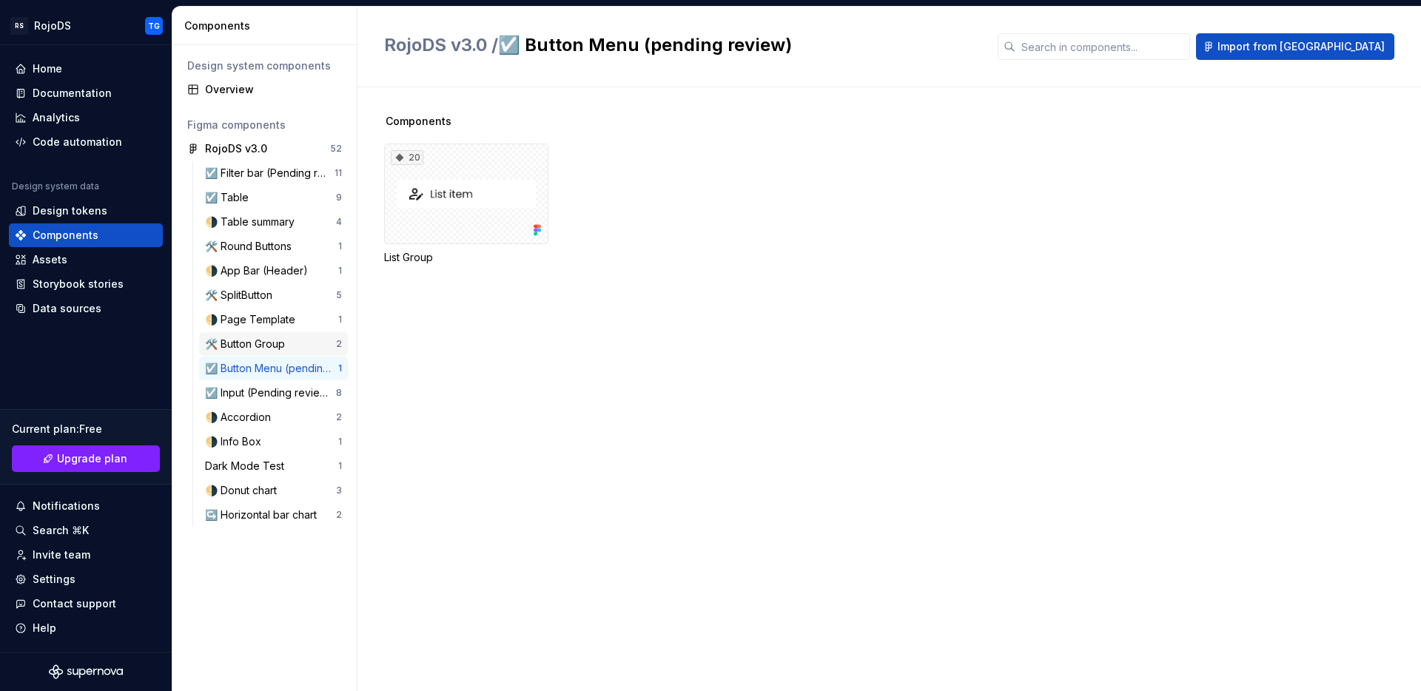
click at [248, 343] on div "🛠️ Button Group" at bounding box center [248, 344] width 86 height 15
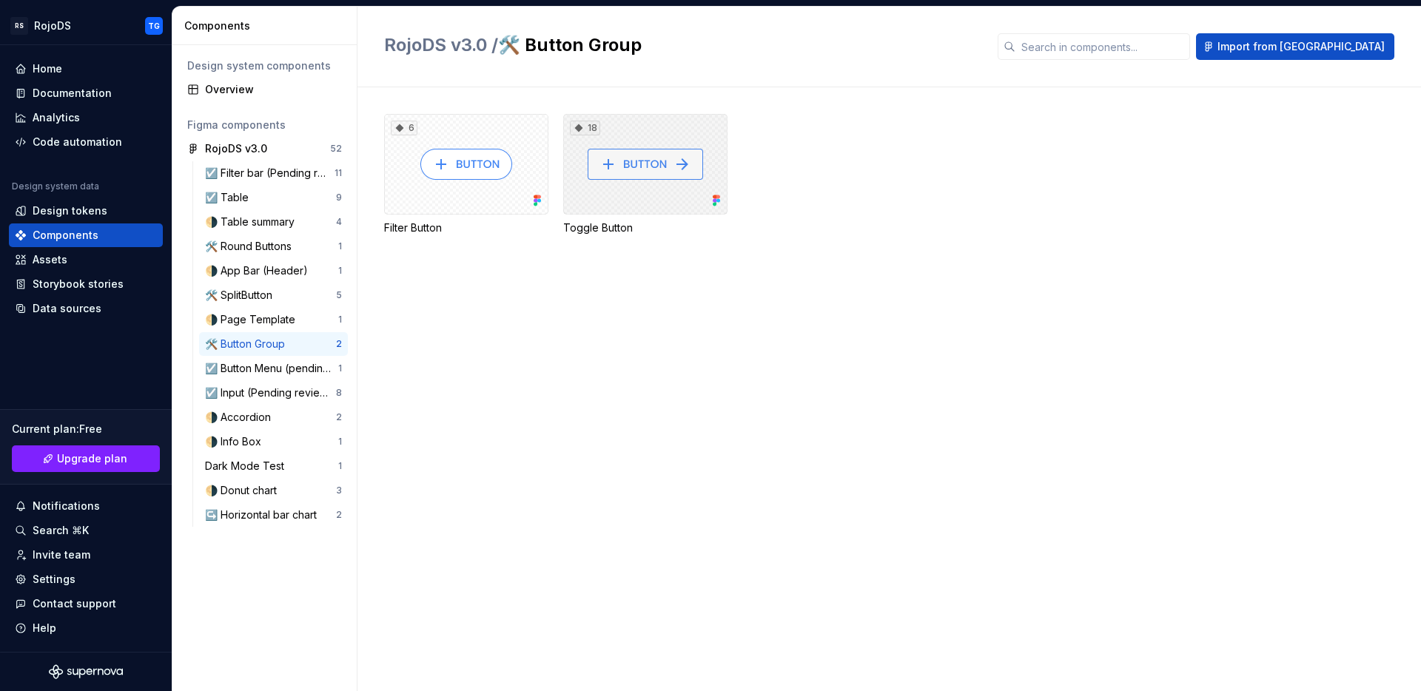
click at [656, 178] on div "18" at bounding box center [645, 164] width 164 height 101
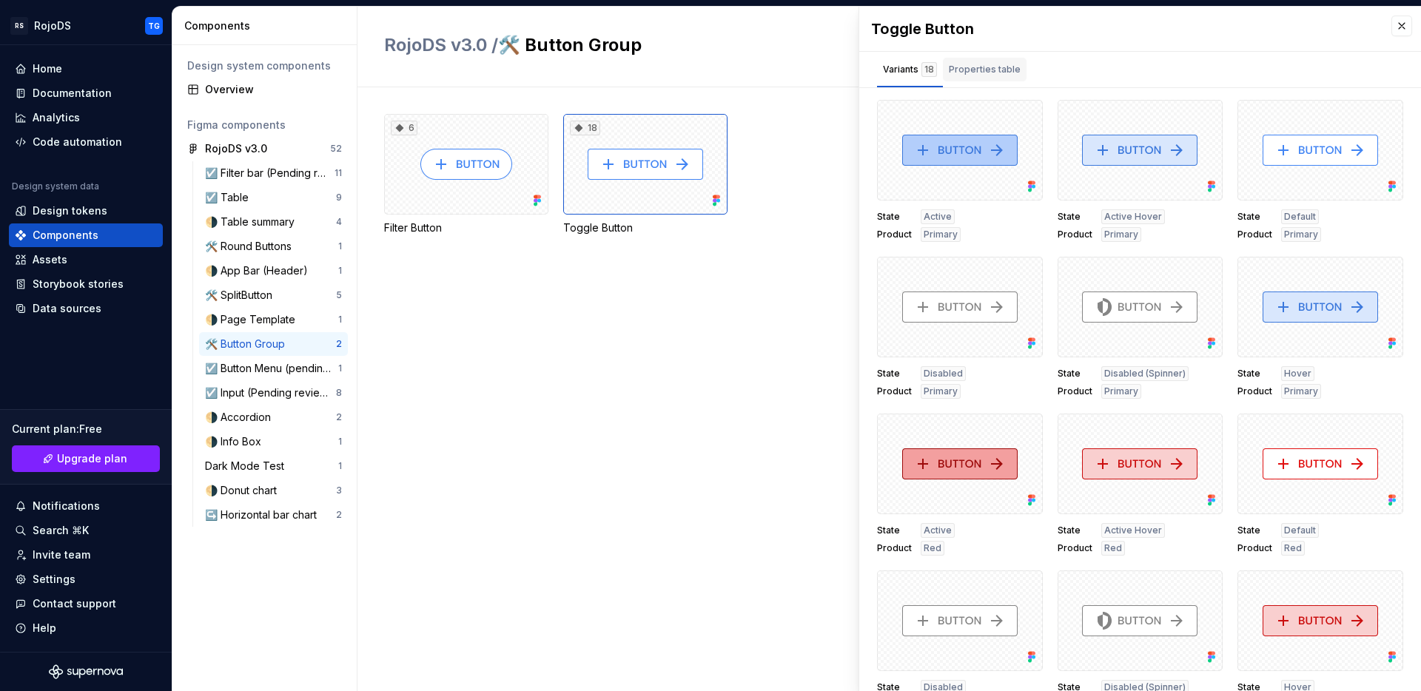
click at [1002, 70] on div "Properties table" at bounding box center [985, 69] width 72 height 15
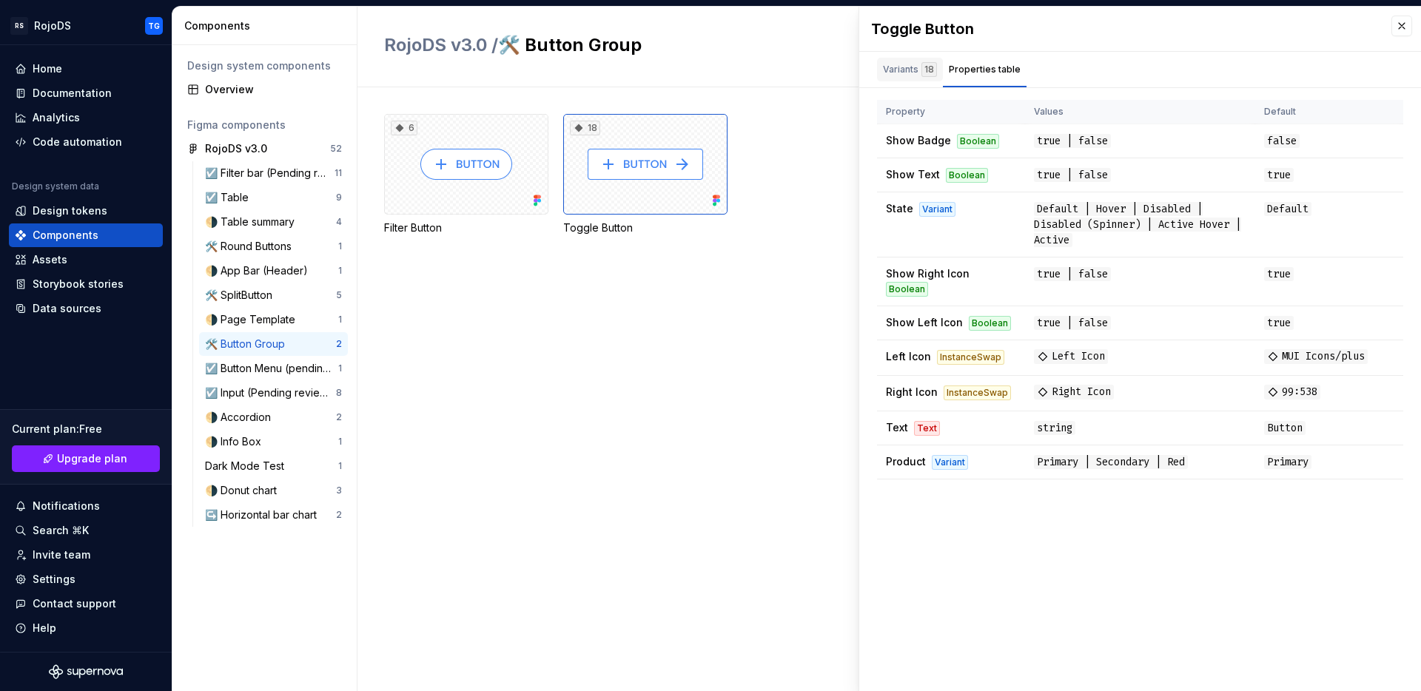
click at [899, 68] on div "Variants 18" at bounding box center [910, 69] width 54 height 15
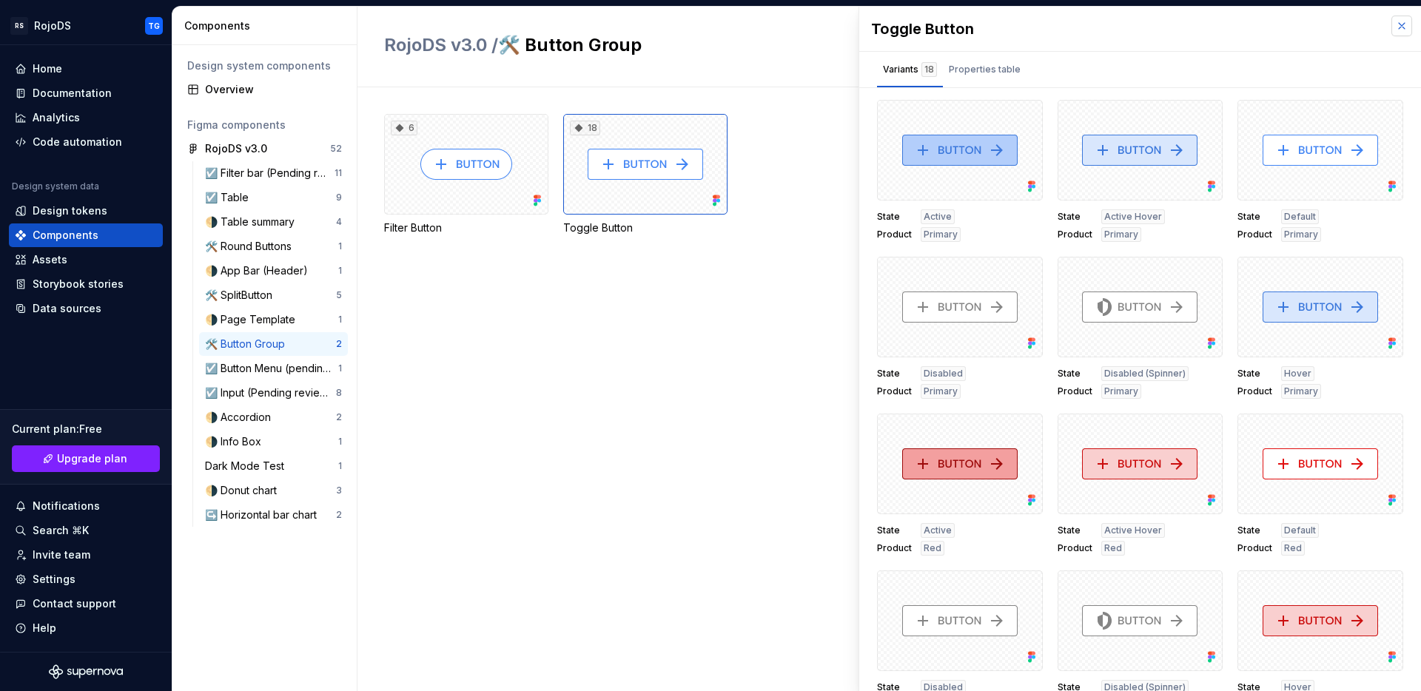
click at [1391, 29] on button "button" at bounding box center [1401, 26] width 21 height 21
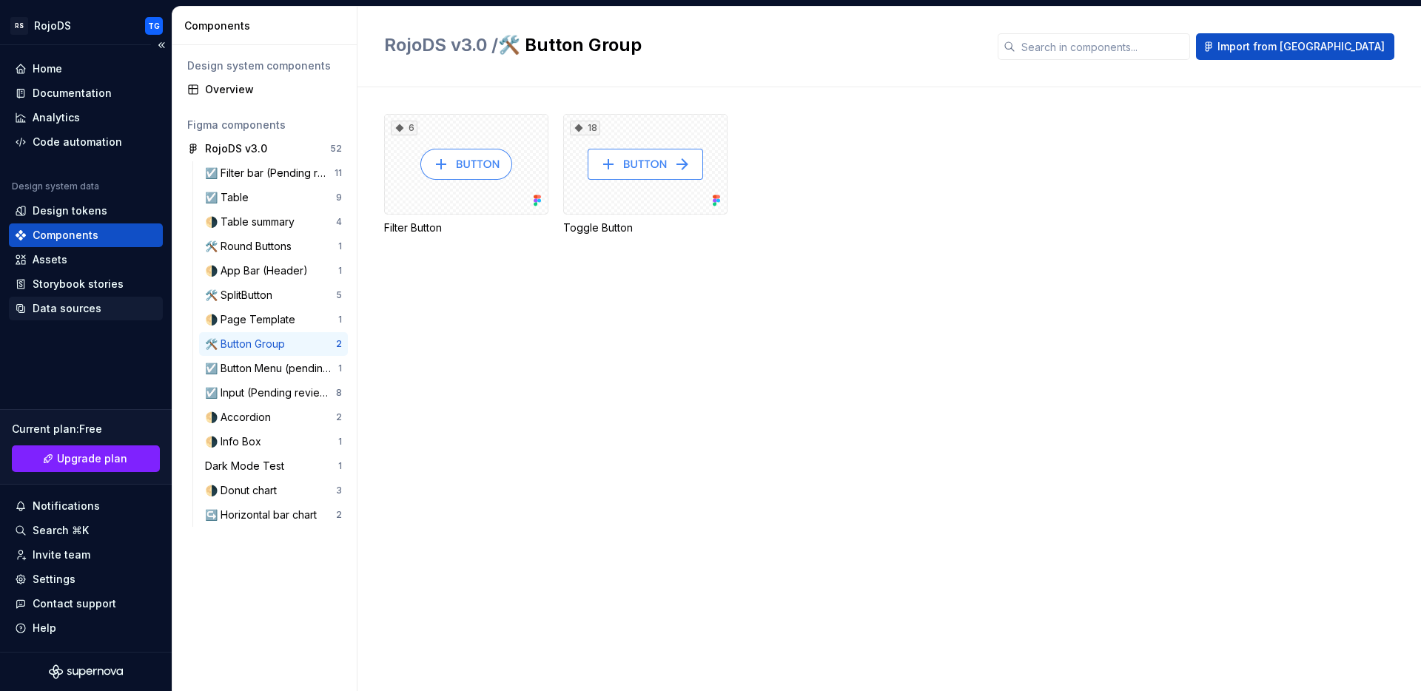
click at [77, 300] on div "Data sources" at bounding box center [86, 309] width 154 height 24
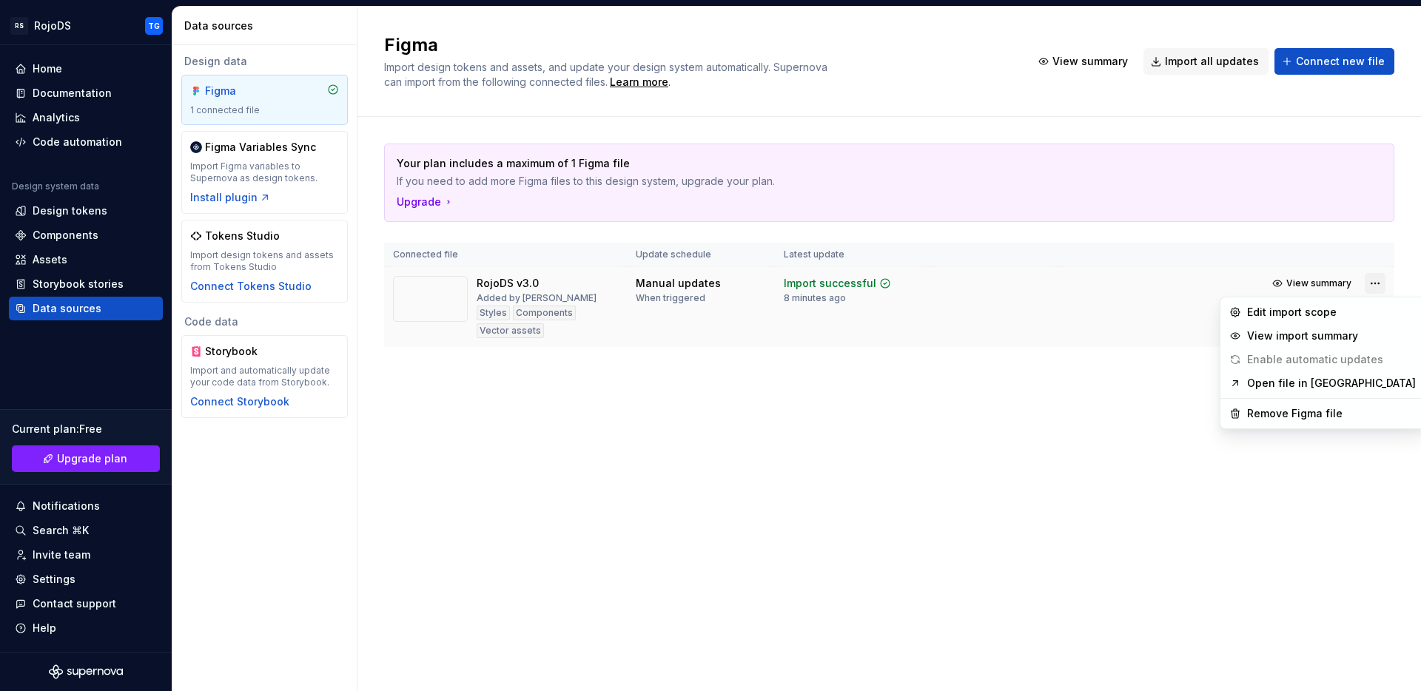
click at [1375, 281] on html "RS RojoDS TG Home Documentation Analytics Code automation Design system data De…" at bounding box center [710, 345] width 1421 height 691
click at [1259, 313] on div "Edit import scope" at bounding box center [1331, 312] width 169 height 15
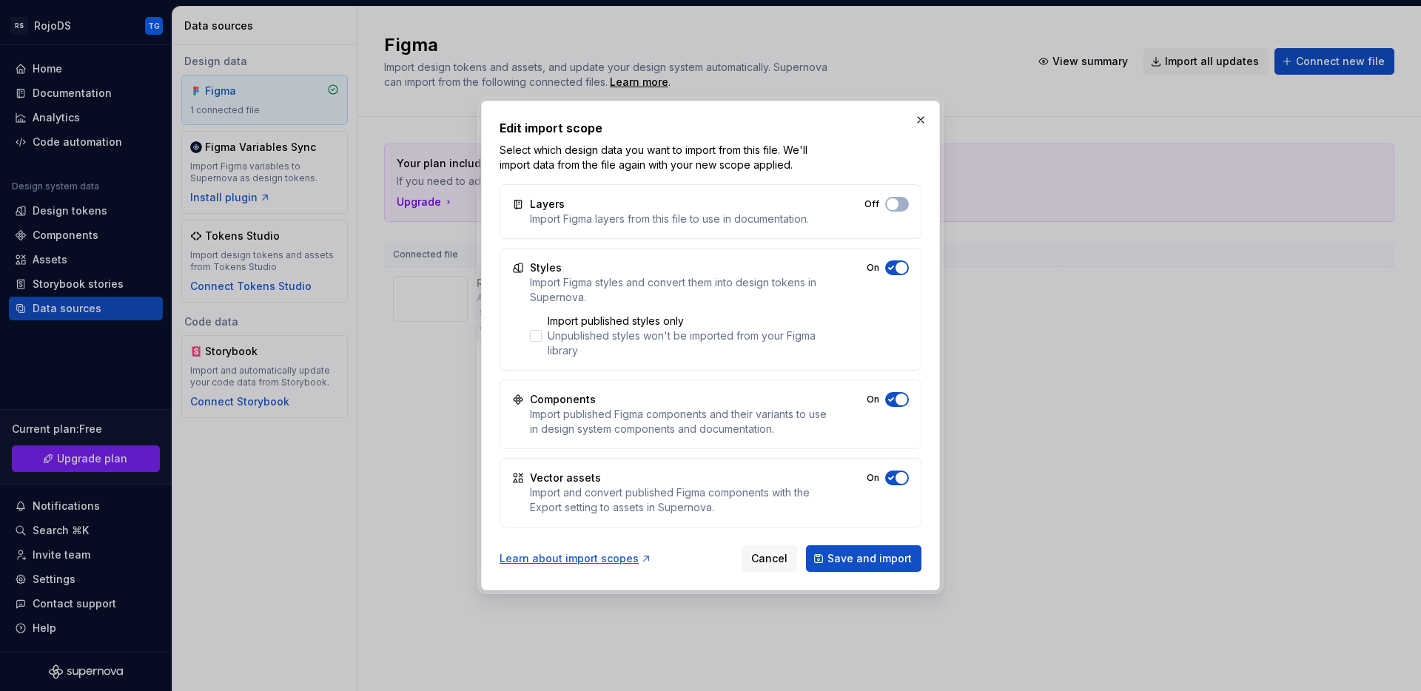
click at [903, 480] on span "button" at bounding box center [901, 478] width 12 height 12
click at [852, 562] on span "Save and import" at bounding box center [869, 558] width 84 height 15
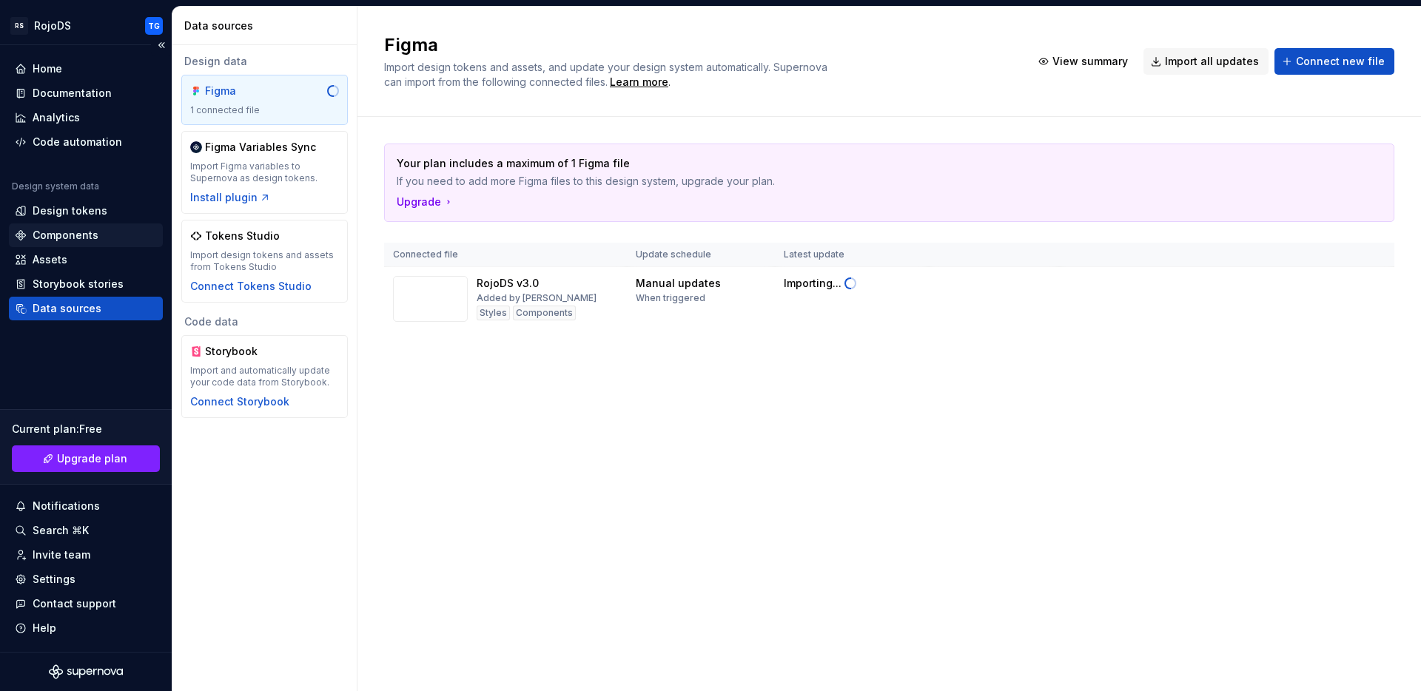
click at [90, 232] on div "Components" at bounding box center [66, 235] width 66 height 15
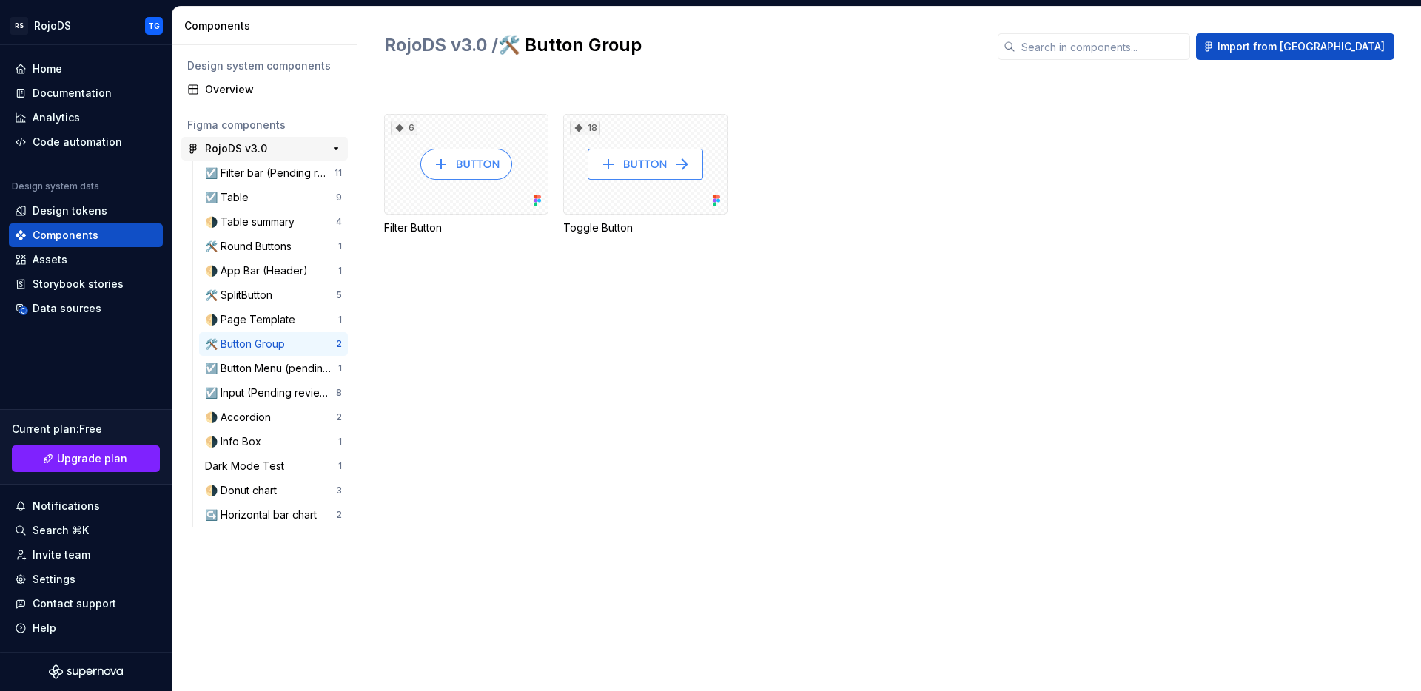
click at [257, 152] on div "RojoDS v3.0" at bounding box center [236, 148] width 62 height 15
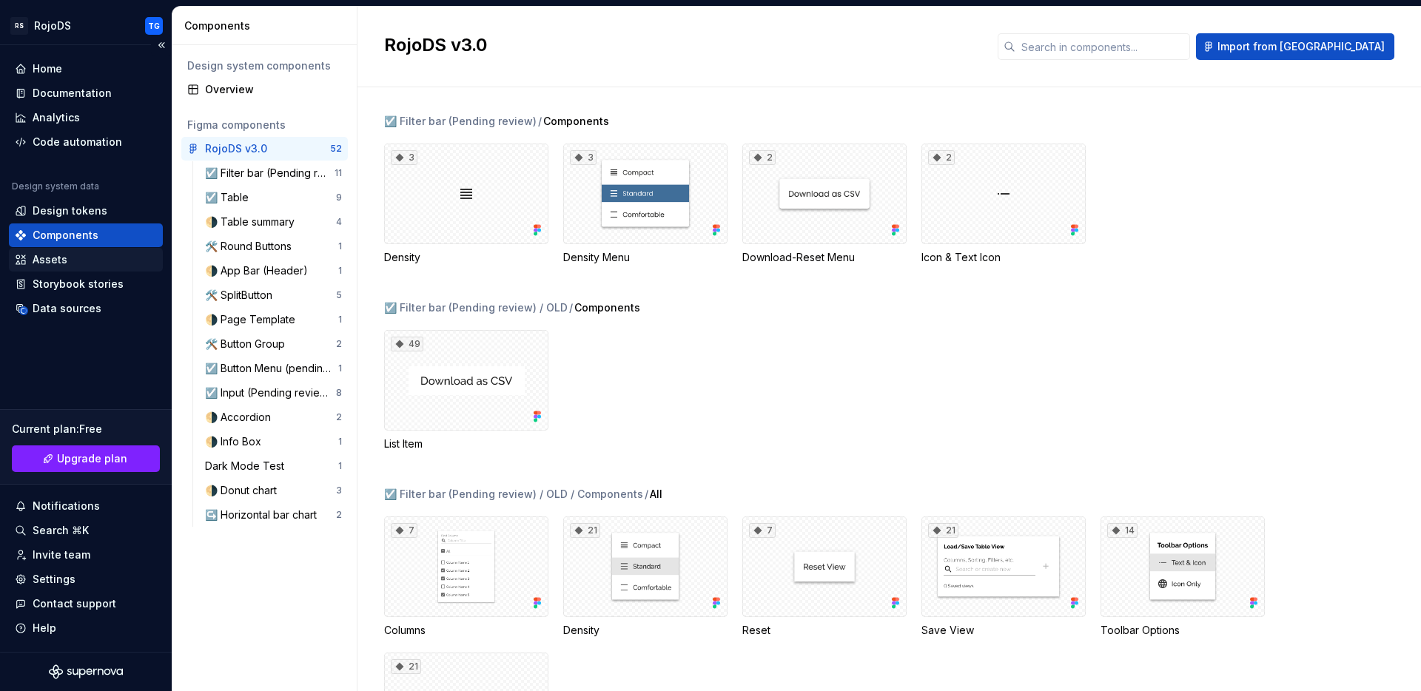
click at [59, 266] on div "Assets" at bounding box center [50, 259] width 35 height 15
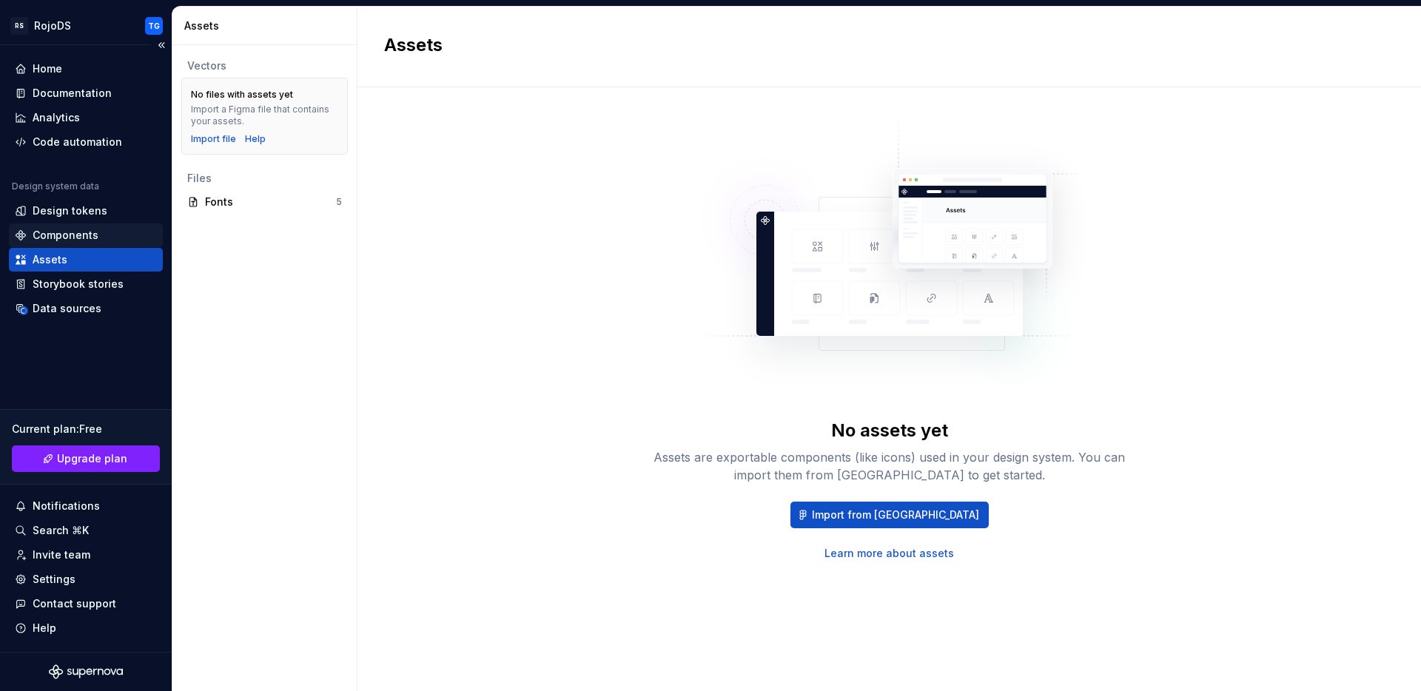
click at [65, 237] on div "Components" at bounding box center [66, 235] width 66 height 15
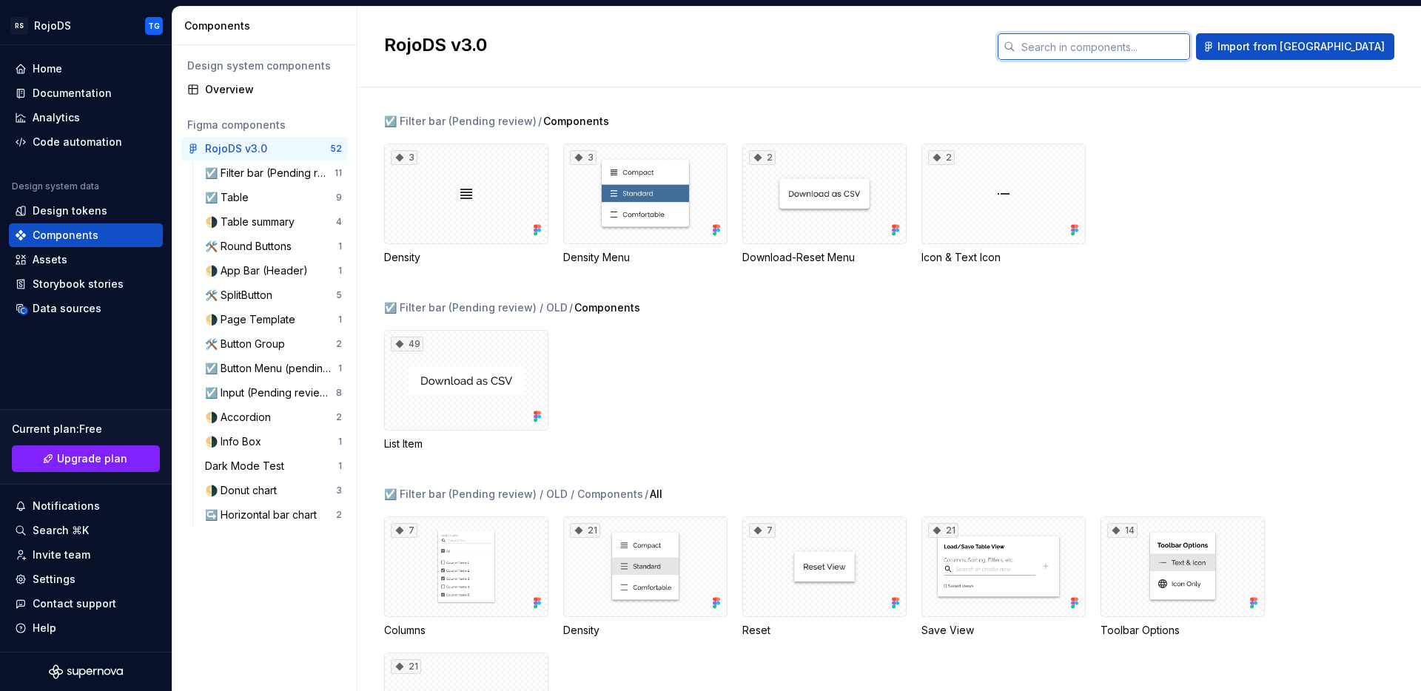
click at [1156, 46] on input "text" at bounding box center [1102, 46] width 175 height 27
type input "button"
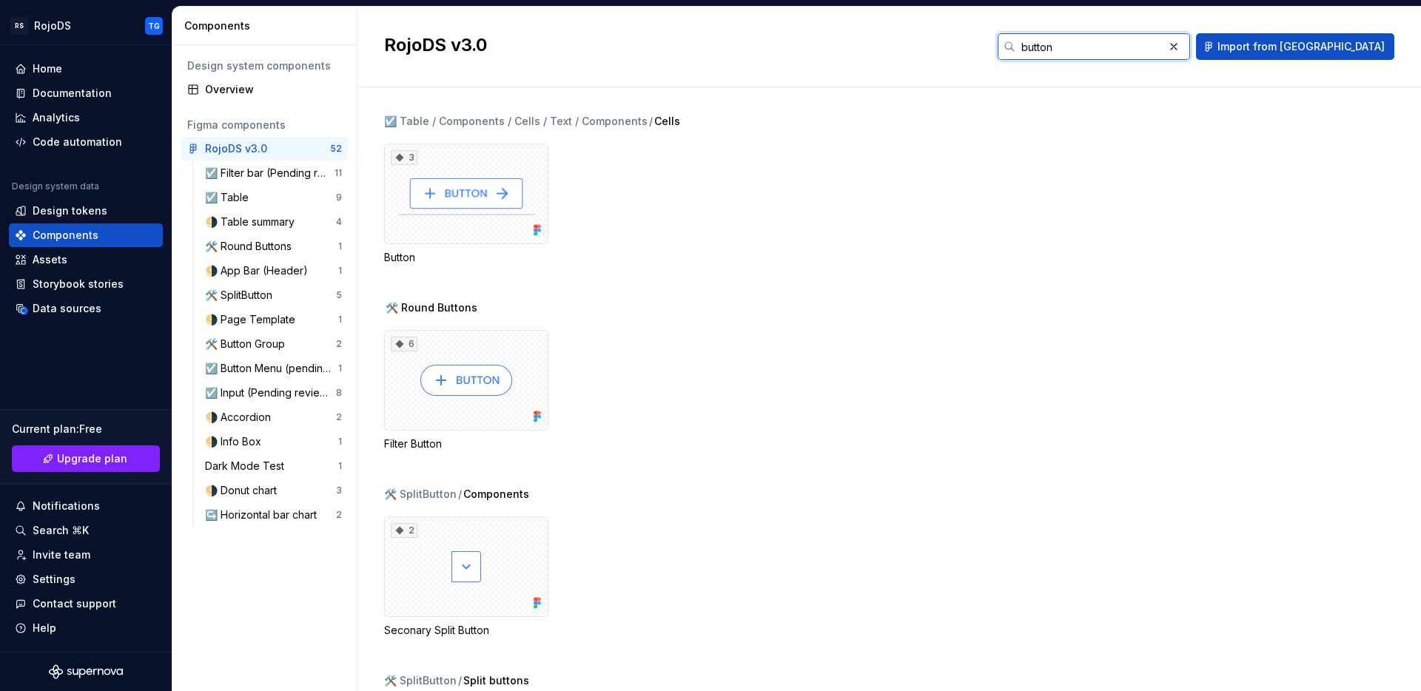
scroll to position [3, 0]
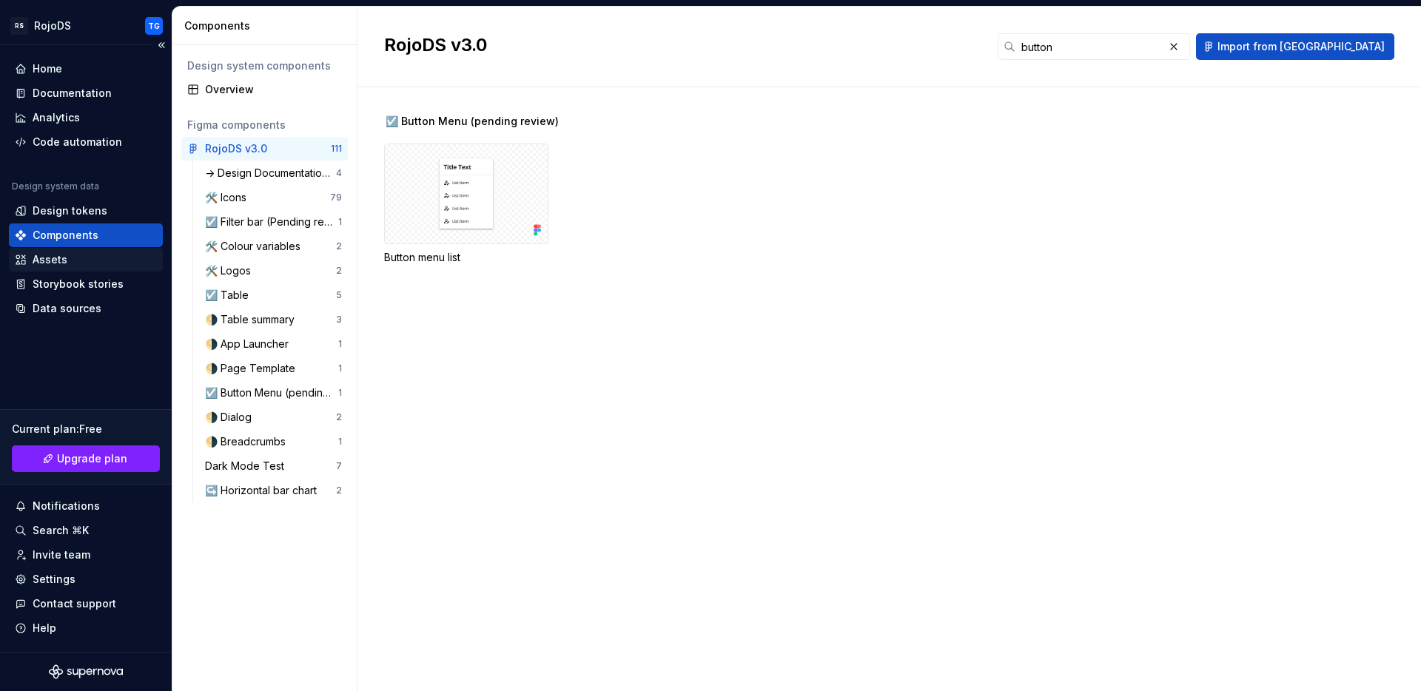
click at [78, 251] on div "Assets" at bounding box center [86, 260] width 154 height 24
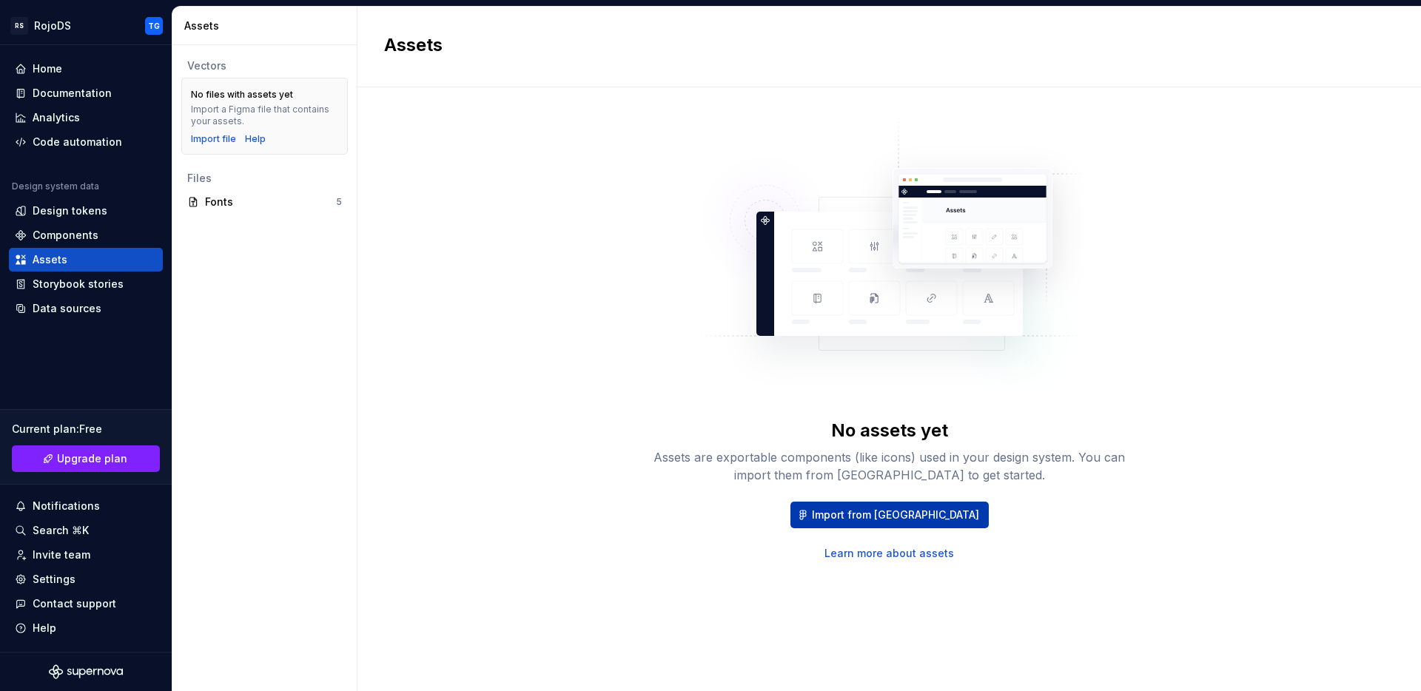
click at [863, 516] on span "Import from [GEOGRAPHIC_DATA]" at bounding box center [895, 515] width 167 height 15
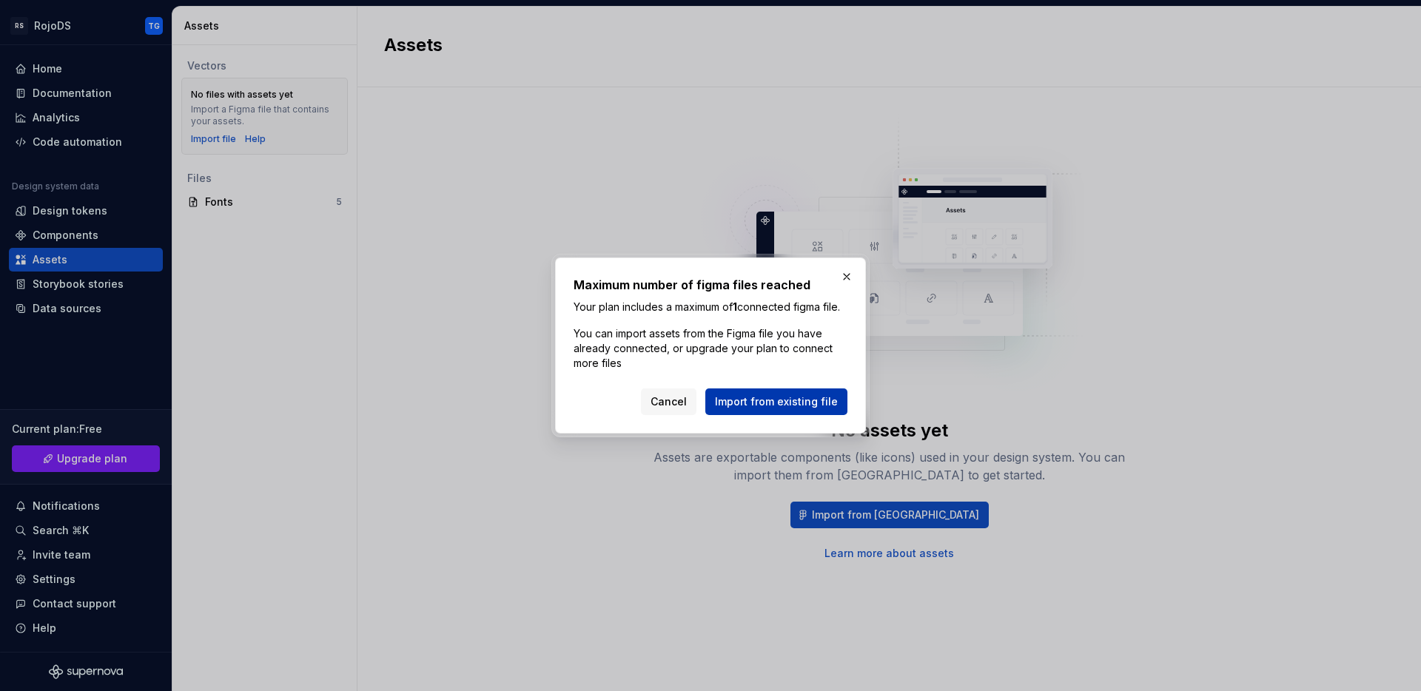
click at [792, 415] on button "Import from existing file" at bounding box center [776, 401] width 142 height 27
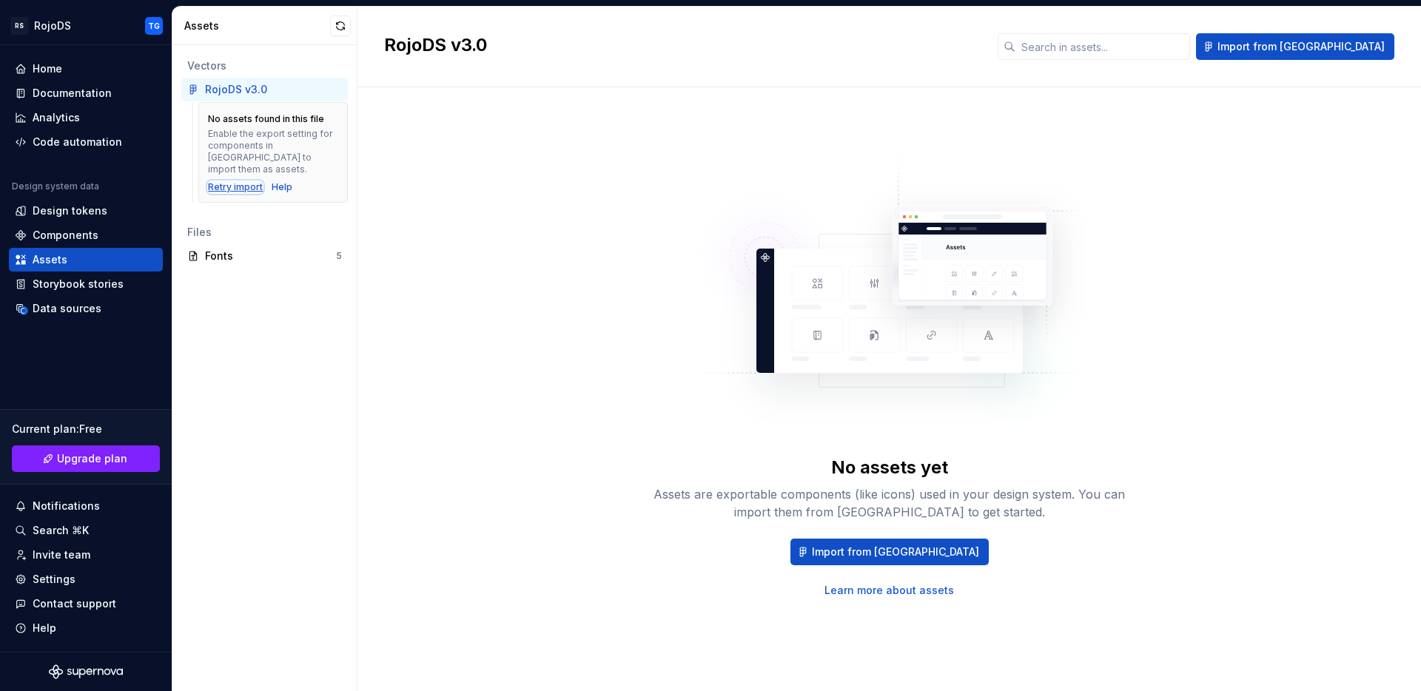
click at [249, 181] on div "Retry import" at bounding box center [235, 187] width 55 height 12
click at [863, 540] on button "Import from [GEOGRAPHIC_DATA]" at bounding box center [889, 552] width 198 height 27
click at [865, 556] on span "Import from [GEOGRAPHIC_DATA]" at bounding box center [895, 552] width 167 height 15
click at [78, 240] on div "Components" at bounding box center [66, 235] width 66 height 15
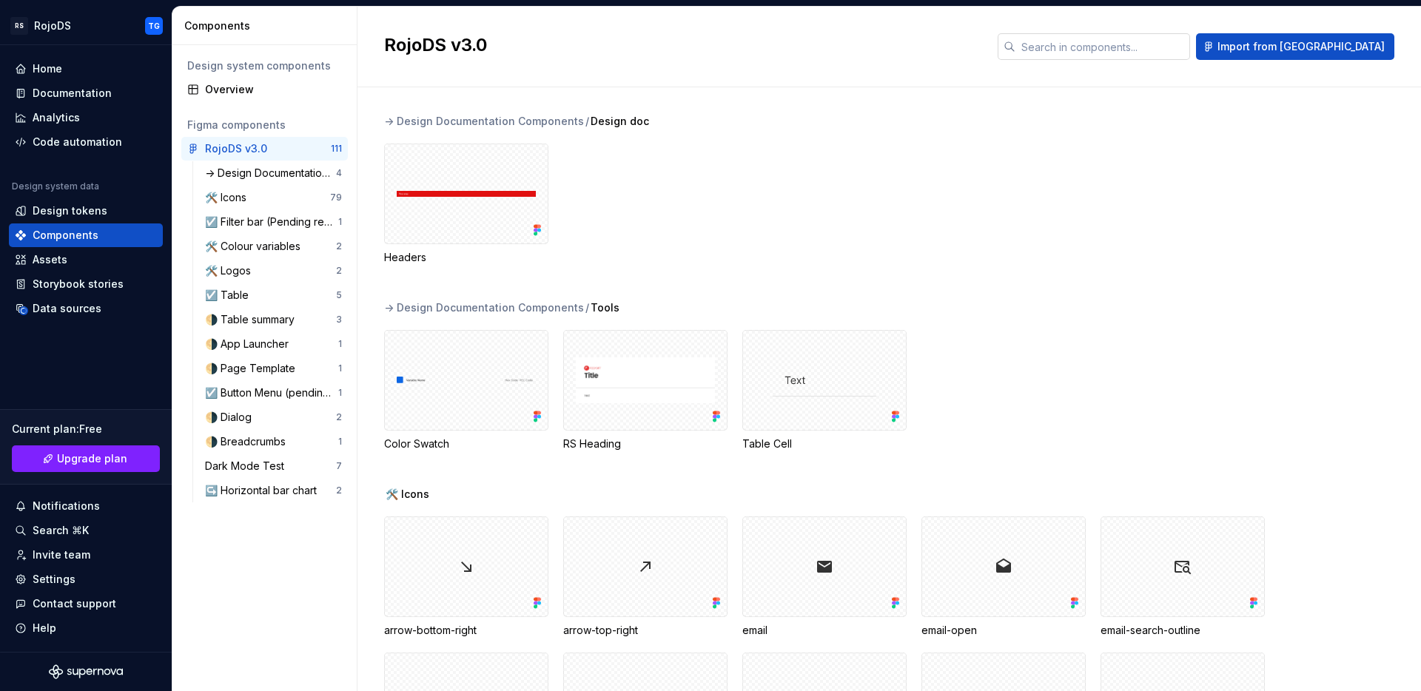
click at [1129, 47] on input "text" at bounding box center [1102, 46] width 175 height 27
type input "button"
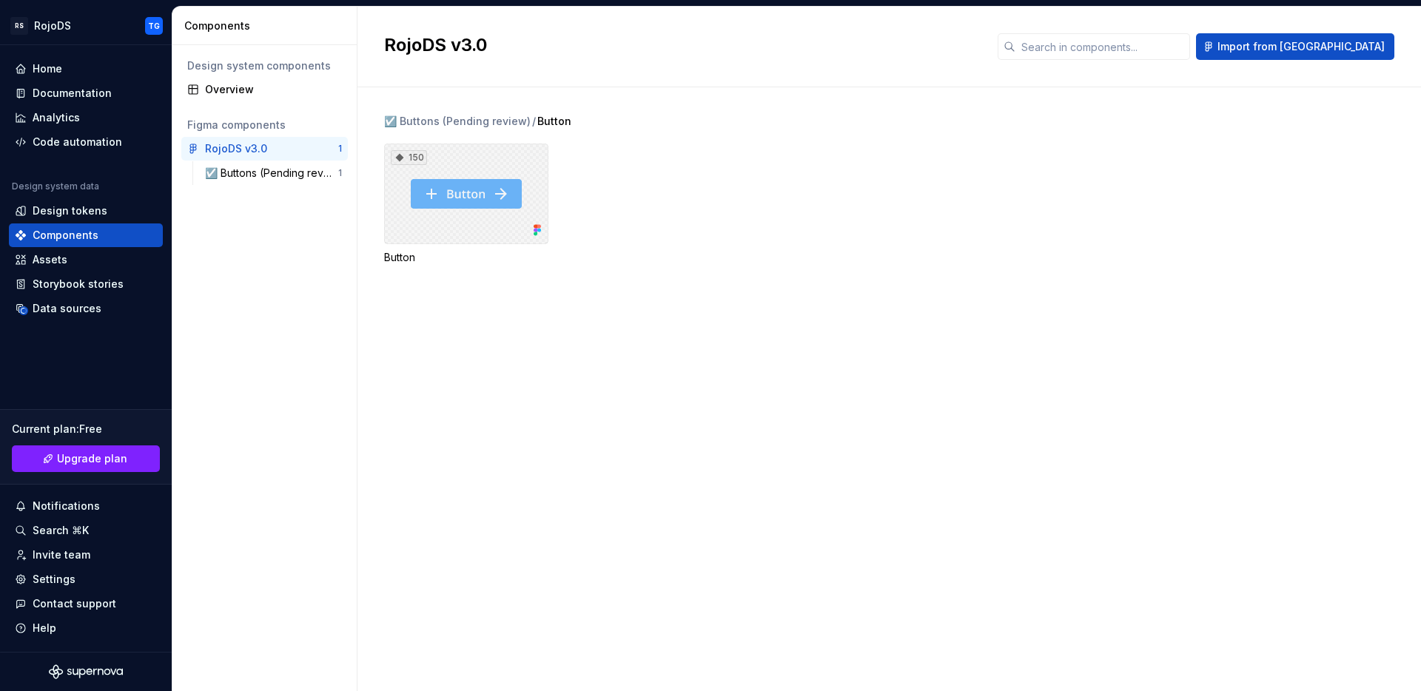
click at [465, 201] on div "150" at bounding box center [466, 194] width 164 height 101
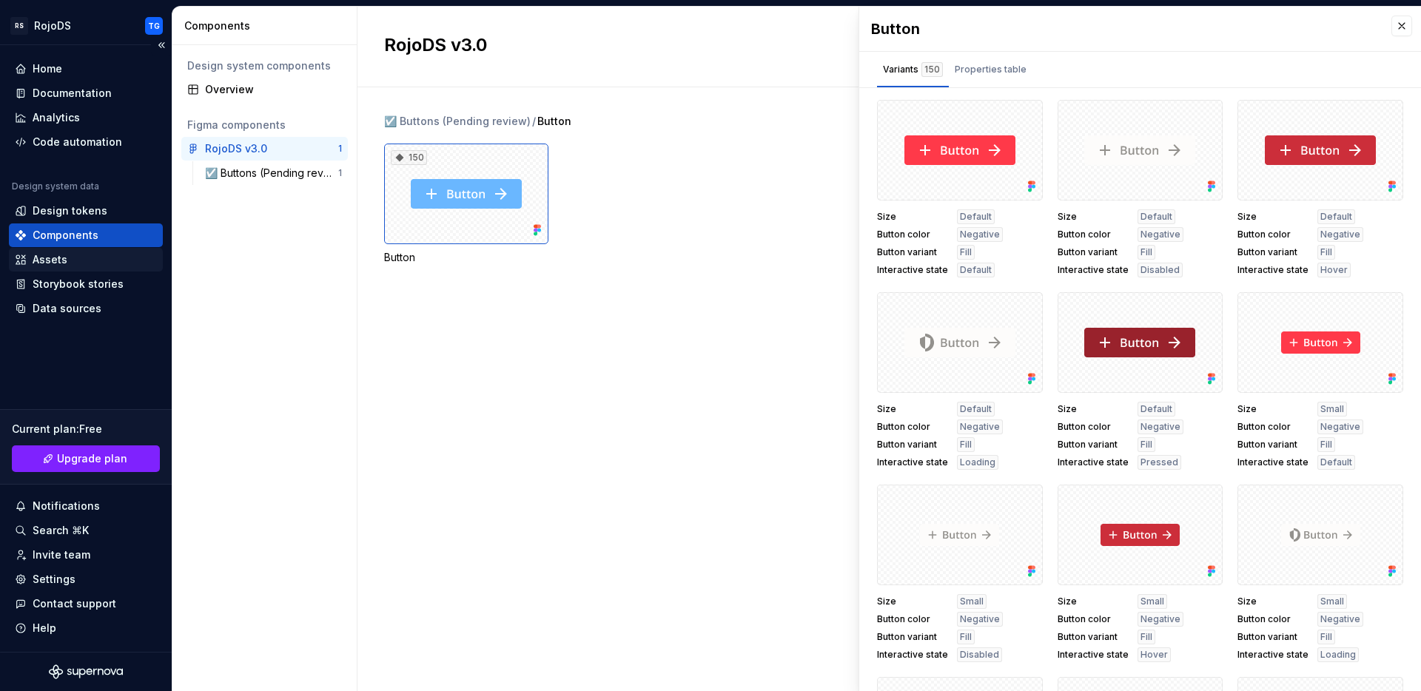
click at [59, 261] on div "Assets" at bounding box center [50, 259] width 35 height 15
